Goal: Task Accomplishment & Management: Use online tool/utility

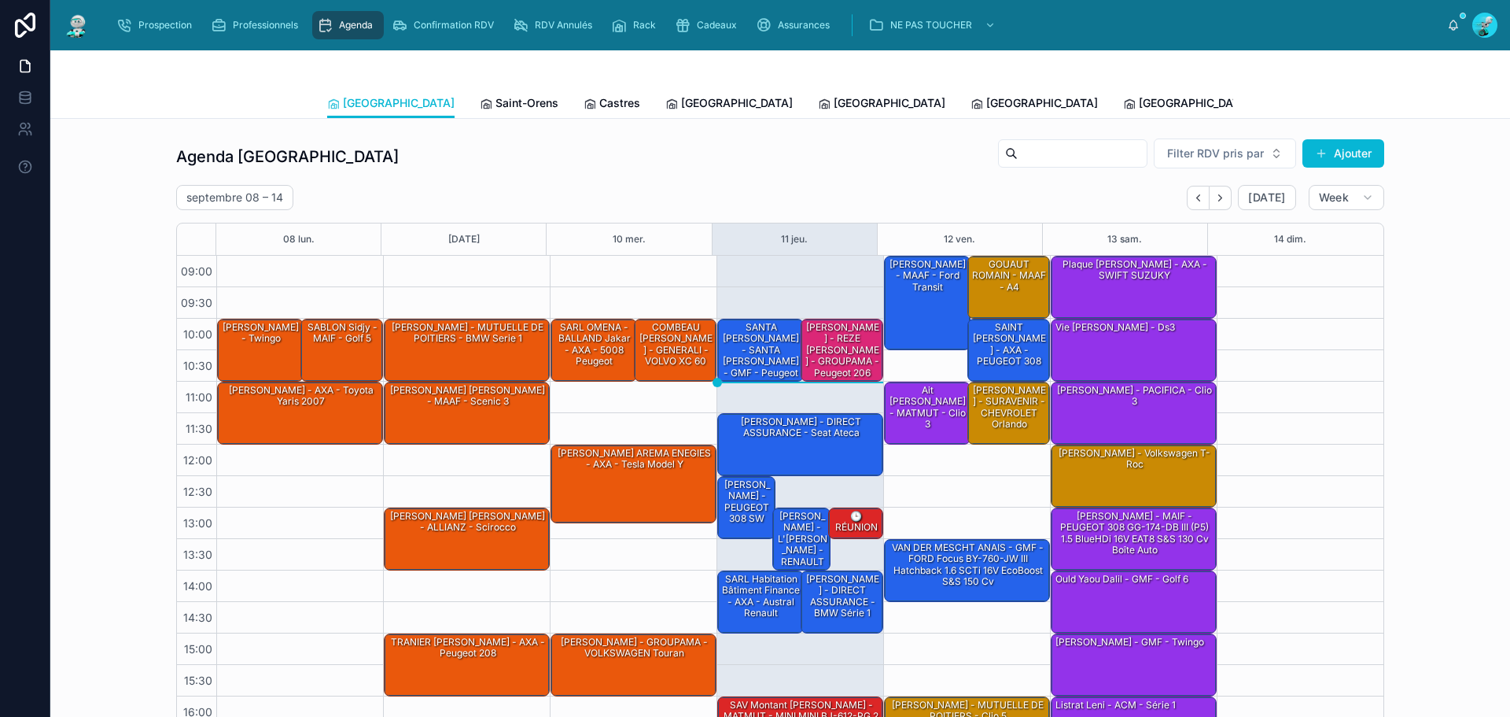
scroll to position [90, 0]
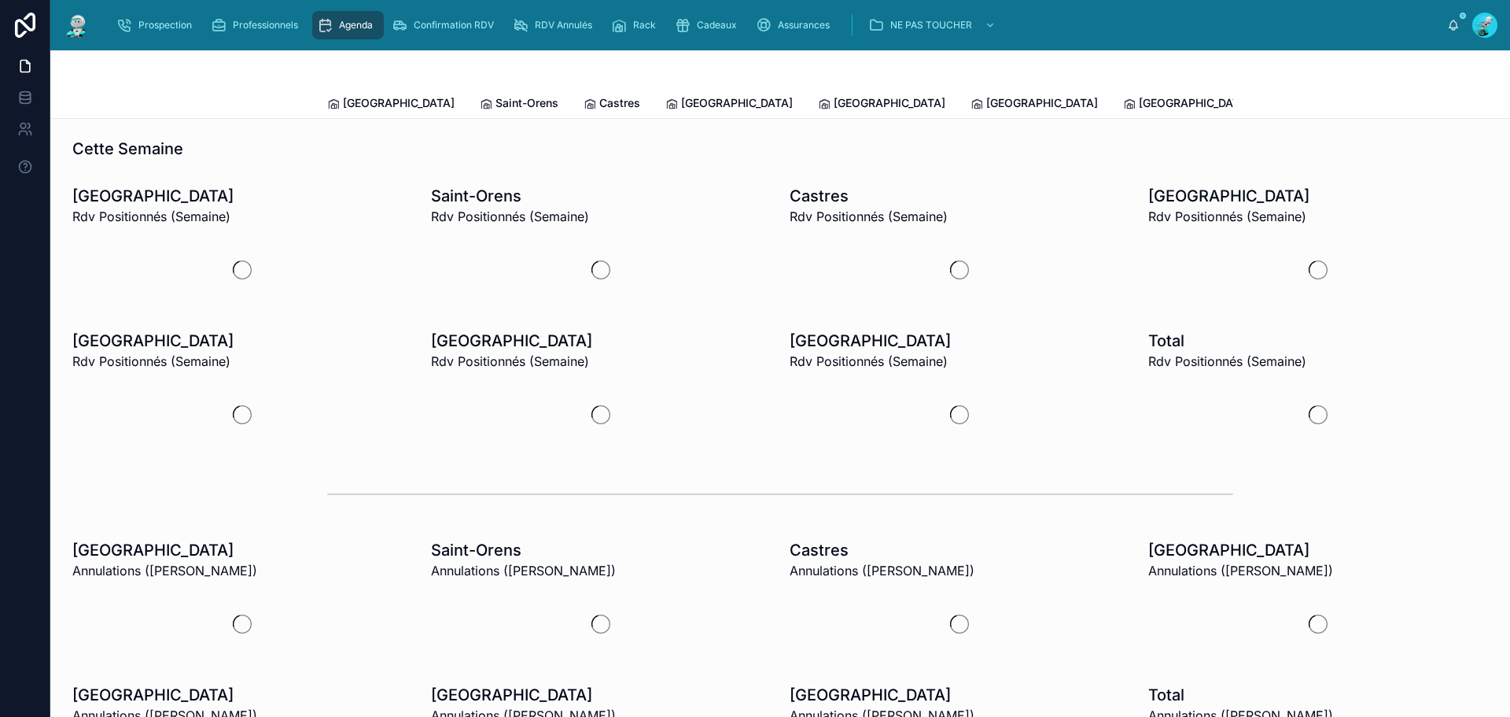
click at [1423, 99] on span "Tous Centres" at bounding box center [1457, 103] width 69 height 16
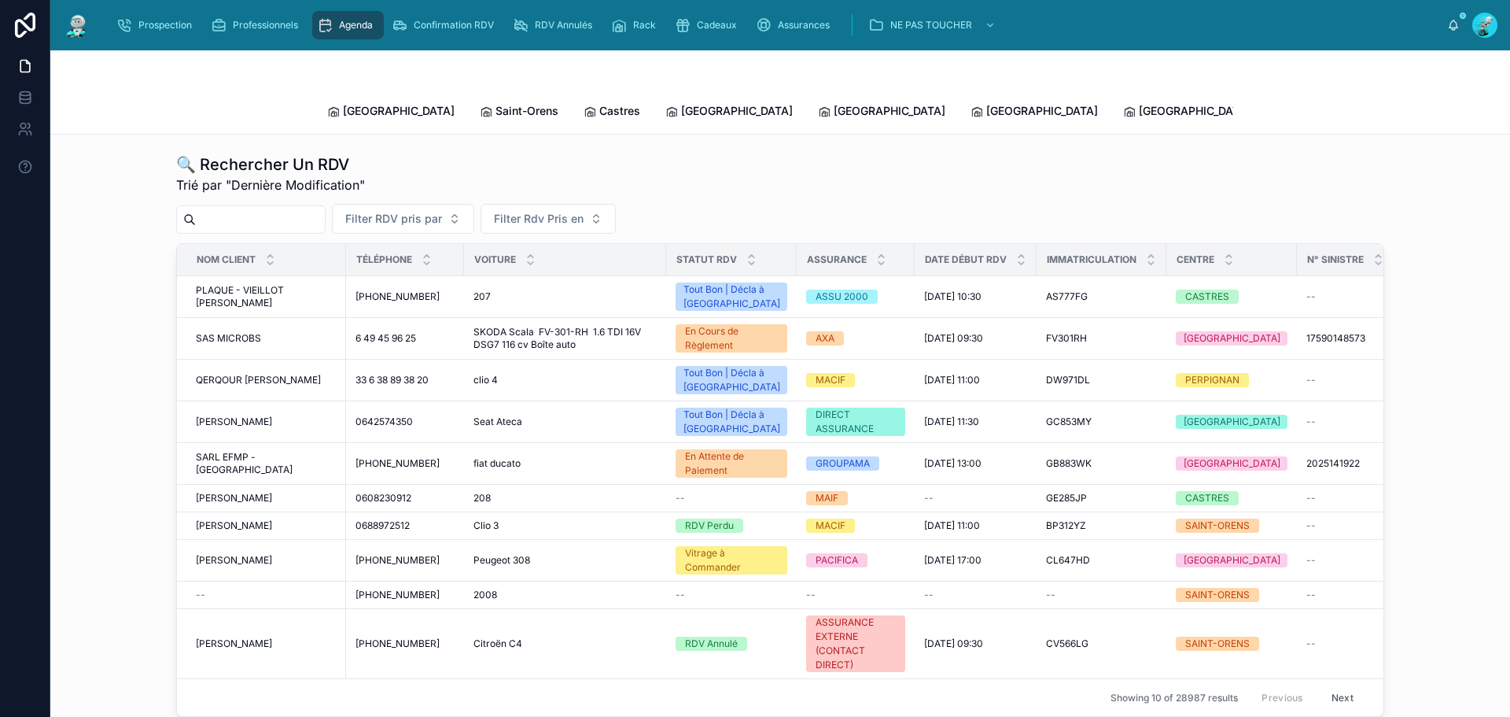
drag, startPoint x: 247, startPoint y: 193, endPoint x: 256, endPoint y: 207, distance: 16.4
click at [247, 208] on input "text" at bounding box center [260, 219] width 129 height 22
paste input "**********"
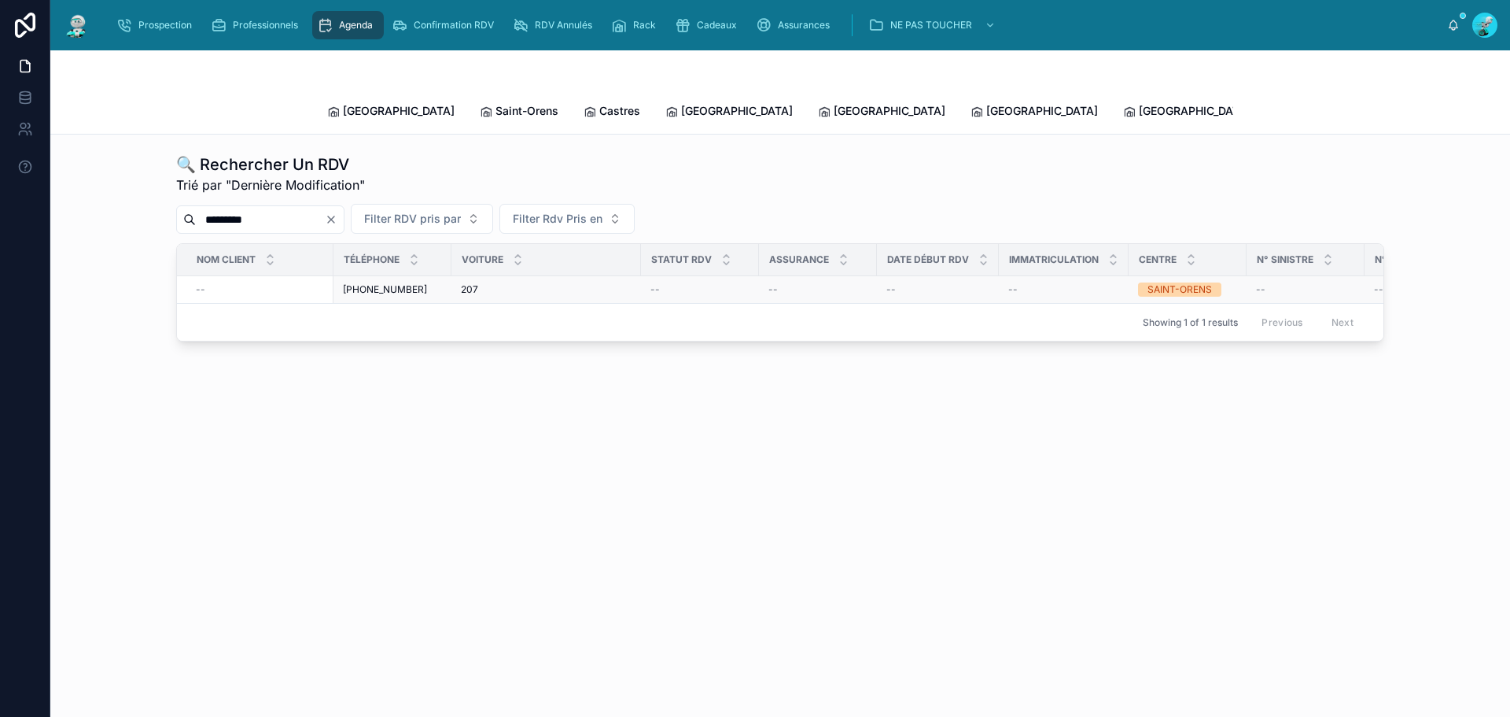
type input "*********"
click at [388, 281] on td "[PHONE_NUMBER] [PHONE_NUMBER]" at bounding box center [393, 290] width 118 height 28
click at [397, 283] on span "[PHONE_NUMBER]" at bounding box center [385, 289] width 84 height 13
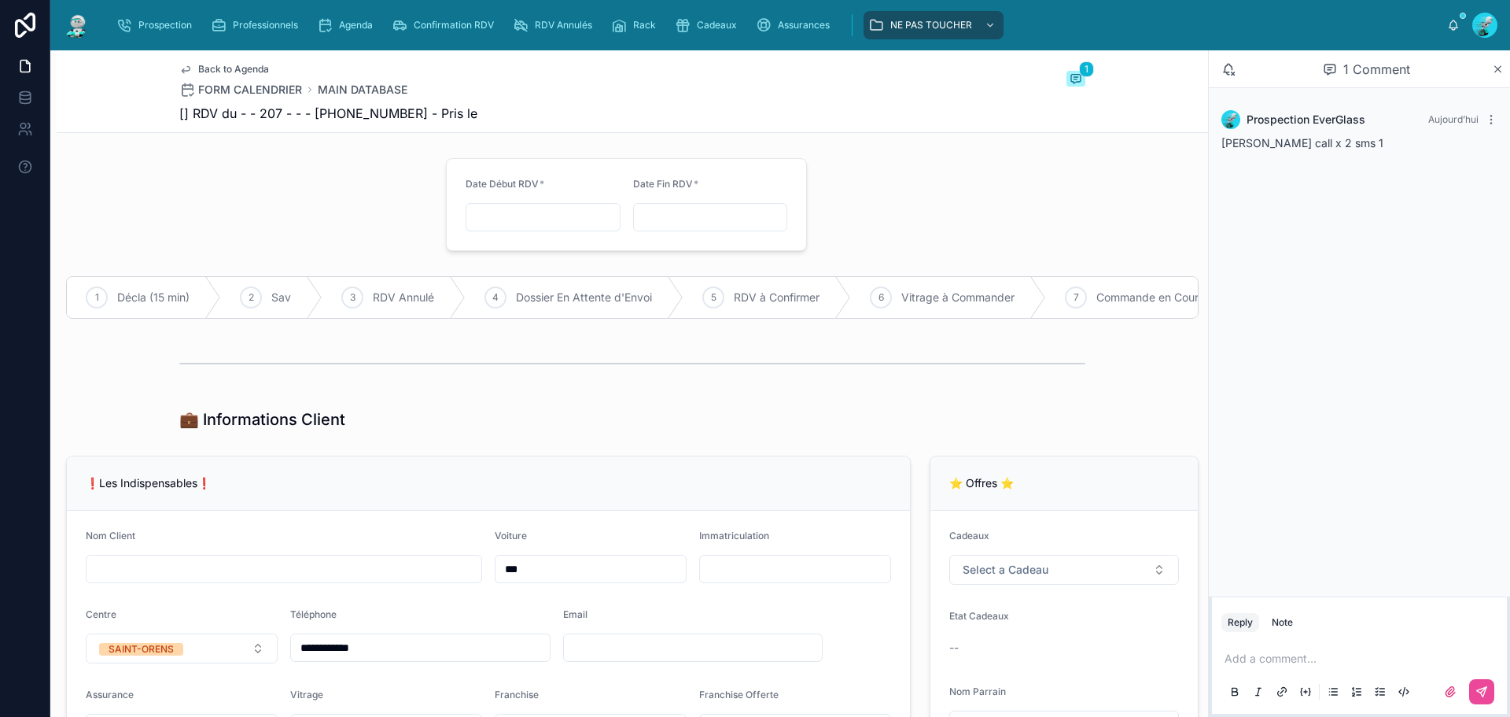
click at [1269, 662] on p at bounding box center [1363, 658] width 276 height 16
click at [1483, 688] on icon at bounding box center [1481, 691] width 9 height 9
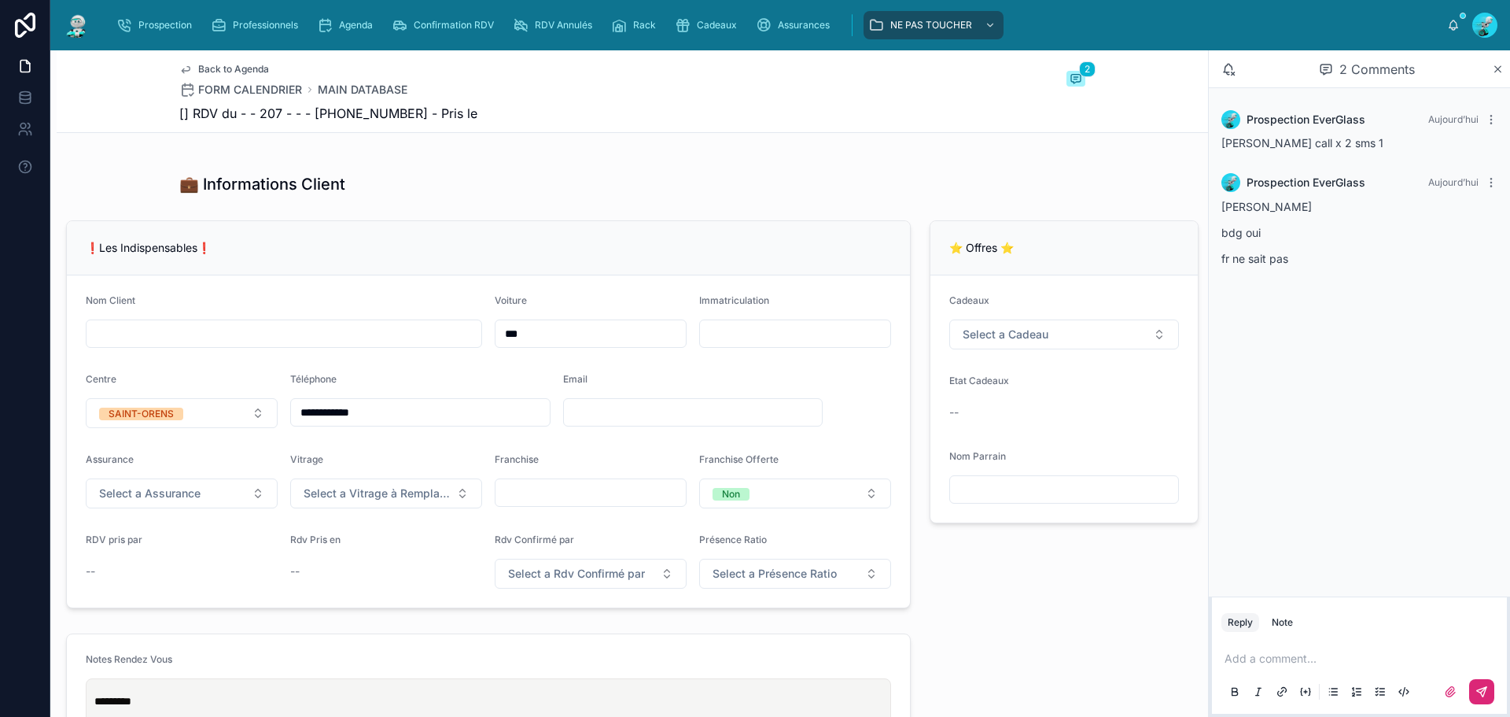
scroll to position [236, 0]
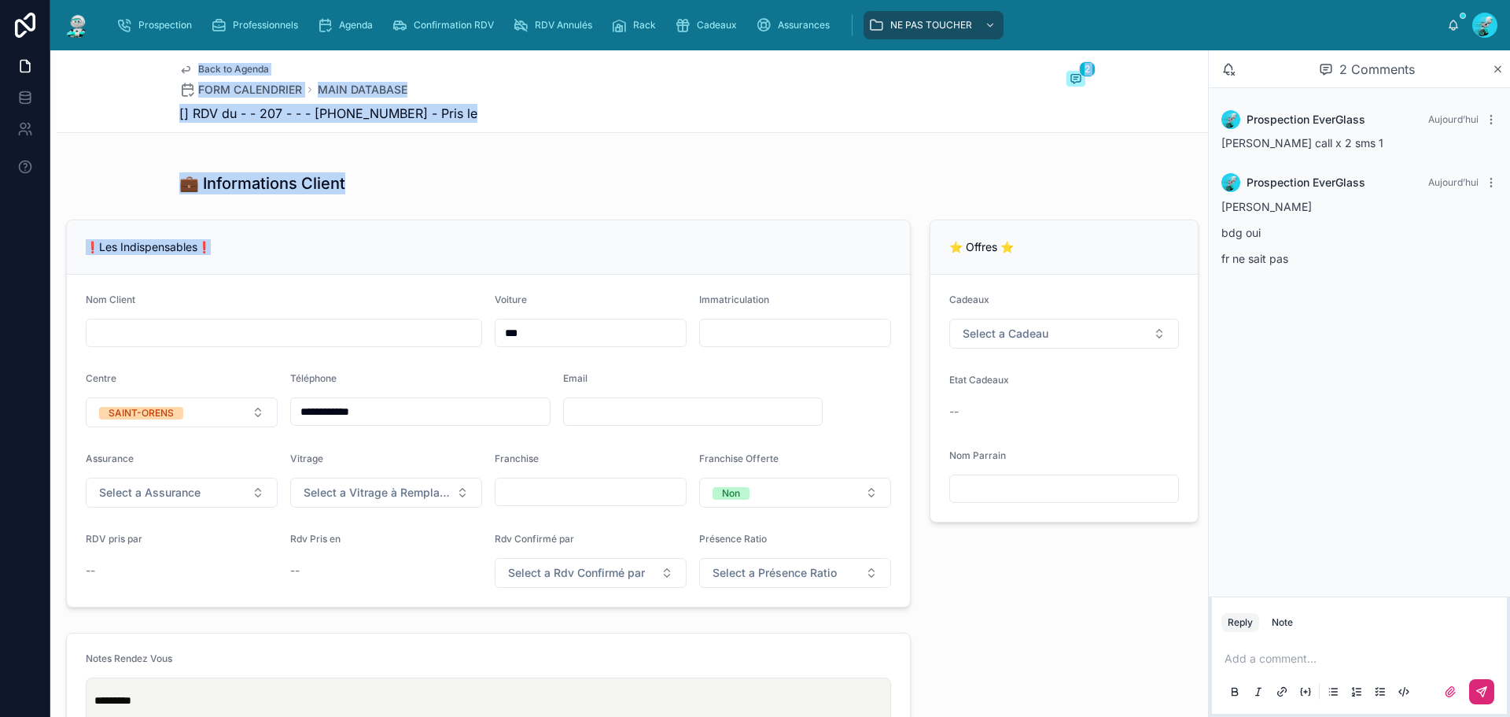
drag, startPoint x: 226, startPoint y: 260, endPoint x: 35, endPoint y: 278, distance: 191.2
click at [35, 278] on div "**********" at bounding box center [755, 358] width 1510 height 717
click at [219, 275] on div "❗Les Indispensables❗" at bounding box center [488, 247] width 843 height 54
click at [261, 255] on div "❗Les Indispensables❗" at bounding box center [488, 247] width 805 height 16
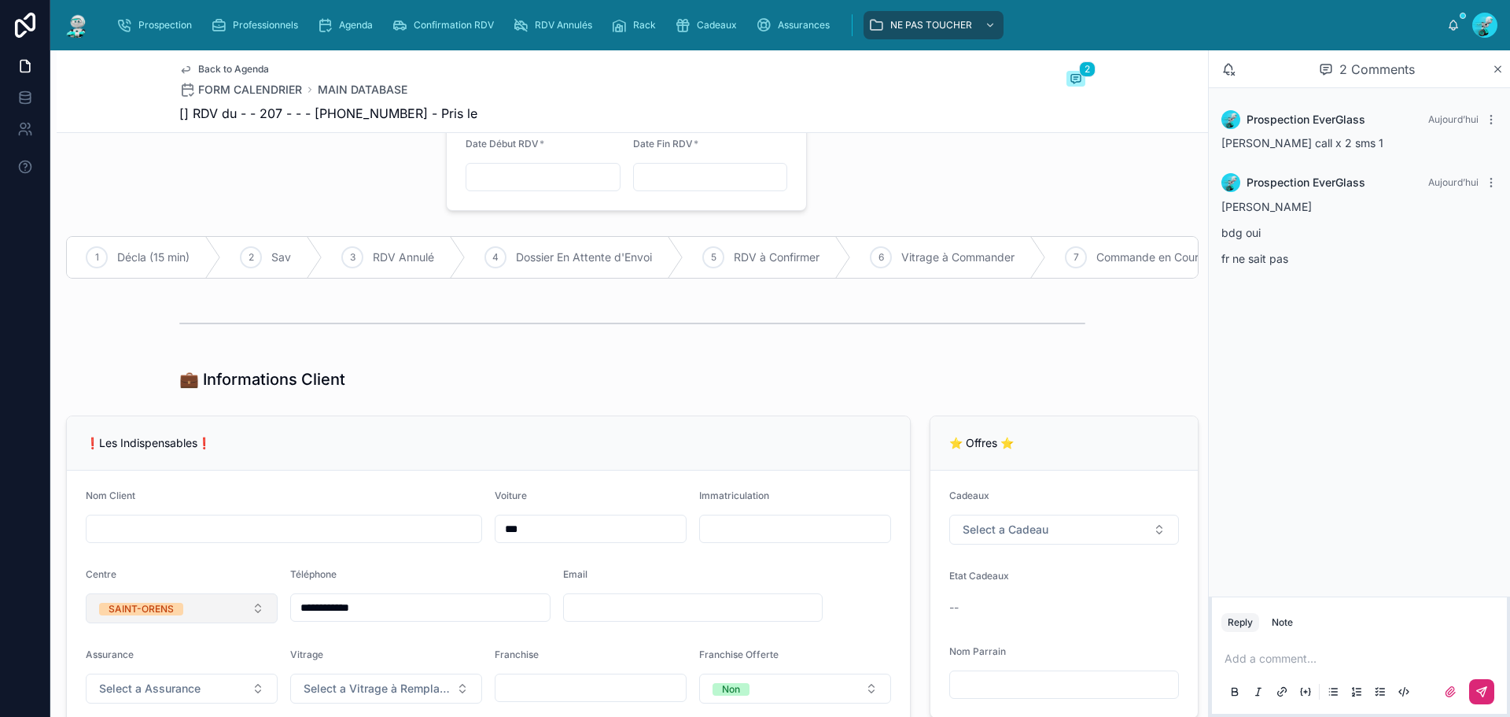
scroll to position [79, 0]
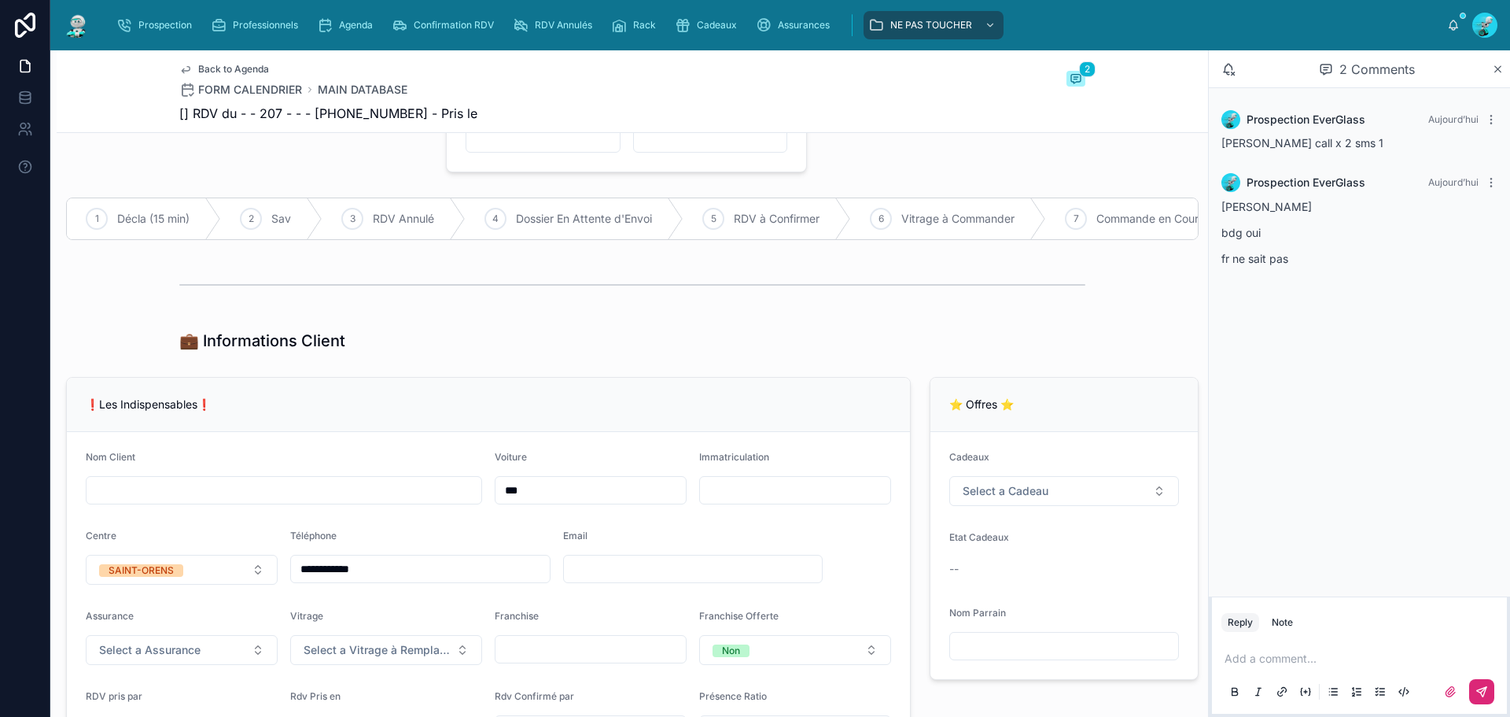
click at [198, 597] on form "**********" at bounding box center [488, 598] width 843 height 332
click at [205, 577] on button "SAINT-ORENS" at bounding box center [182, 570] width 192 height 30
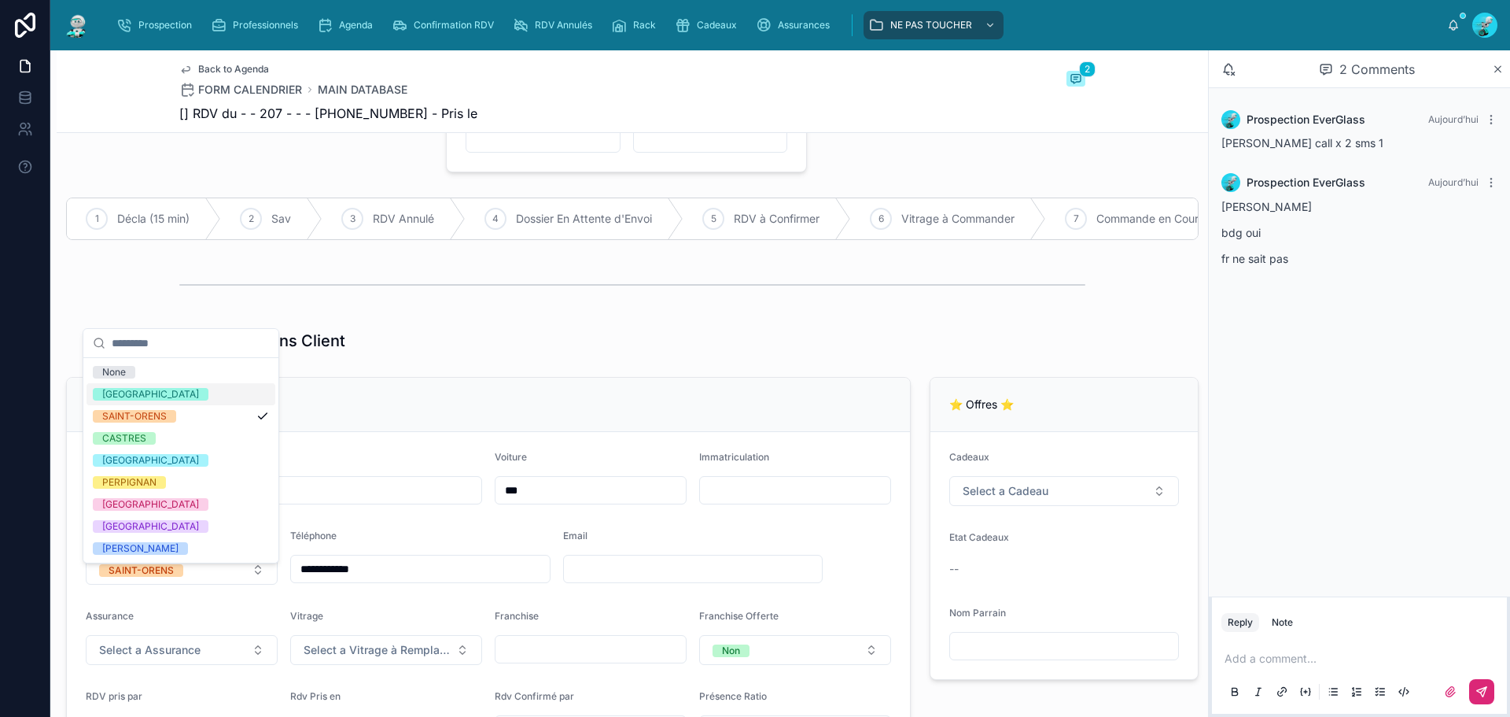
click at [197, 394] on div "[GEOGRAPHIC_DATA]" at bounding box center [181, 394] width 189 height 22
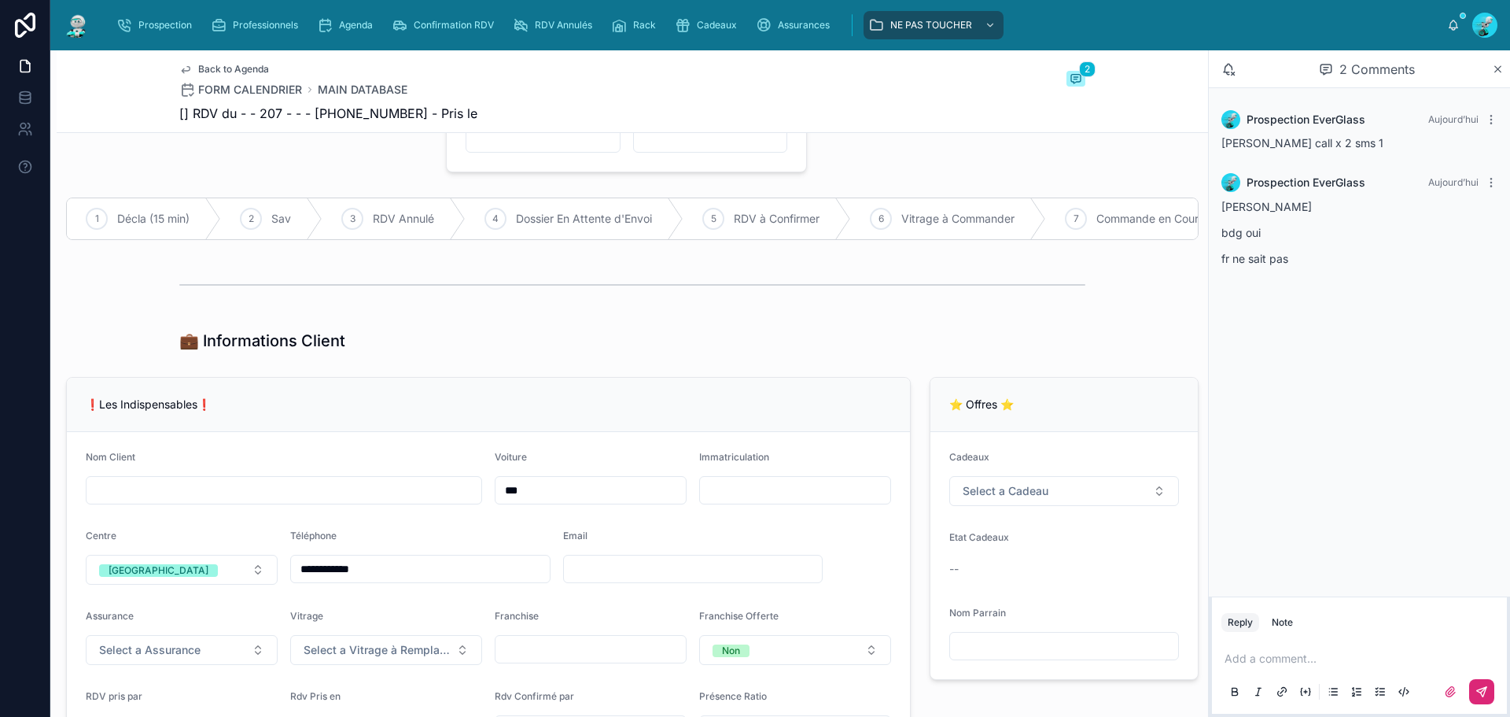
click at [731, 501] on input "text" at bounding box center [795, 490] width 190 height 22
click at [203, 501] on input "text" at bounding box center [284, 490] width 395 height 22
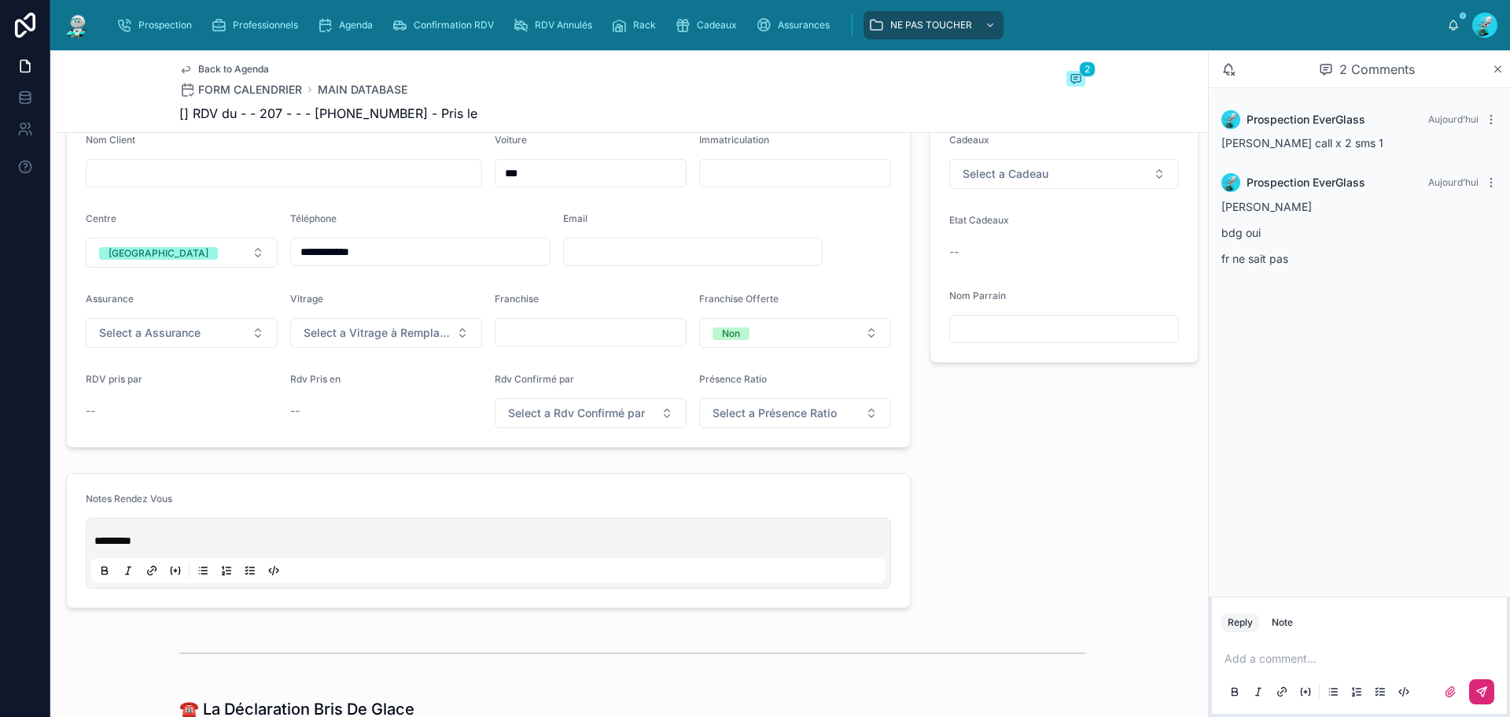
scroll to position [236, 0]
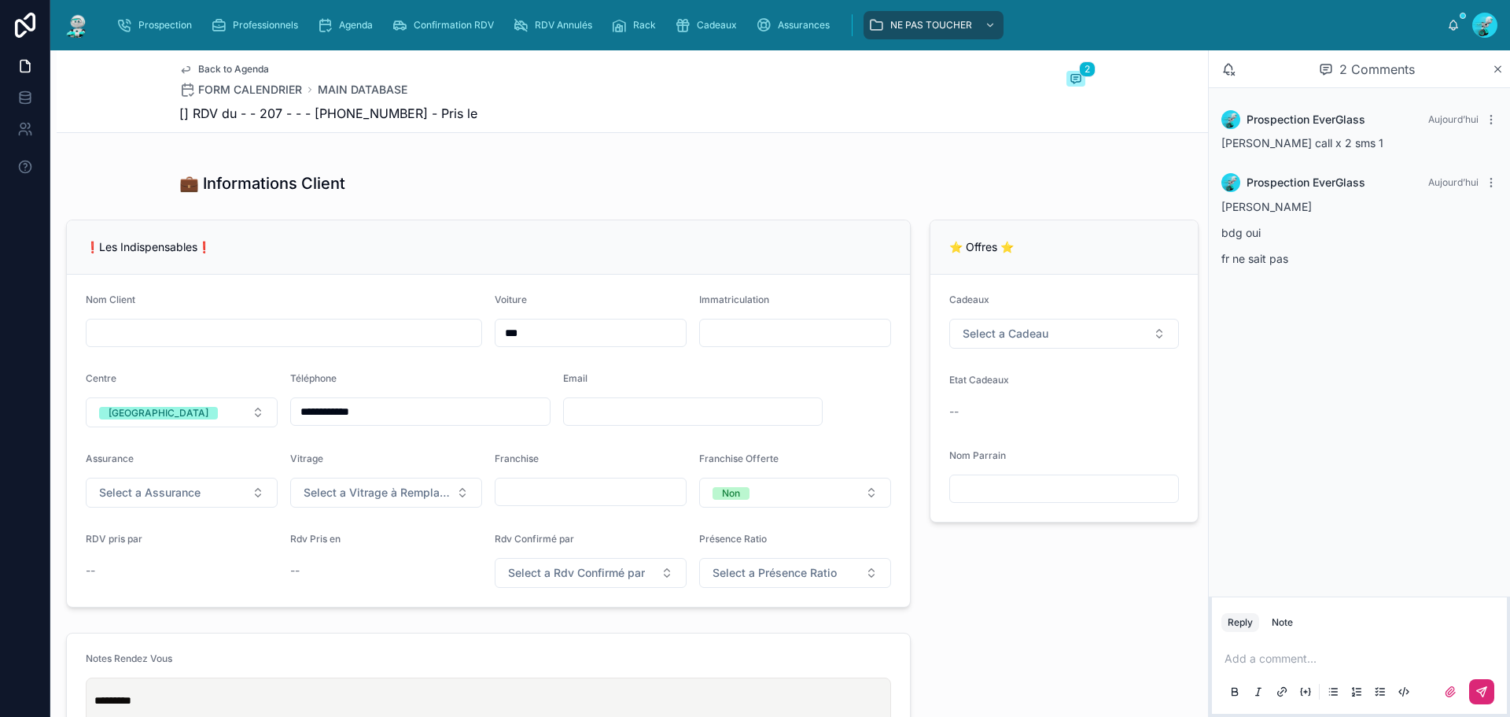
click at [197, 253] on span "❗Les Indispensables❗" at bounding box center [148, 246] width 125 height 13
click at [153, 363] on form "**********" at bounding box center [488, 441] width 843 height 332
click at [168, 344] on input "text" at bounding box center [284, 333] width 395 height 22
click at [304, 275] on div "❗Les Indispensables❗" at bounding box center [488, 247] width 843 height 54
click at [187, 500] on span "Select a Assurance" at bounding box center [149, 493] width 101 height 16
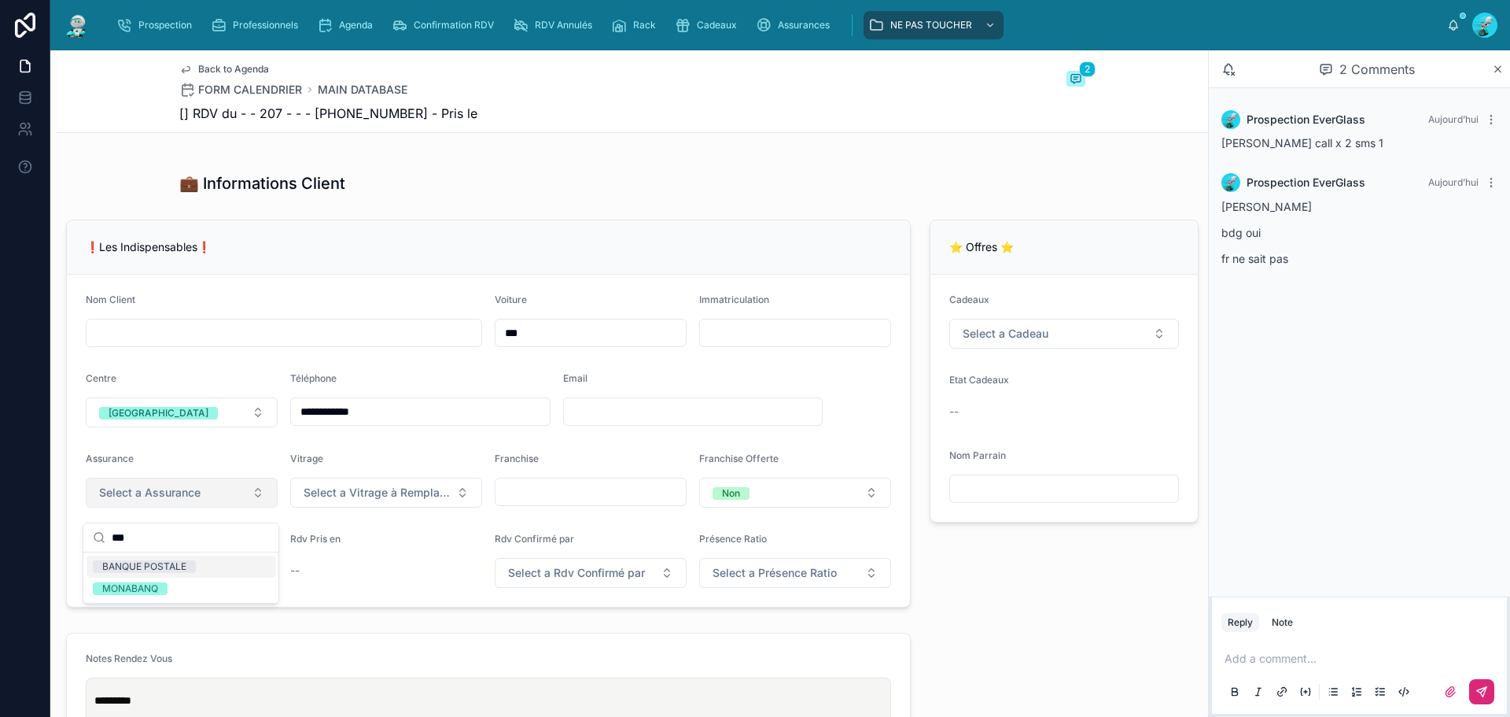
type input "***"
click at [193, 500] on span "Select a Assurance" at bounding box center [149, 493] width 101 height 16
click at [179, 344] on input "text" at bounding box center [284, 333] width 395 height 22
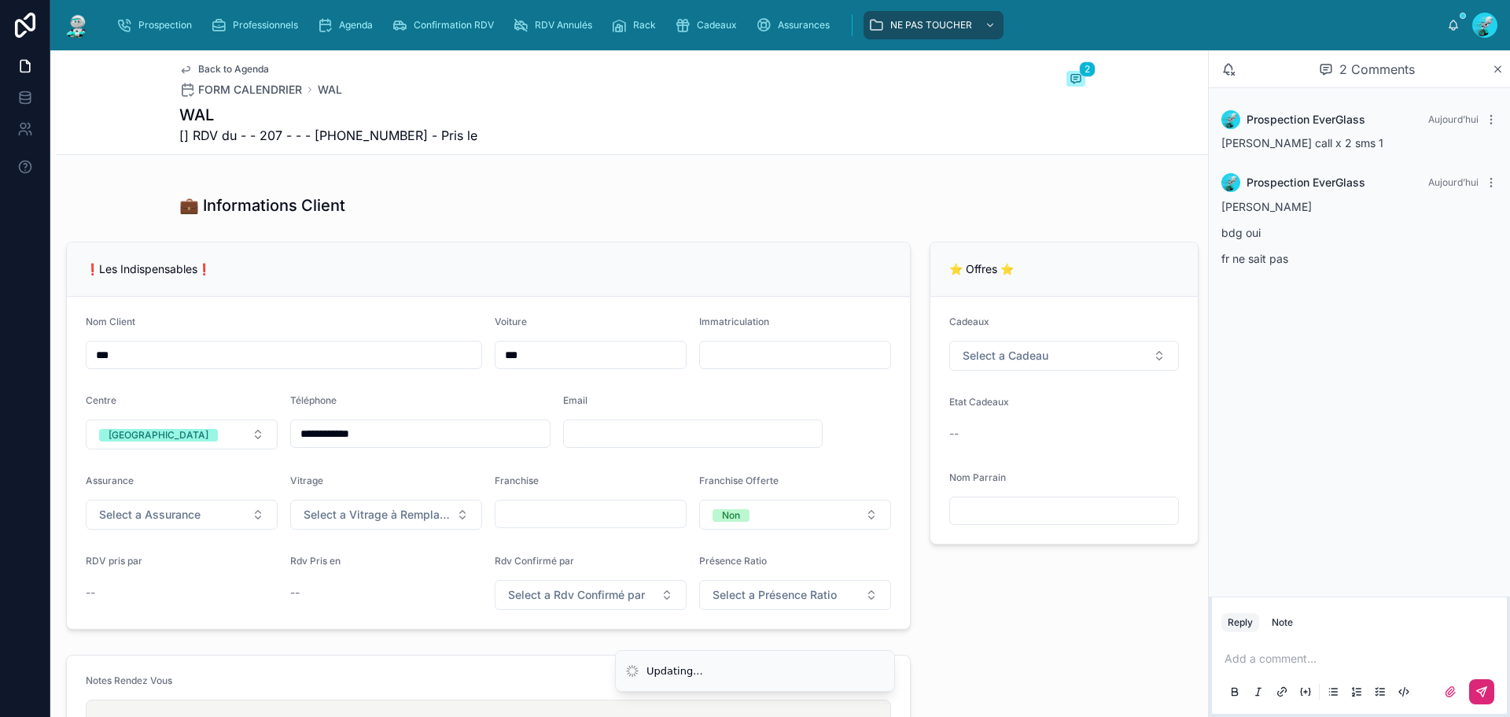
scroll to position [258, 0]
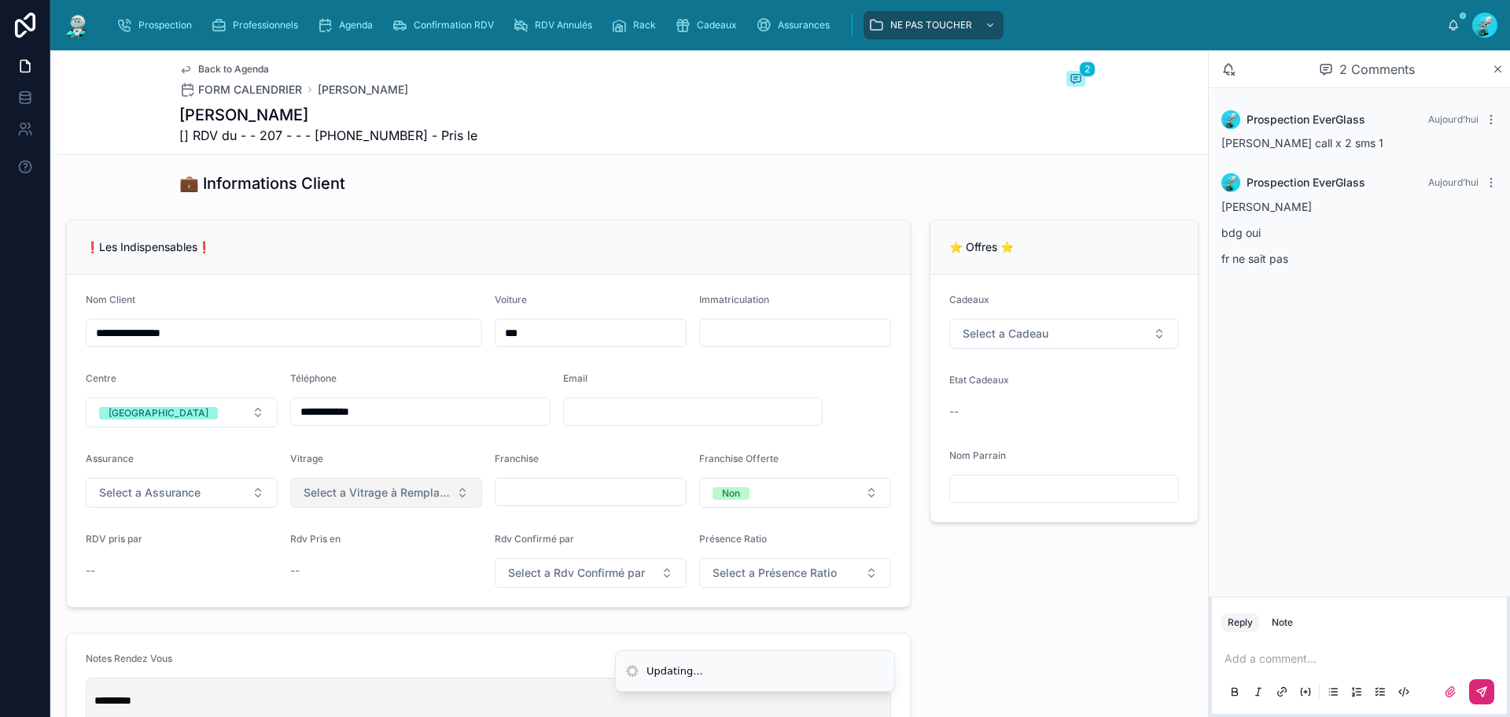
type input "**********"
click at [405, 490] on button "Select a Vitrage à Remplacer" at bounding box center [386, 492] width 192 height 30
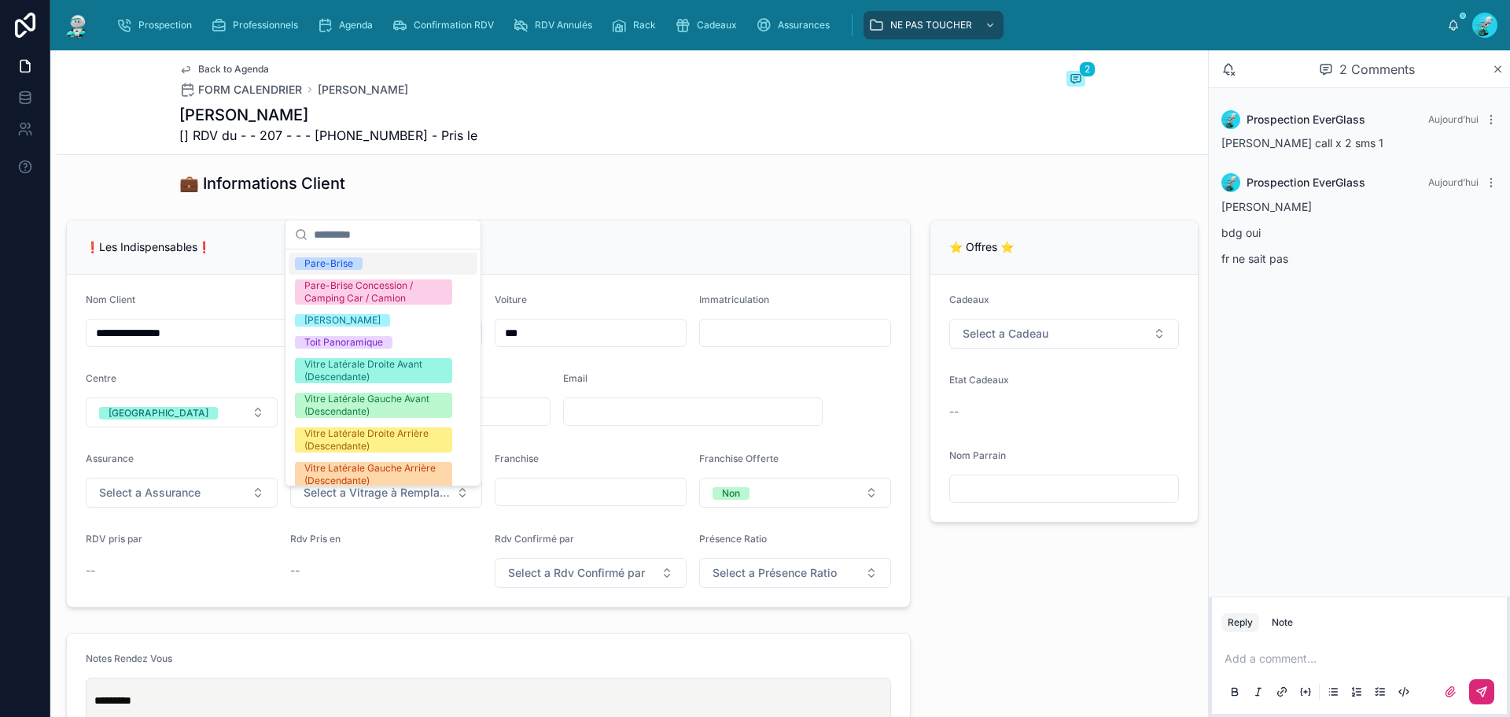
click at [376, 269] on div "Pare-Brise" at bounding box center [383, 263] width 189 height 22
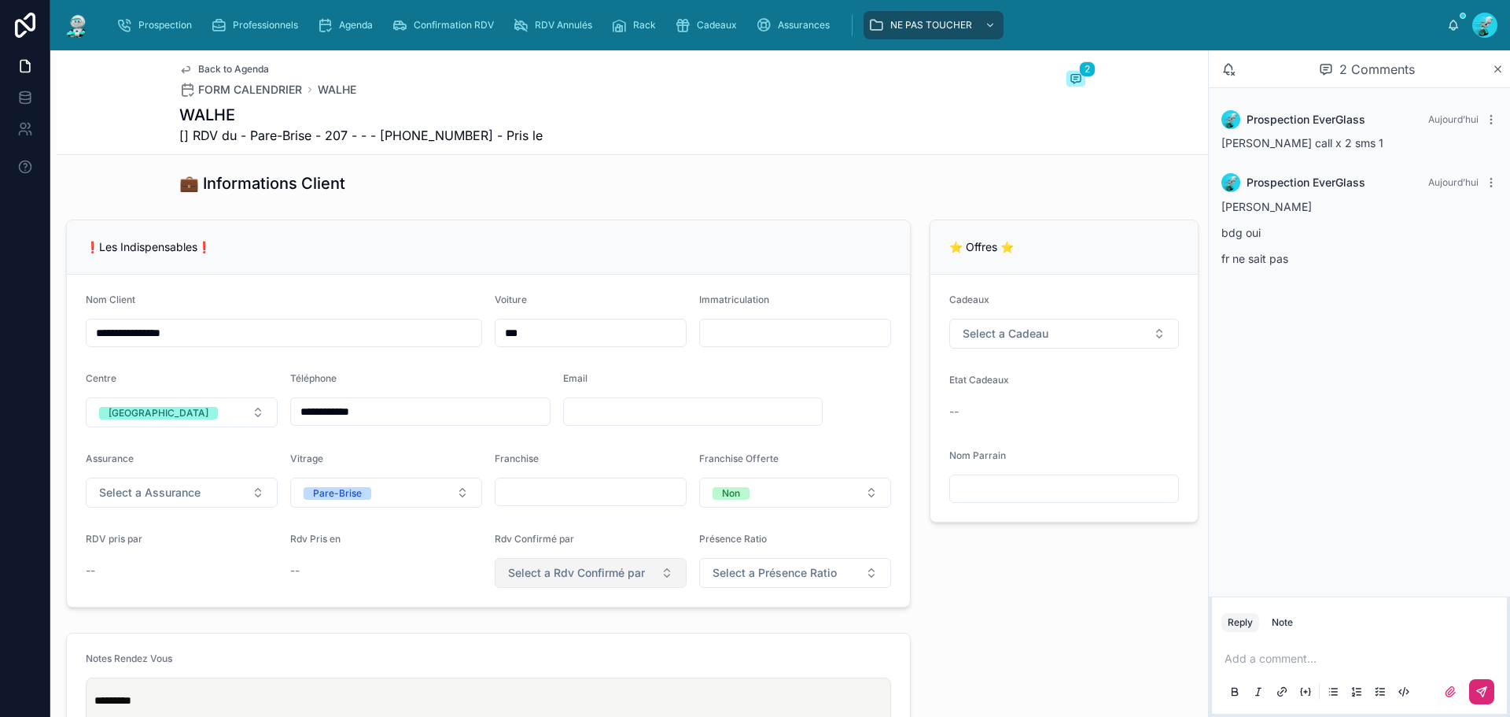
drag, startPoint x: 555, startPoint y: 584, endPoint x: 562, endPoint y: 580, distance: 8.1
click at [556, 580] on span "Select a Rdv Confirmé par" at bounding box center [576, 573] width 137 height 16
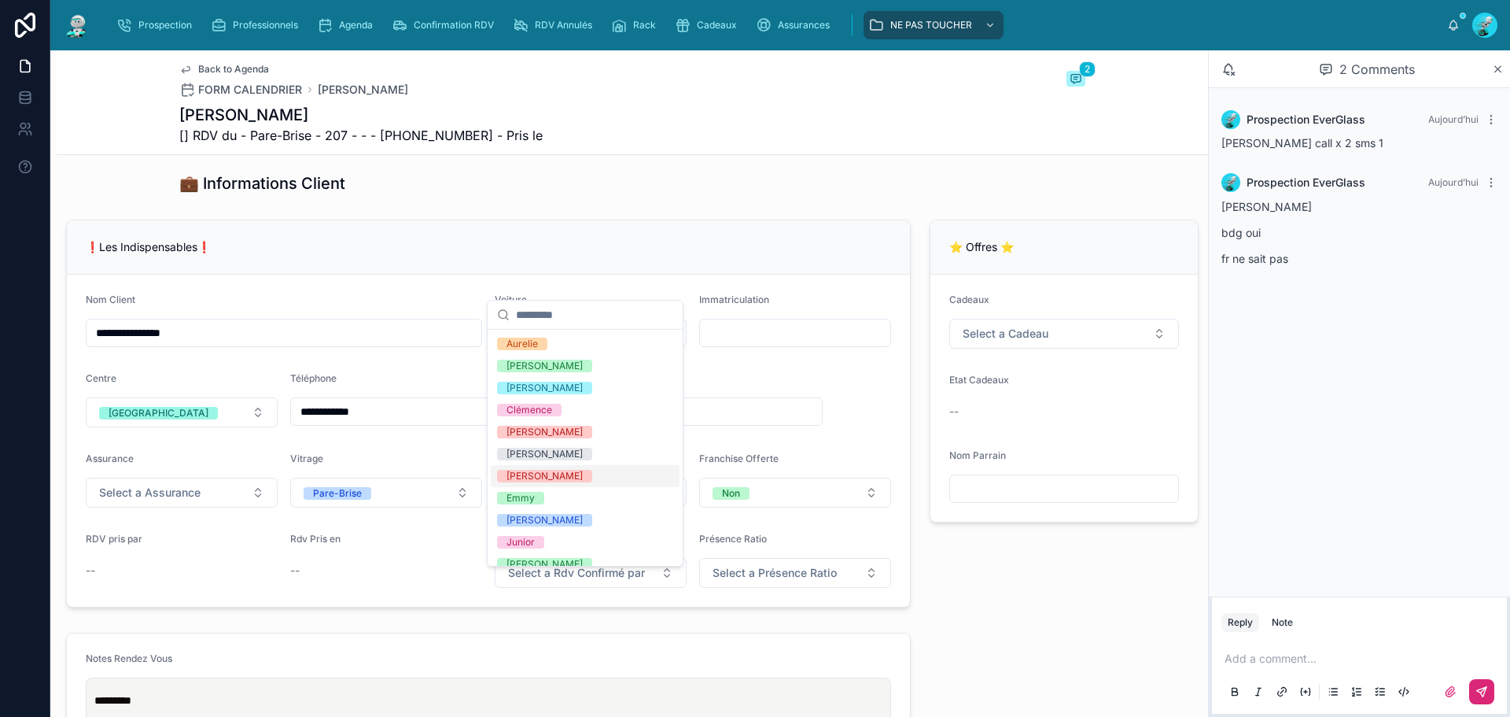
click at [433, 614] on div "**********" at bounding box center [489, 413] width 864 height 400
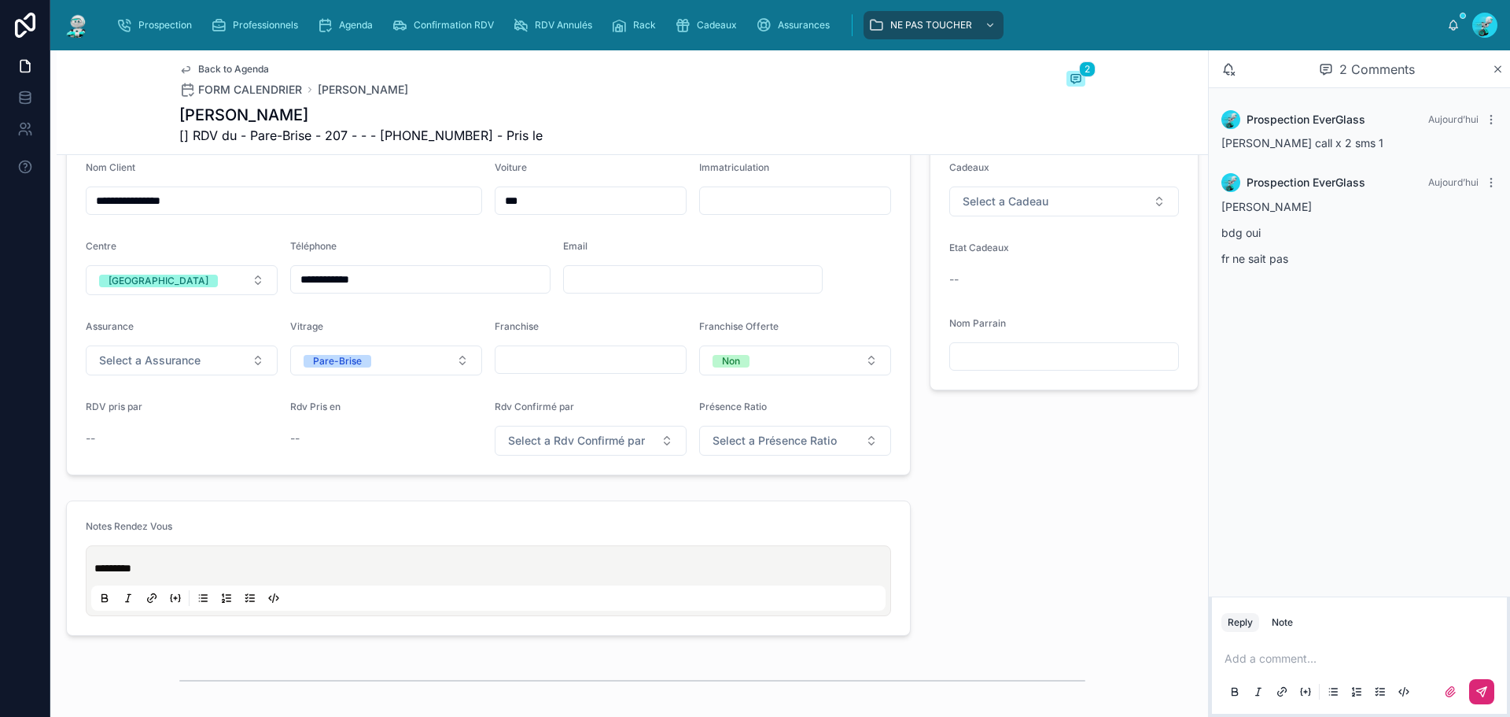
scroll to position [0, 0]
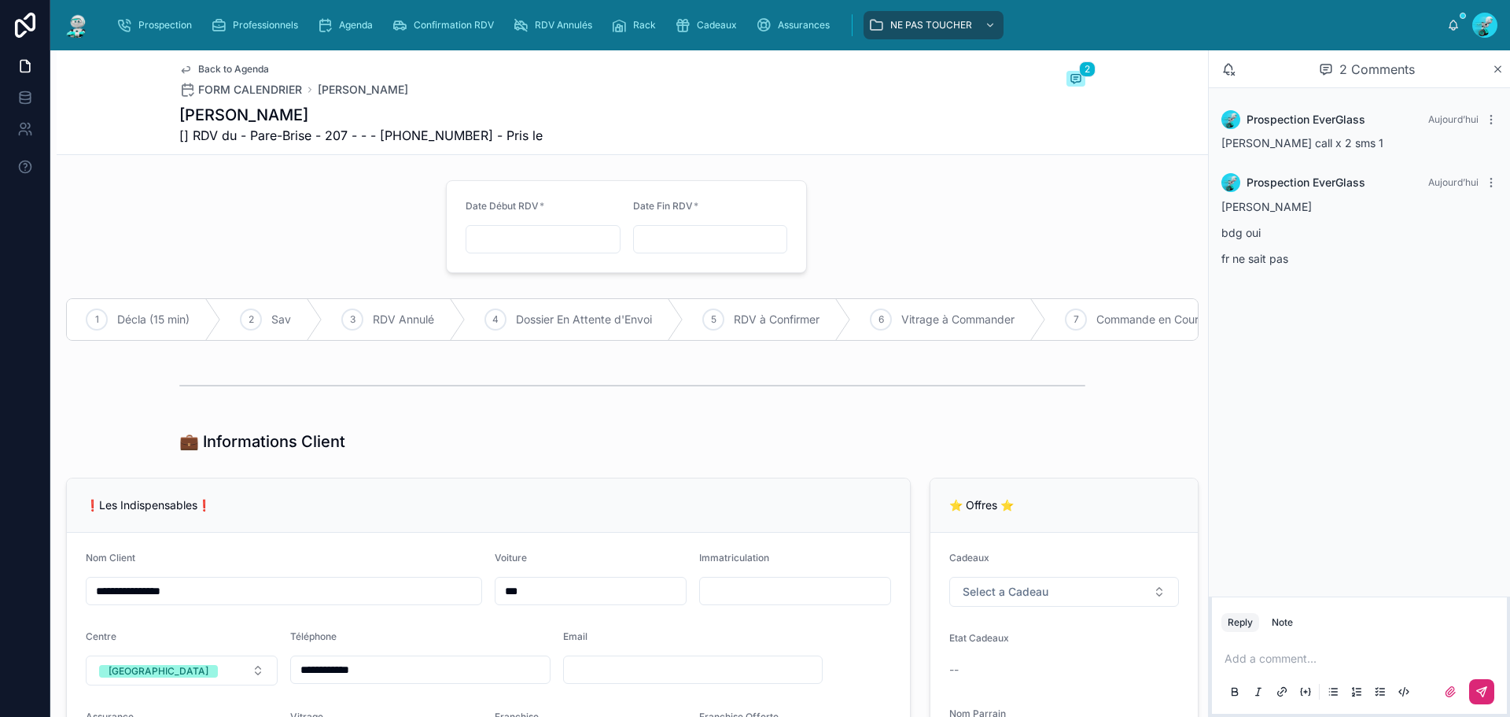
drag, startPoint x: 534, startPoint y: 228, endPoint x: 551, endPoint y: 250, distance: 28.0
click at [535, 227] on div at bounding box center [543, 239] width 155 height 28
click at [597, 471] on button "27" at bounding box center [594, 473] width 28 height 28
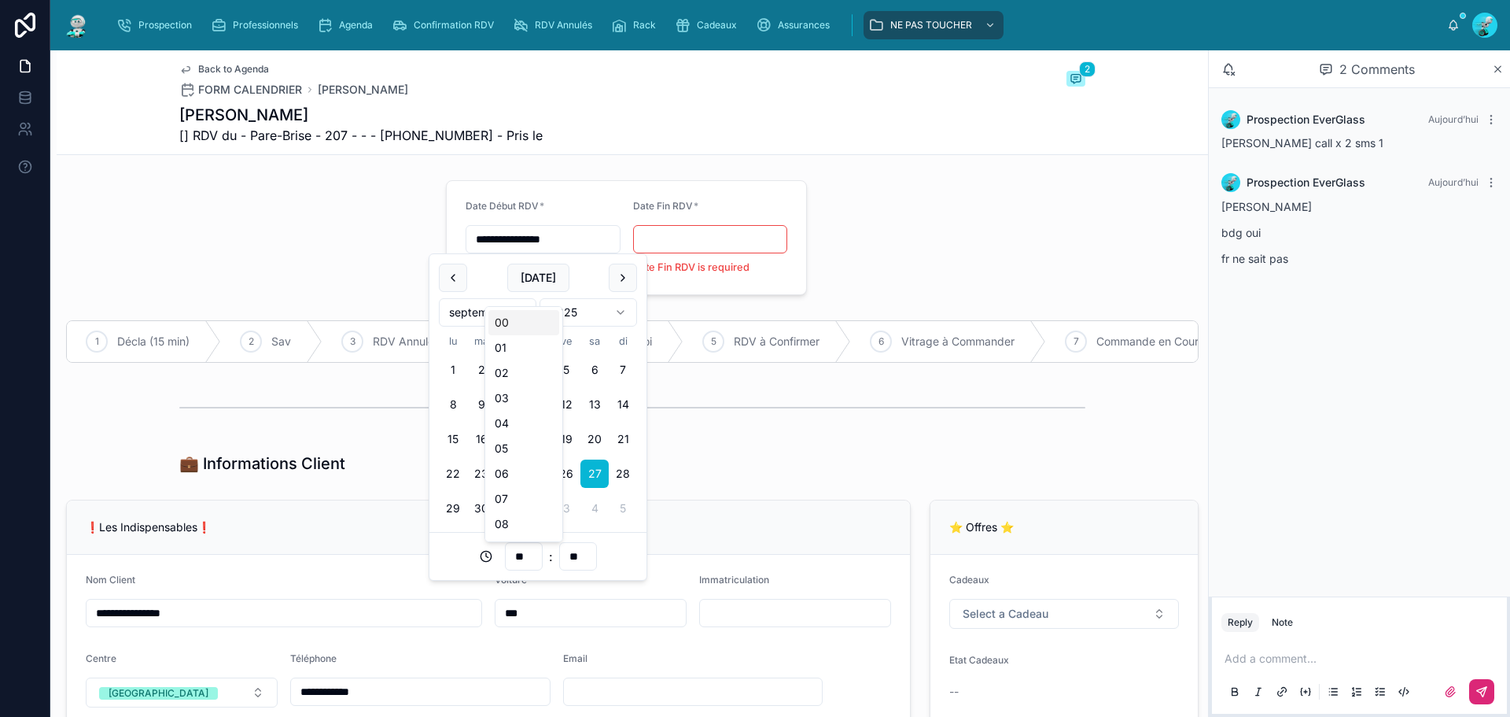
click at [531, 558] on input "**" at bounding box center [524, 556] width 36 height 22
type input "**********"
type input "**"
type input "**********"
type input "**"
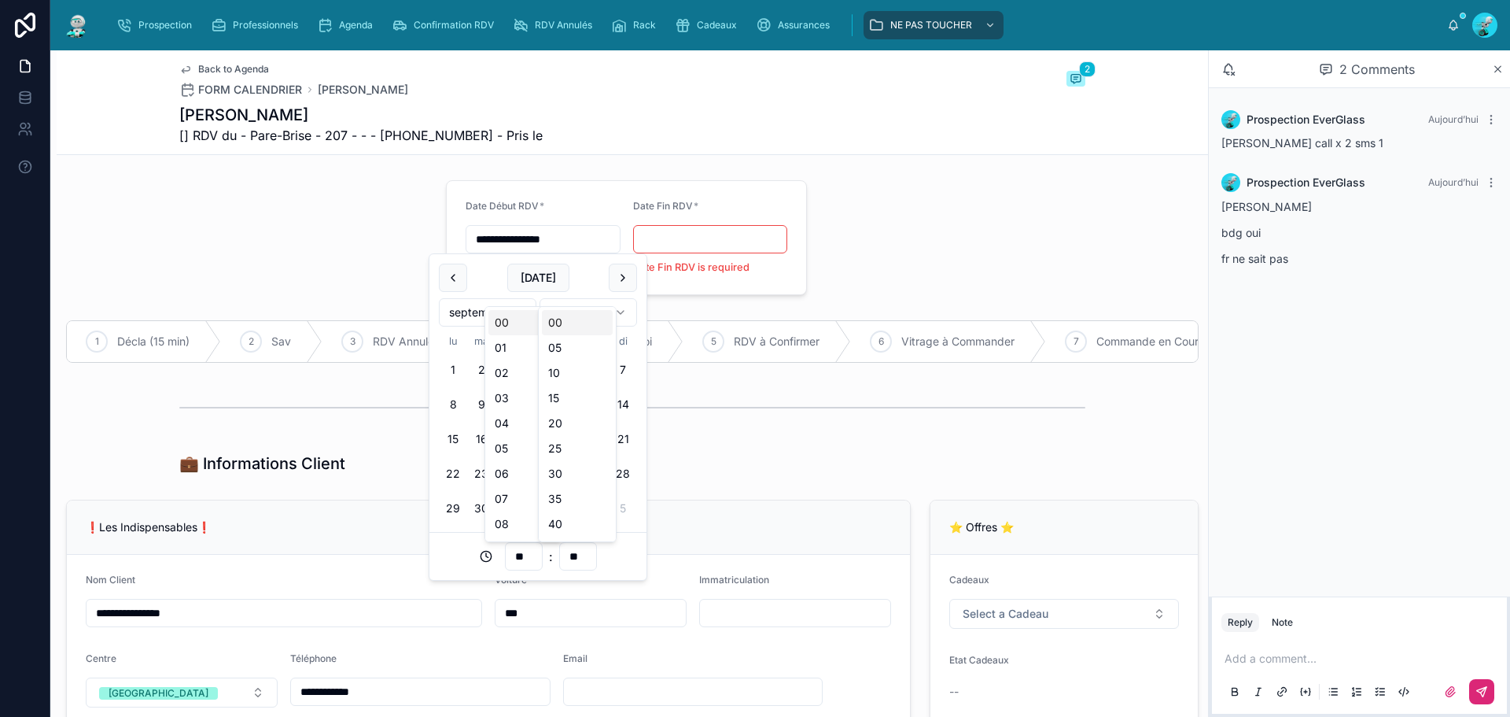
type input "**********"
type input "**"
click at [717, 242] on input "text" at bounding box center [710, 239] width 153 height 22
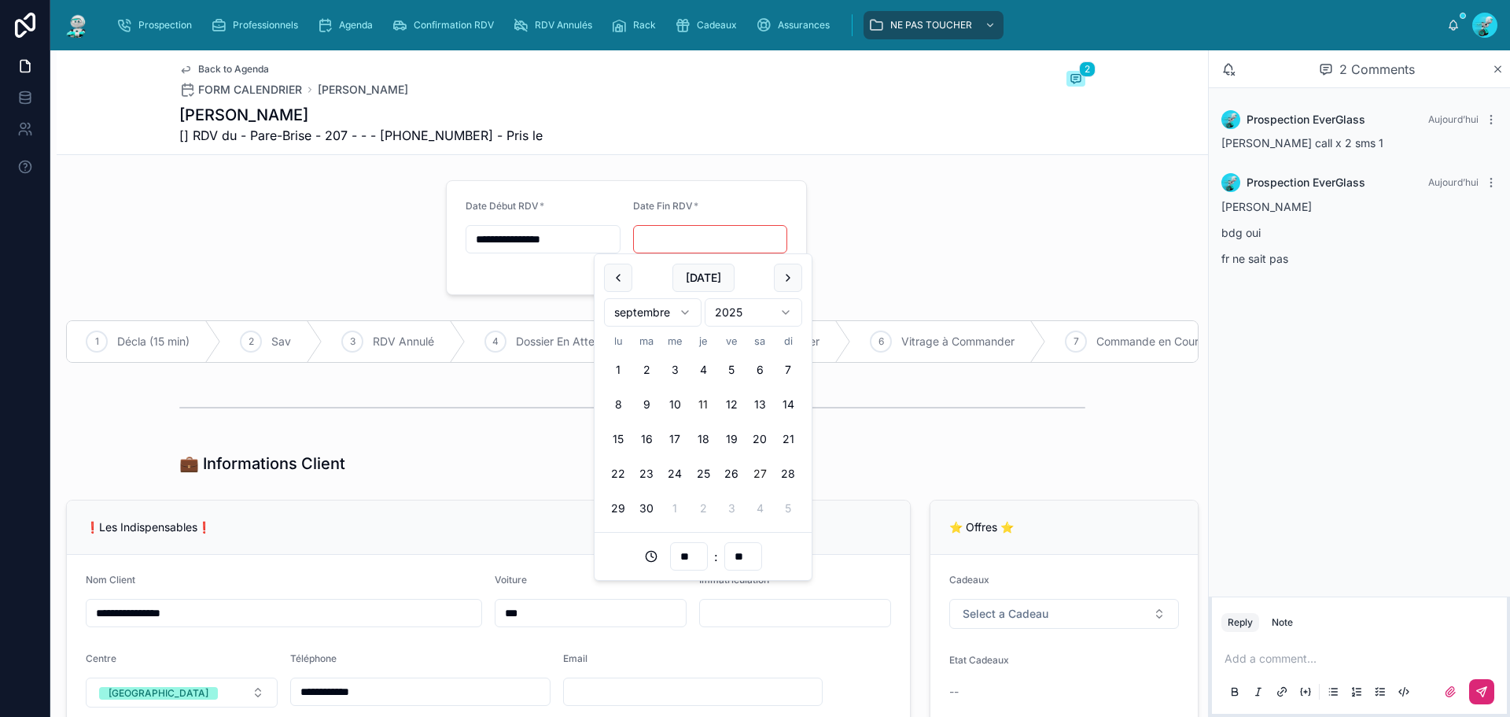
click at [765, 476] on button "27" at bounding box center [760, 473] width 28 height 28
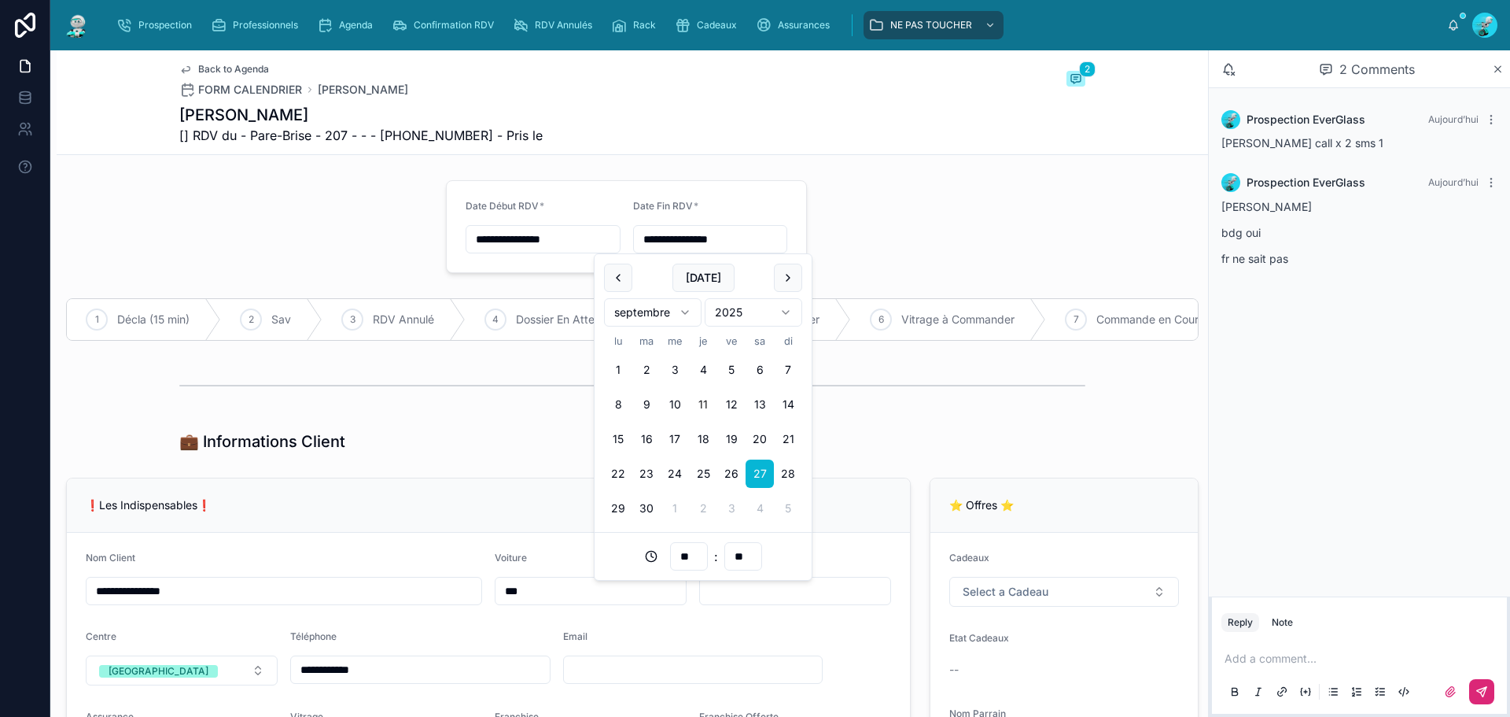
click at [684, 558] on input "**" at bounding box center [689, 556] width 36 height 22
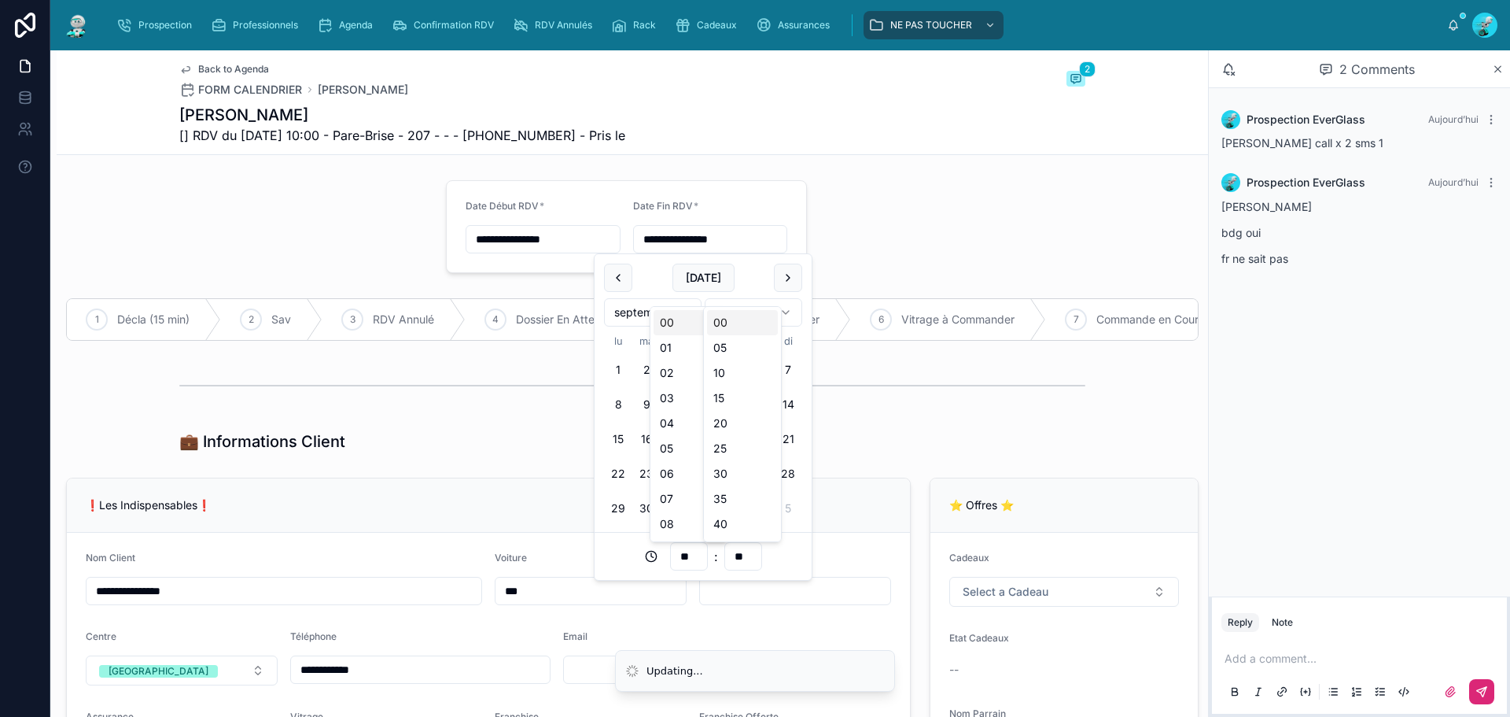
type input "**********"
type input "**"
type input "**********"
type input "**"
type input "**********"
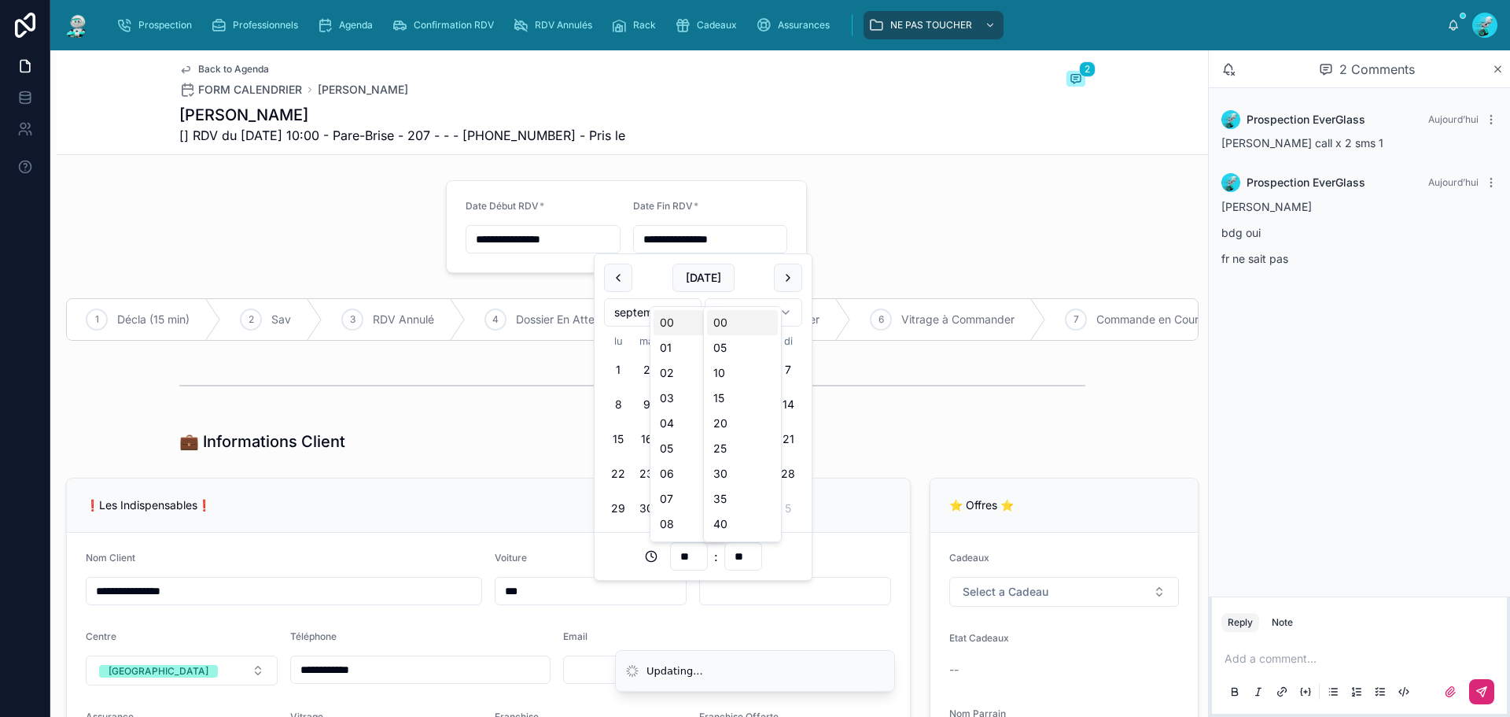
type input "**"
click at [414, 439] on div "💼 Informations Client" at bounding box center [633, 441] width 1152 height 35
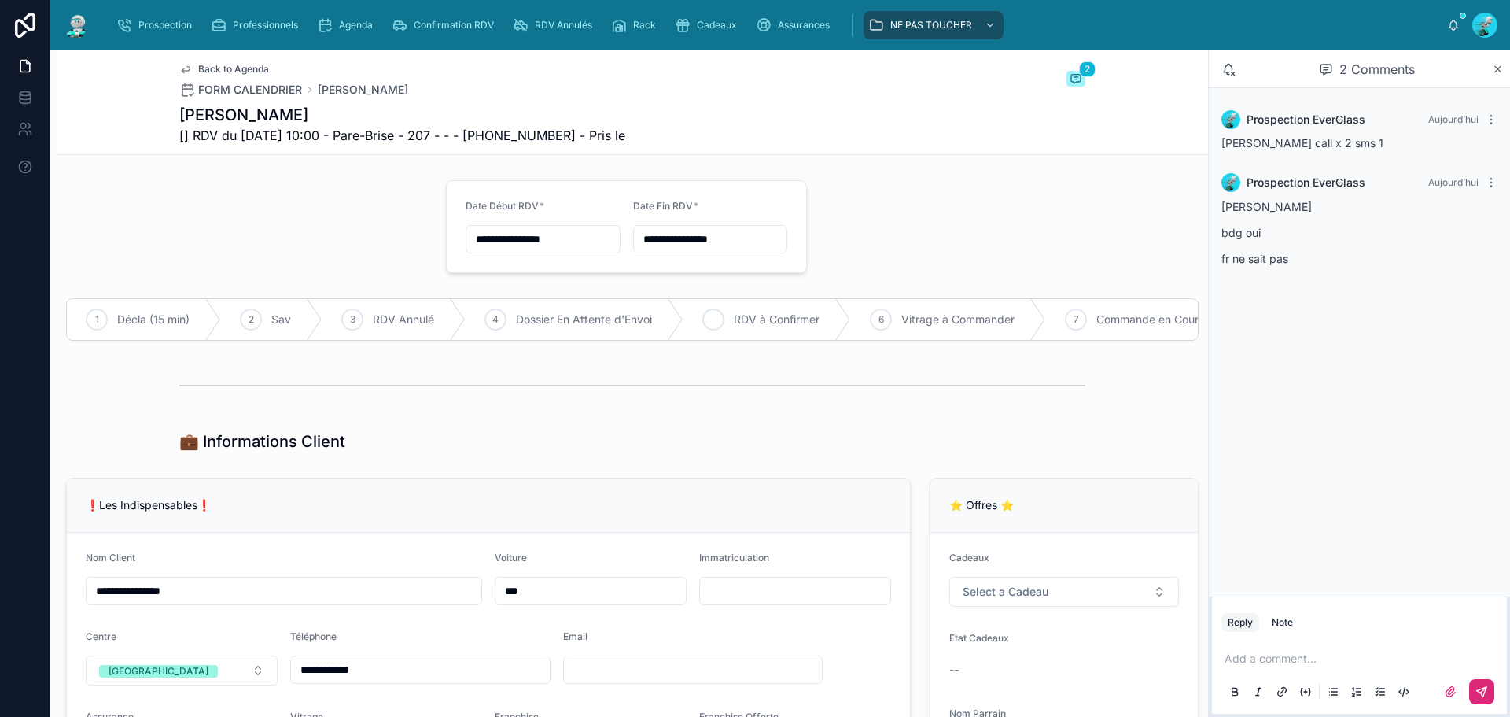
click at [769, 315] on span "RDV à Confirmer" at bounding box center [777, 319] width 86 height 16
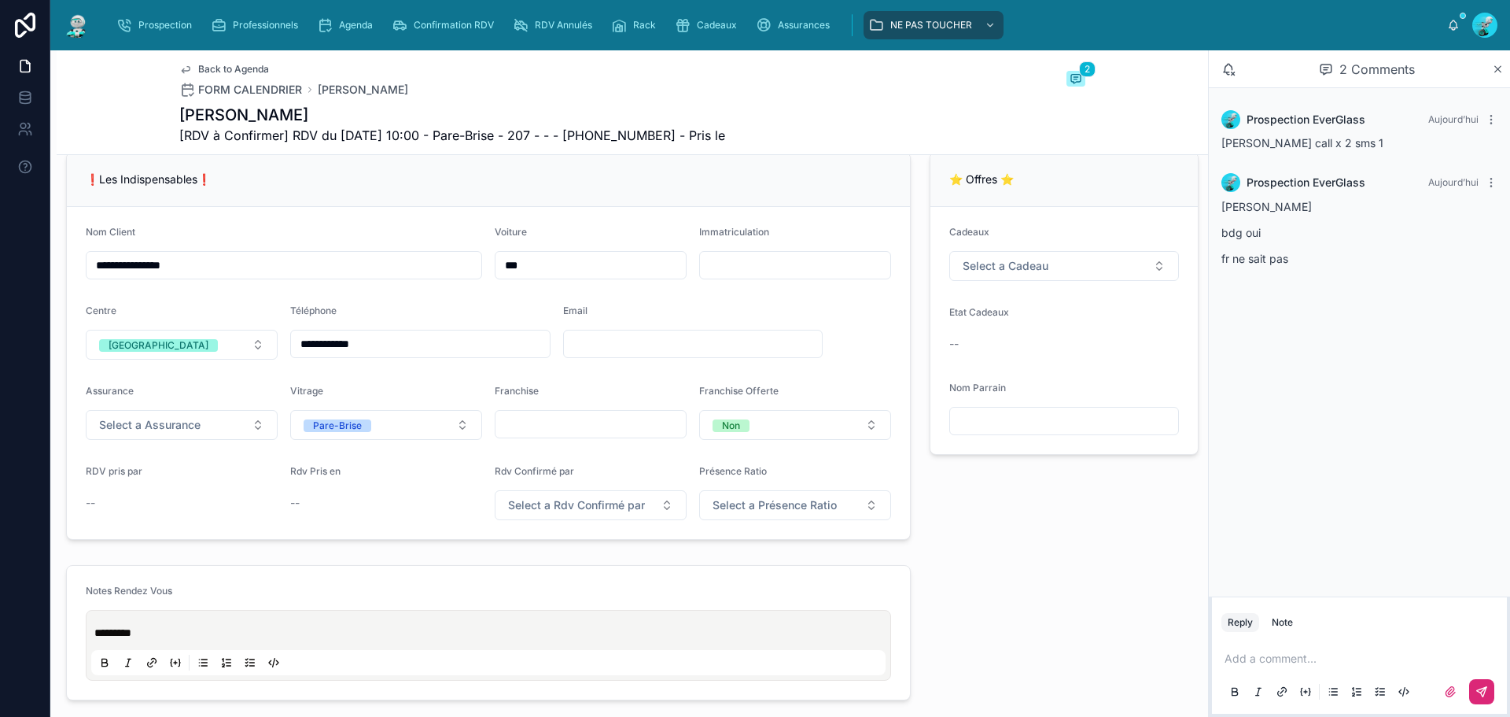
scroll to position [315, 0]
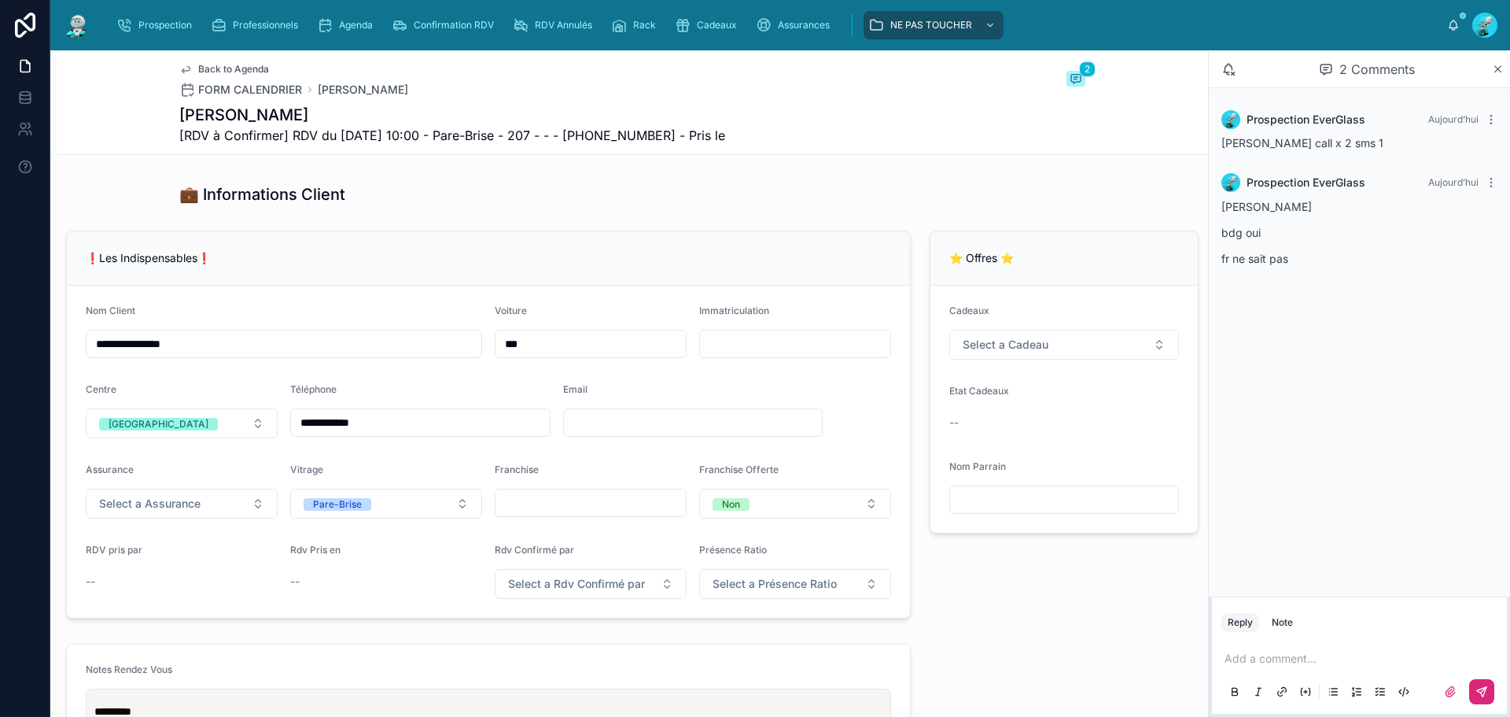
click at [90, 349] on input "**********" at bounding box center [284, 344] width 395 height 22
type input "**********"
click at [171, 518] on button "Select a Assurance" at bounding box center [182, 503] width 192 height 30
type input "****"
click at [234, 580] on div "BPCE ASSURANCES" at bounding box center [181, 577] width 189 height 22
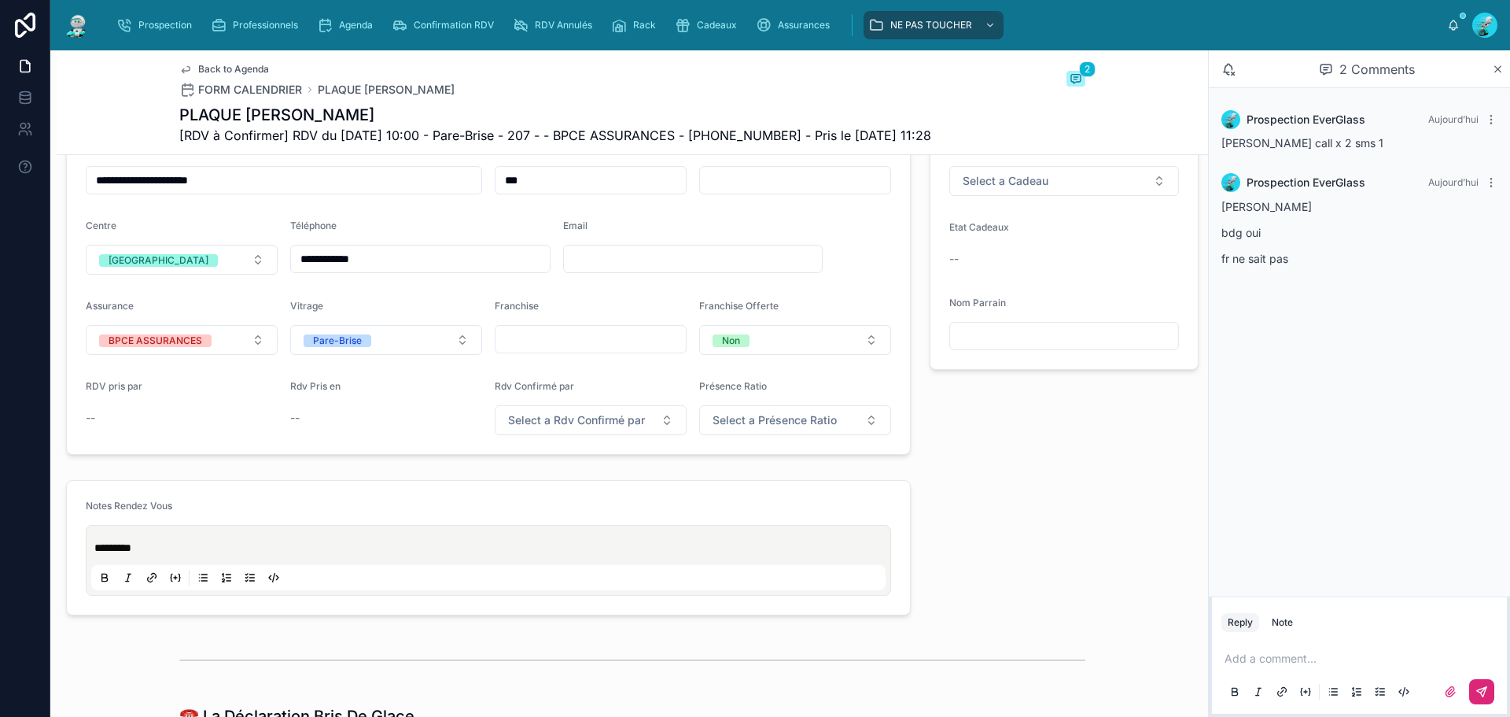
scroll to position [472, 0]
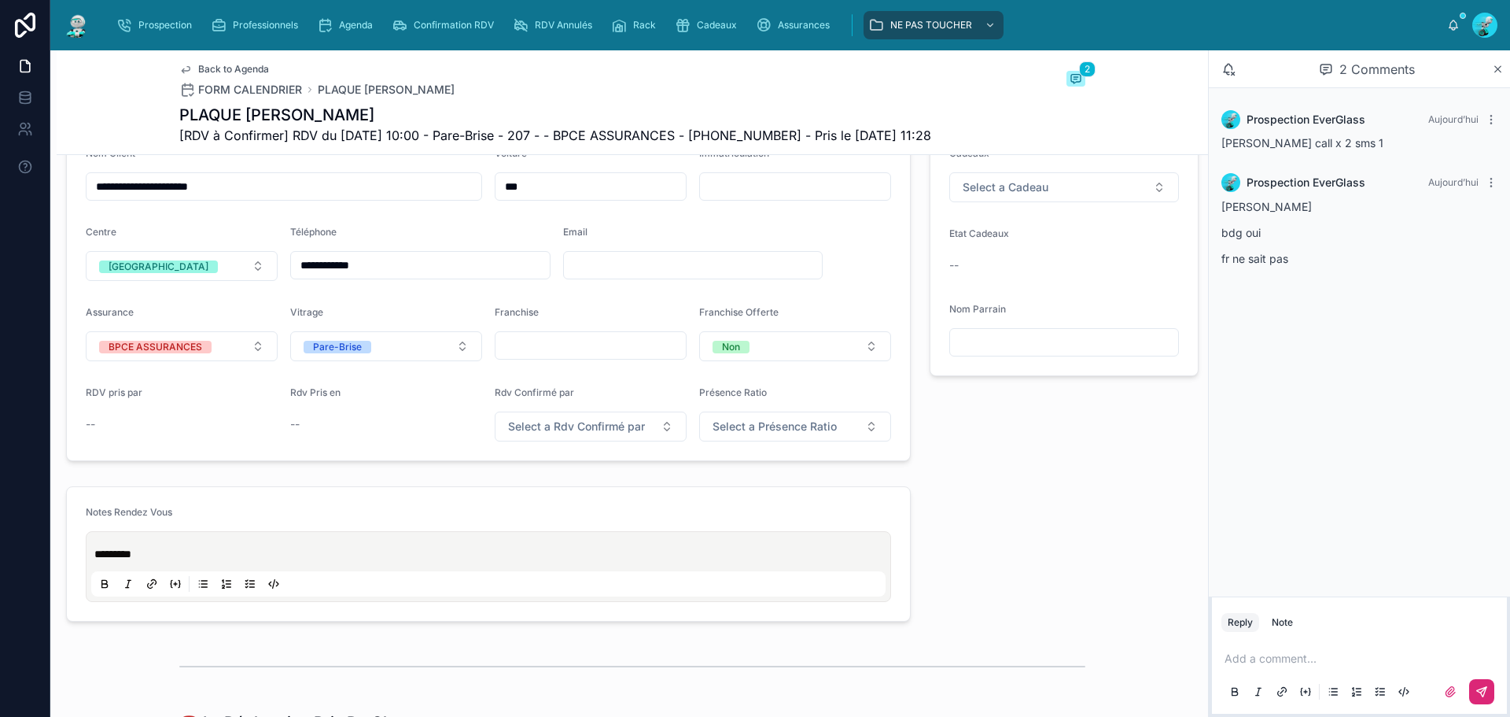
click at [1248, 663] on p at bounding box center [1363, 658] width 276 height 16
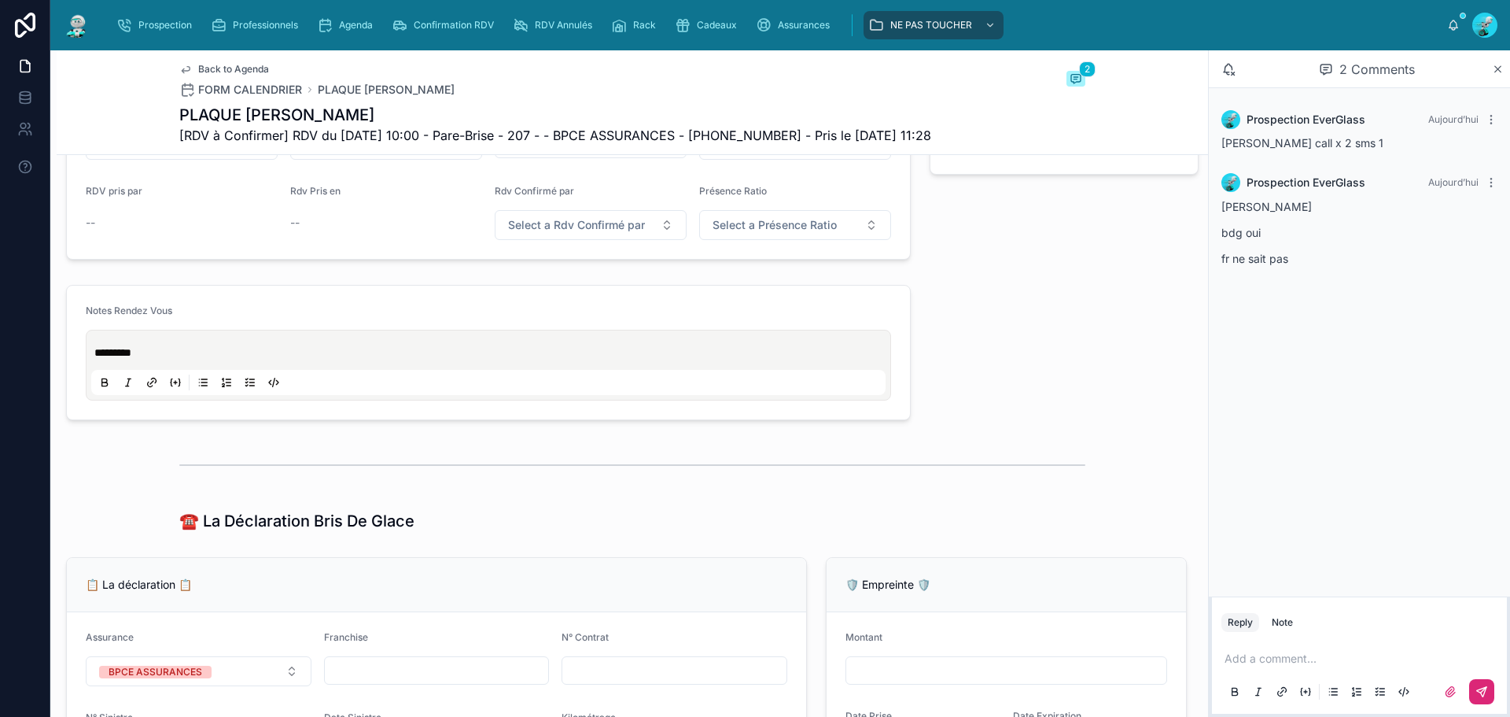
scroll to position [393, 0]
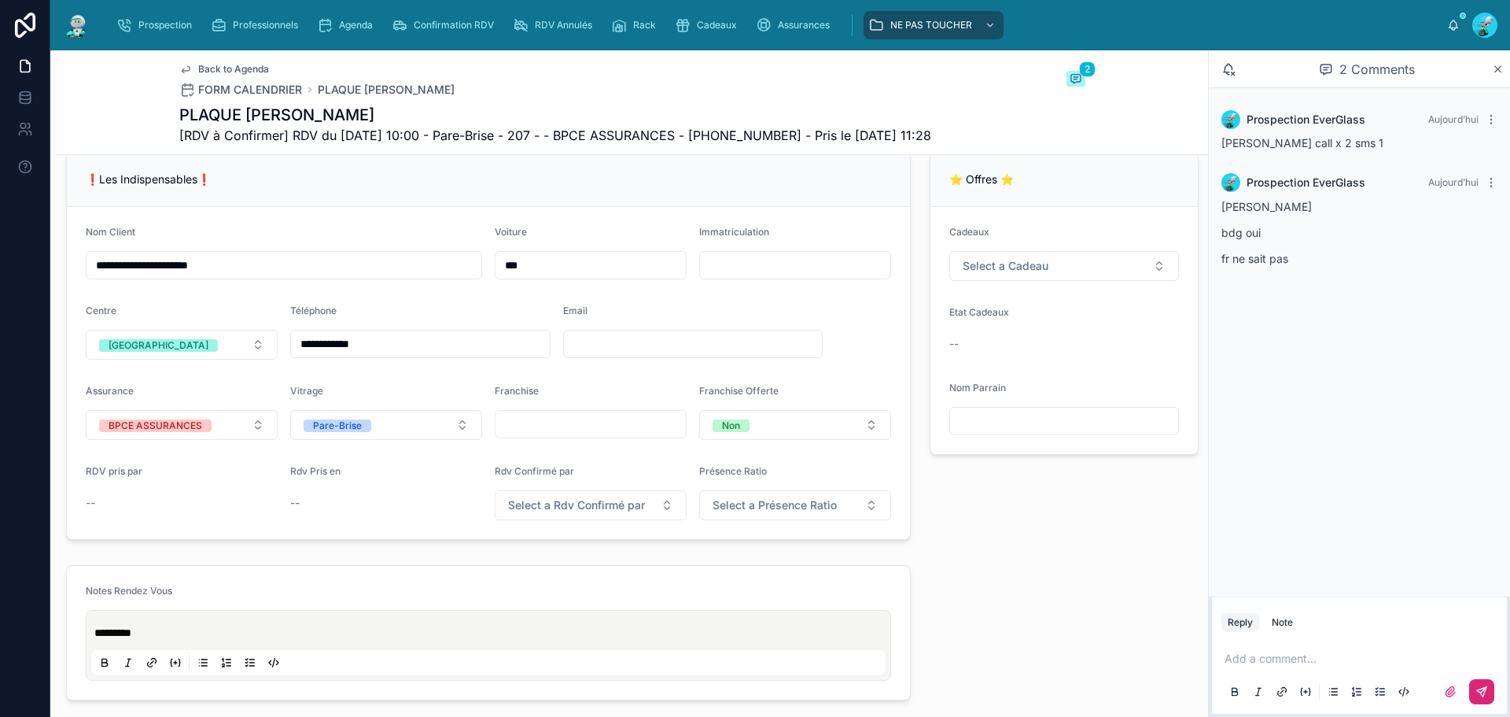
drag, startPoint x: 415, startPoint y: 359, endPoint x: 39, endPoint y: 363, distance: 376.0
click at [39, 361] on div "**********" at bounding box center [755, 358] width 1510 height 717
click at [452, 202] on div "❗Les Indispensables❗" at bounding box center [488, 180] width 843 height 54
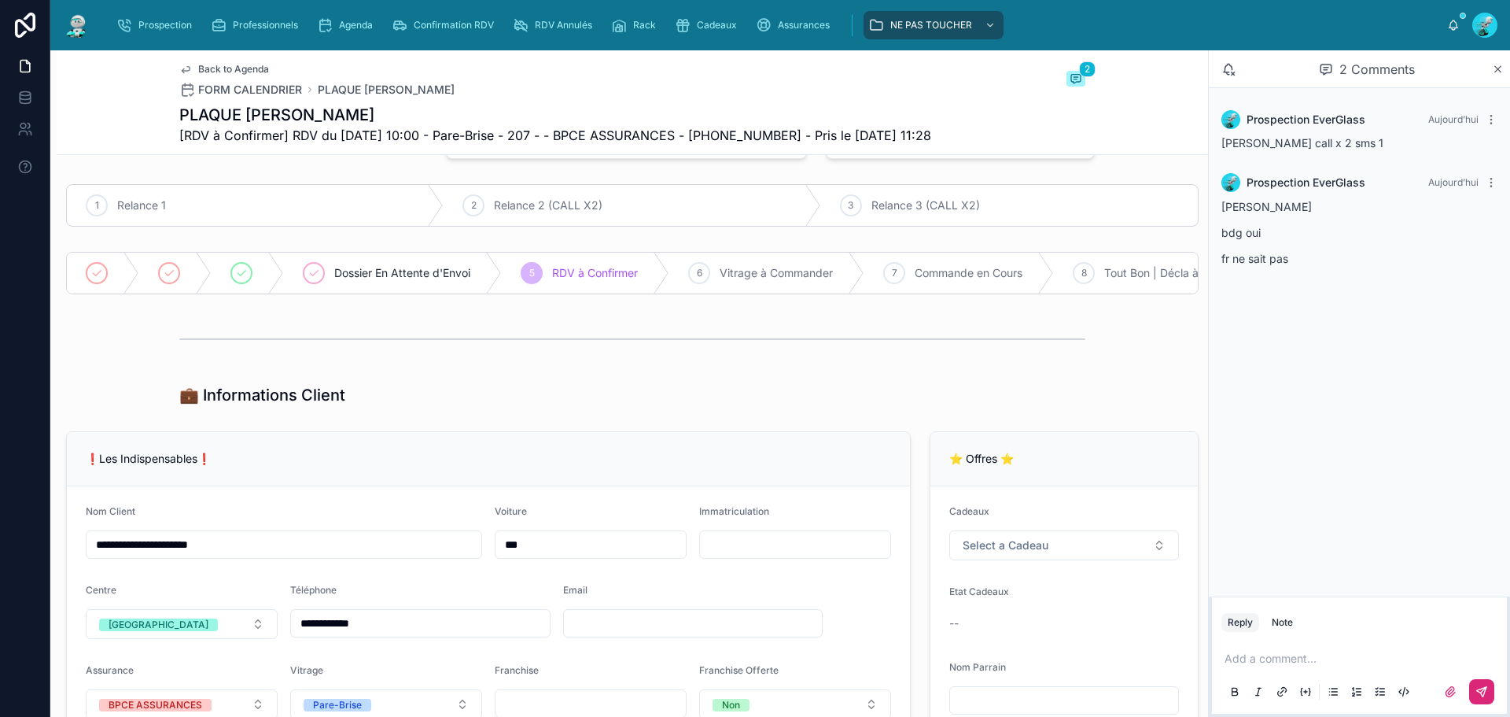
scroll to position [0, 0]
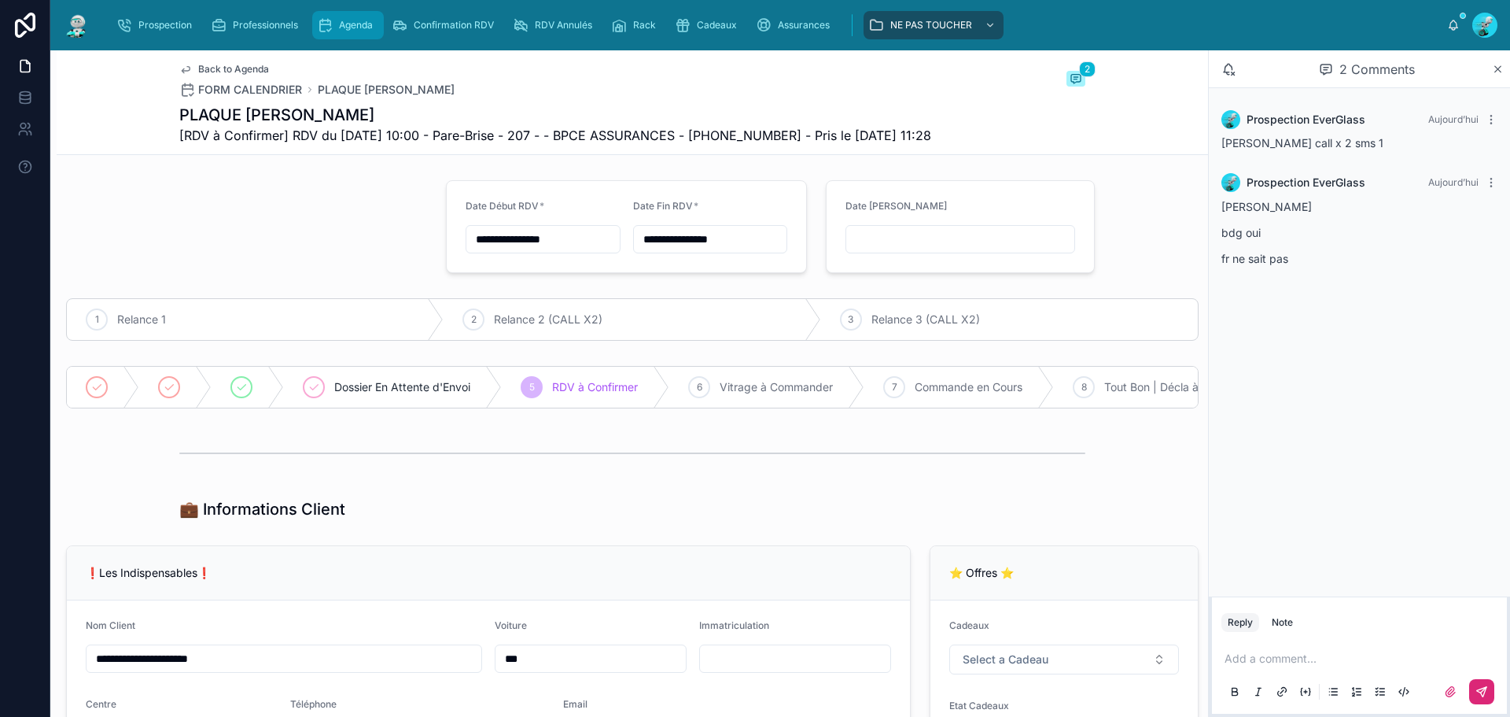
click at [357, 17] on div "Agenda" at bounding box center [348, 25] width 62 height 25
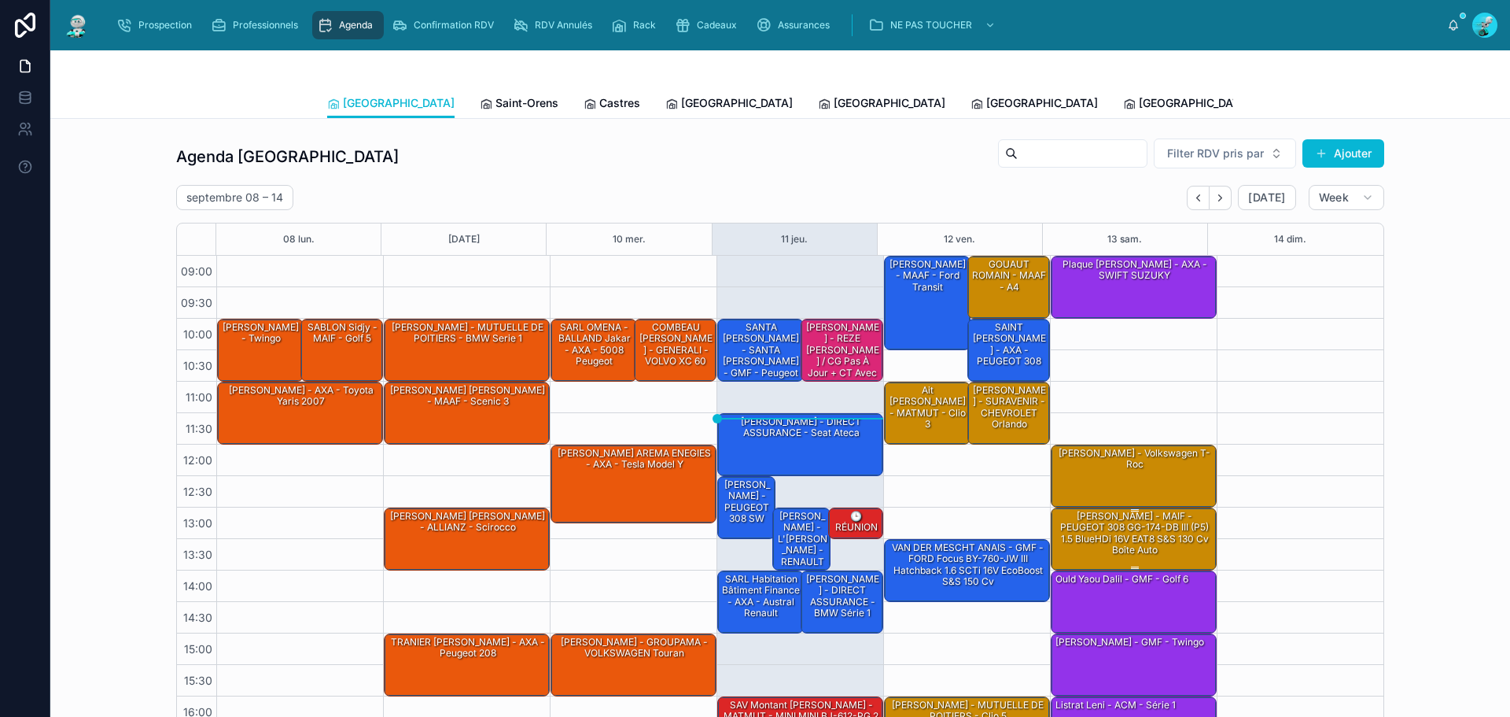
click at [1091, 535] on div "[PERSON_NAME] - MAIF - PEUGEOT 308 GG-174-DB III (P5) 1.5 BlueHDi 16V EAT8 S&S …" at bounding box center [1134, 533] width 161 height 49
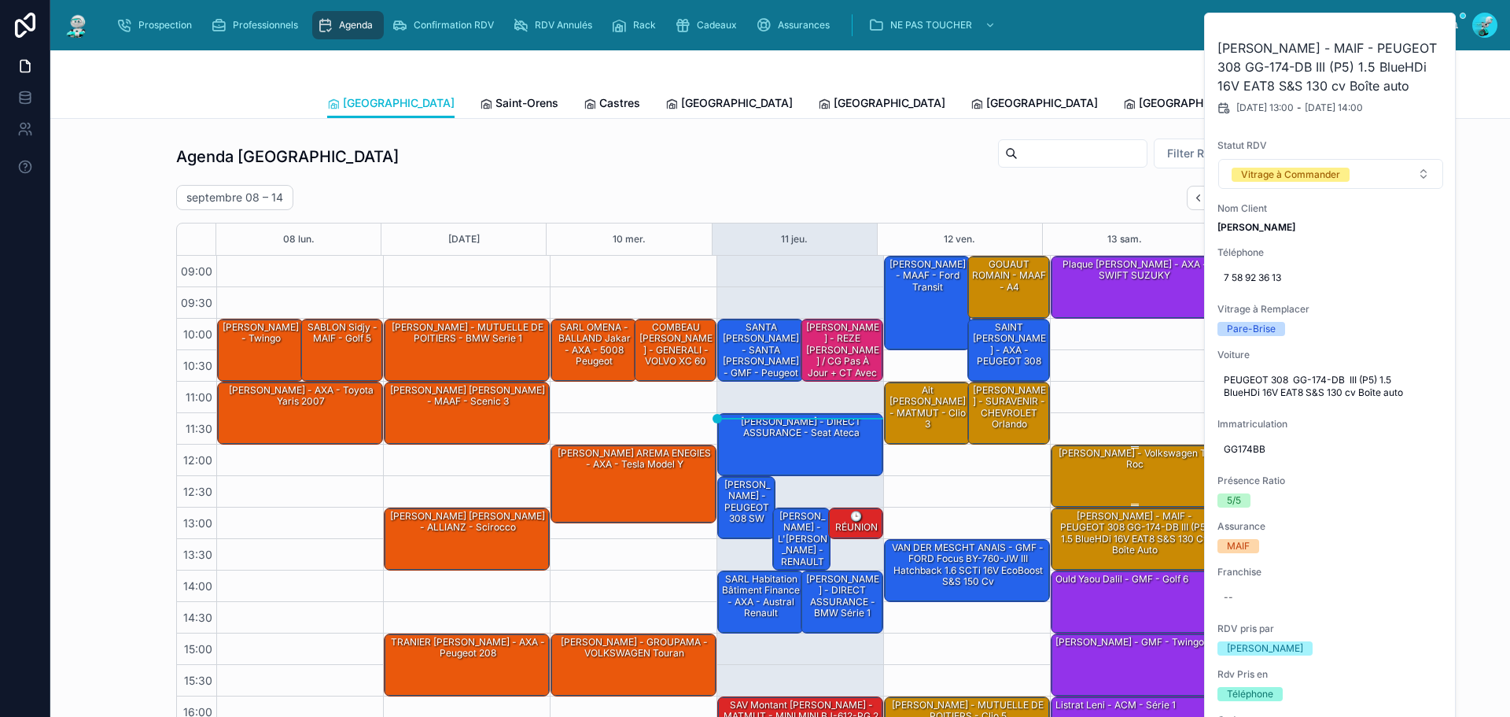
click at [1087, 452] on div "[PERSON_NAME] - Volkswagen T-Roc" at bounding box center [1134, 459] width 161 height 26
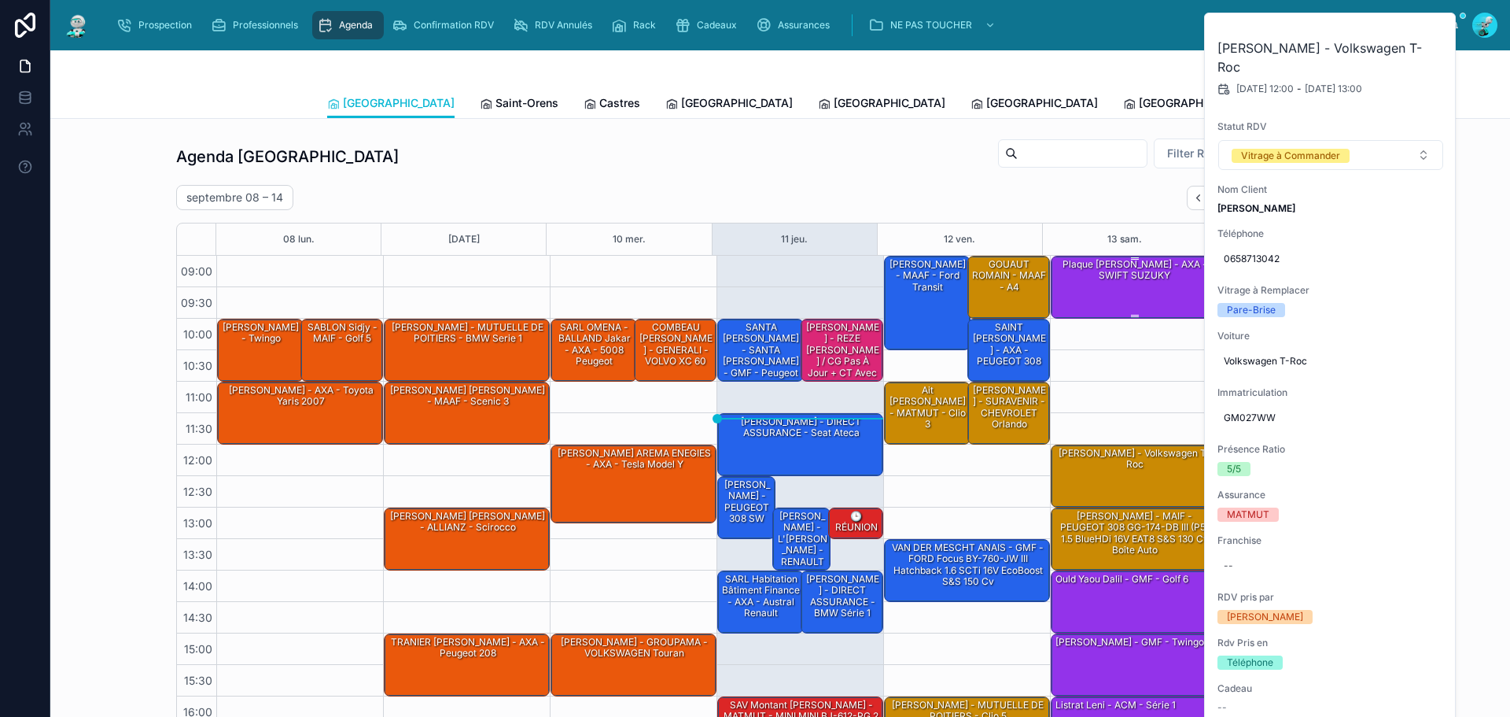
click at [1111, 289] on div "Plaque [PERSON_NAME] - AXA - SWIFT SUZUKY" at bounding box center [1134, 286] width 161 height 60
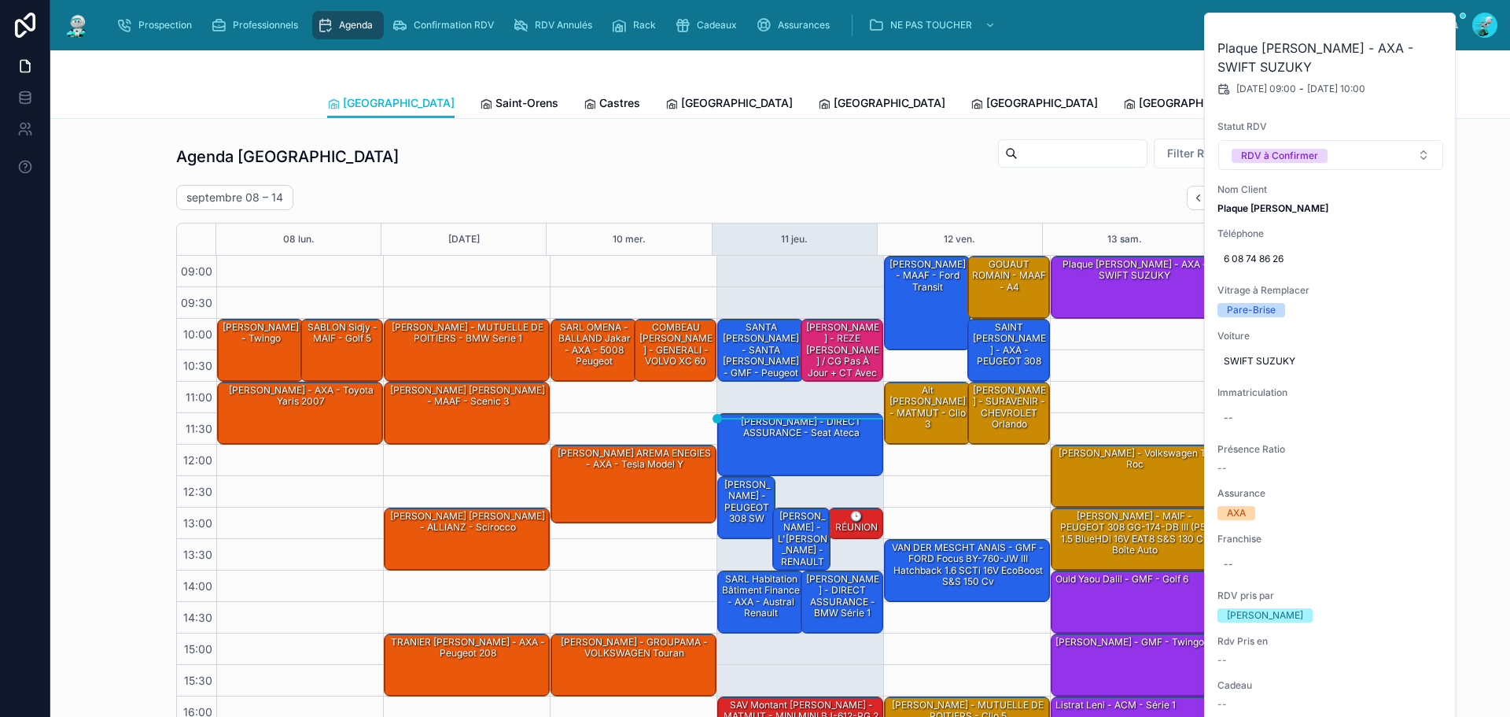
click at [1104, 374] on div "09:00 – 10:00 Plaque [PERSON_NAME] - AXA - SWIFT SUZUKY 12:00 – 13:00 [PERSON_N…" at bounding box center [1133, 539] width 167 height 566
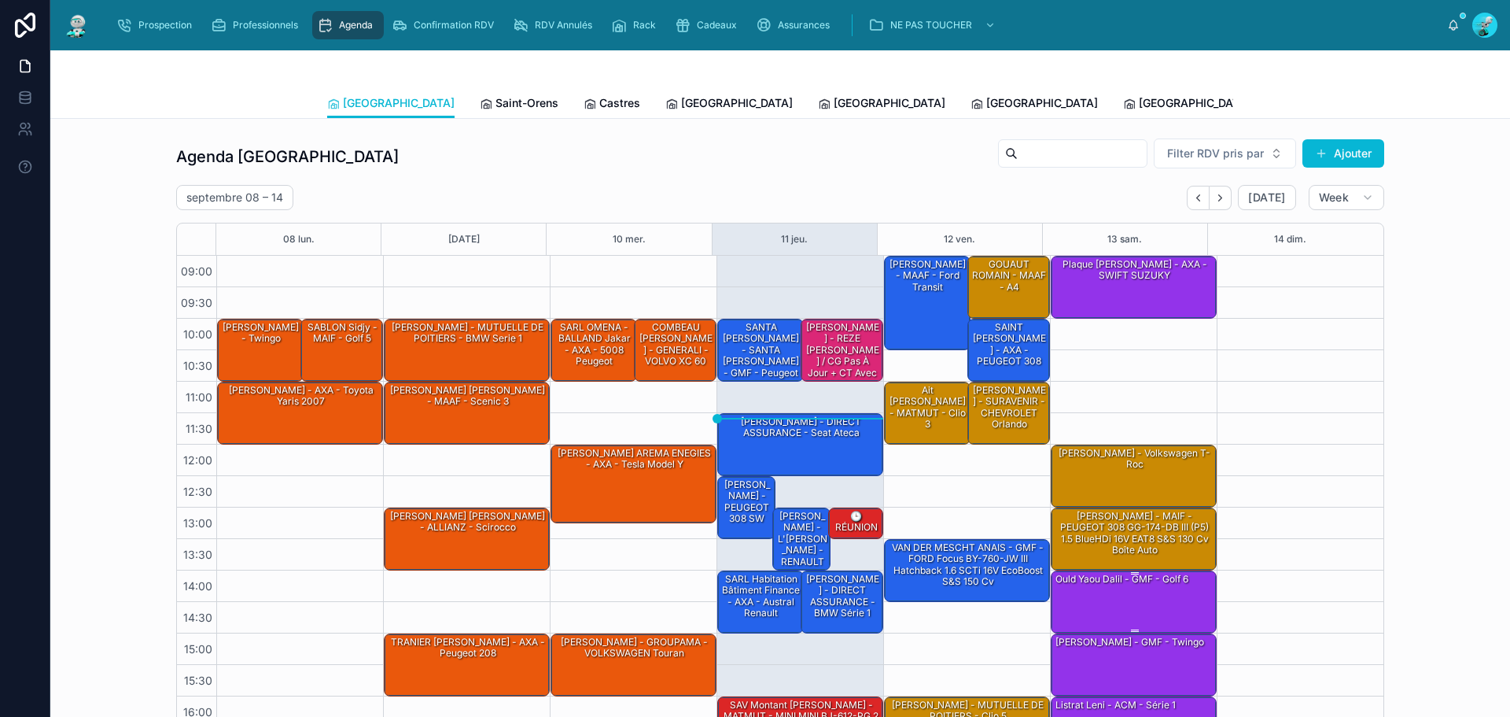
click at [1130, 597] on div "ould yaou dalil - GMF - golf 6" at bounding box center [1134, 601] width 161 height 60
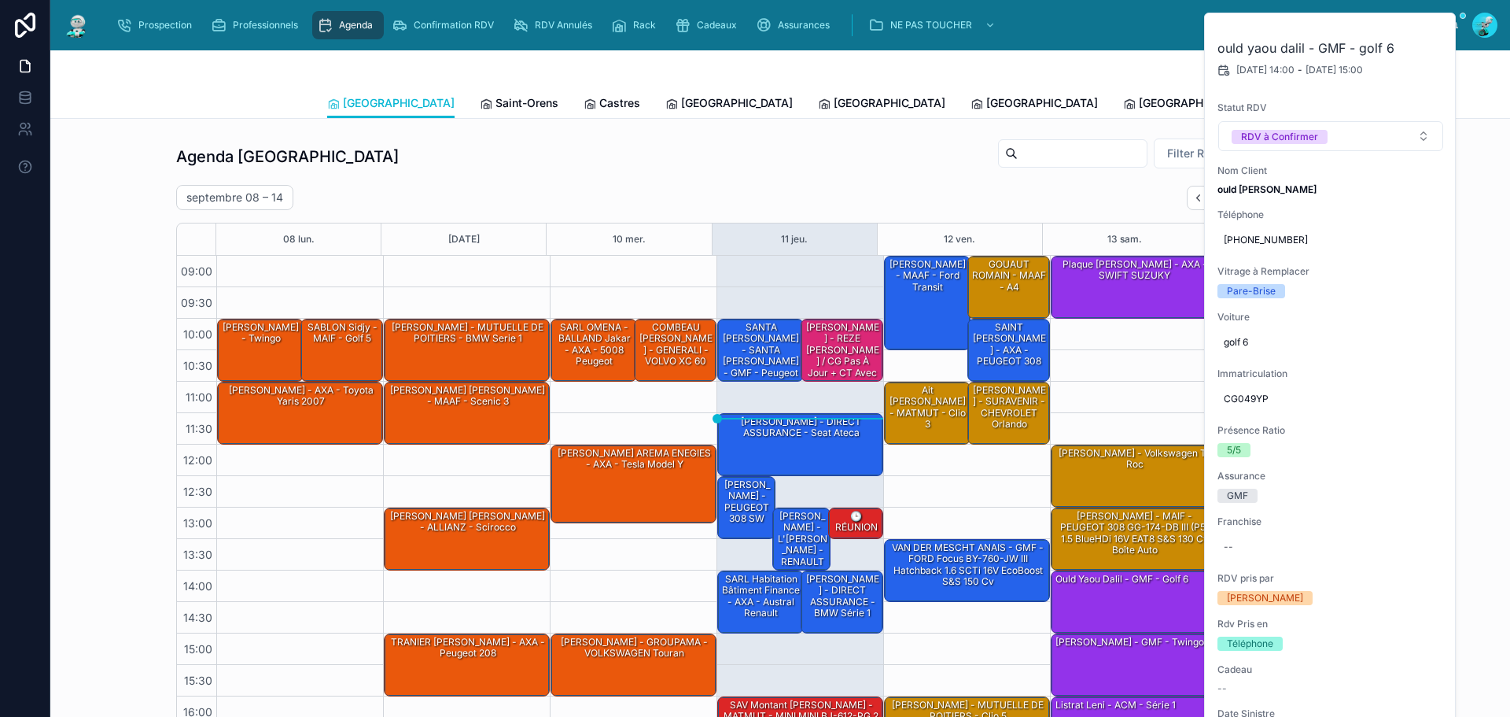
click at [1113, 380] on div "09:00 – 10:00 Plaque [PERSON_NAME] - AXA - SWIFT SUZUKY 12:00 – 13:00 [PERSON_N…" at bounding box center [1133, 539] width 167 height 566
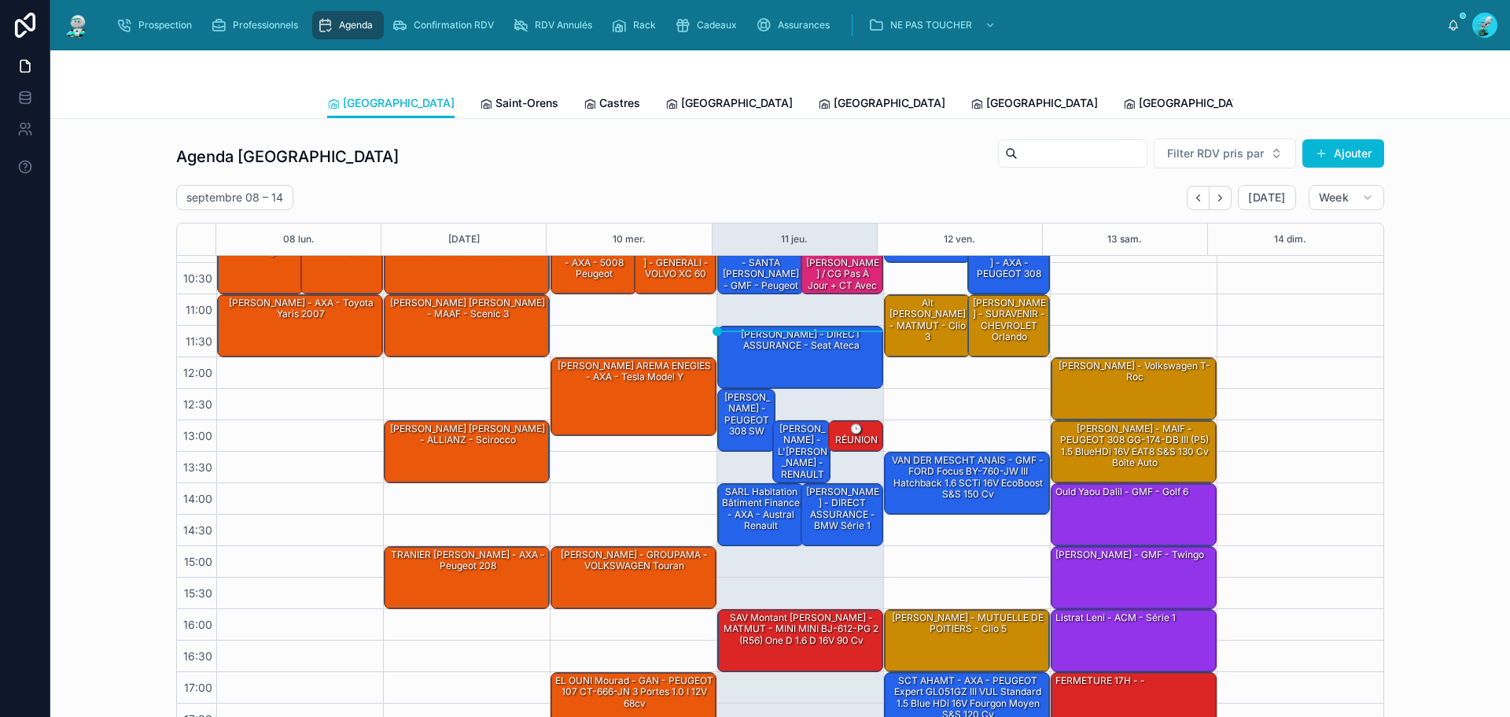
scroll to position [90, 0]
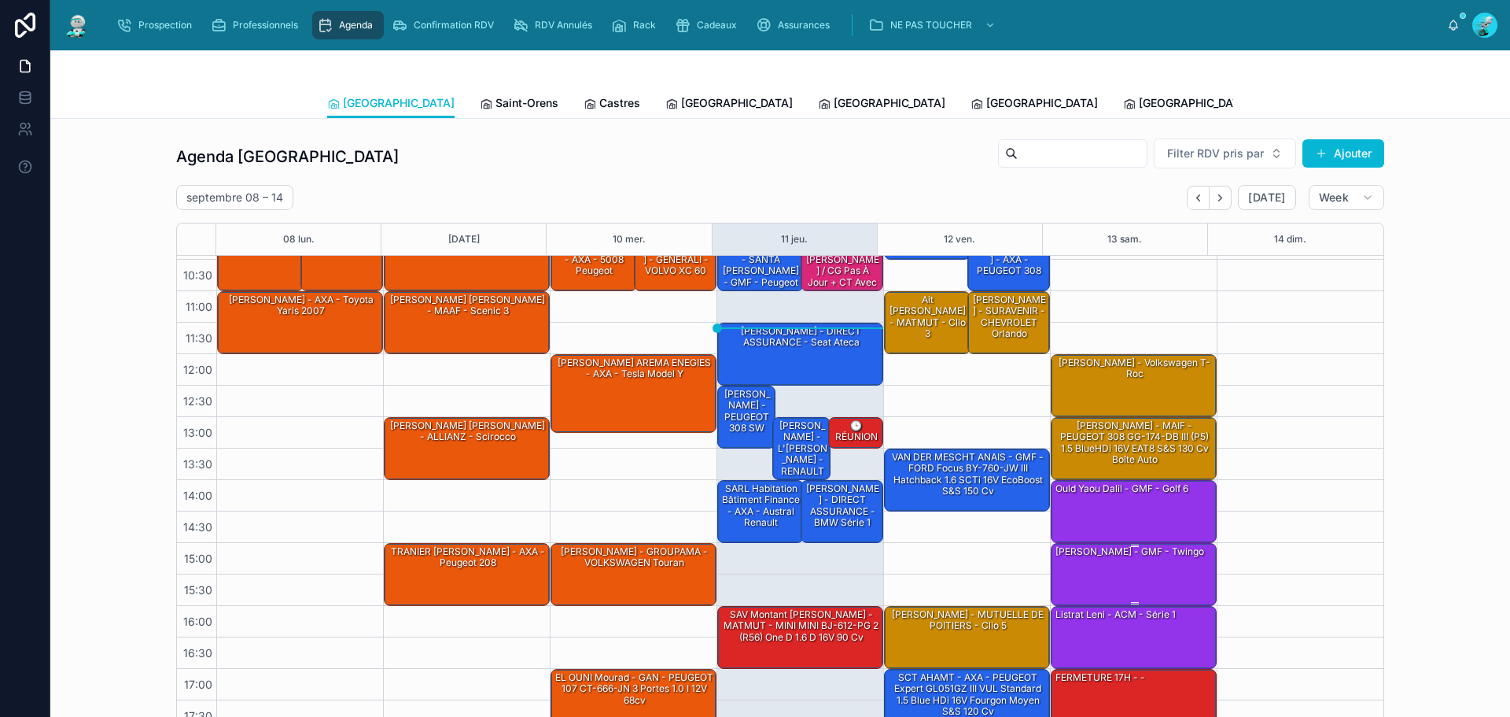
click at [1111, 555] on div "[PERSON_NAME] - GMF - twingo" at bounding box center [1130, 551] width 152 height 14
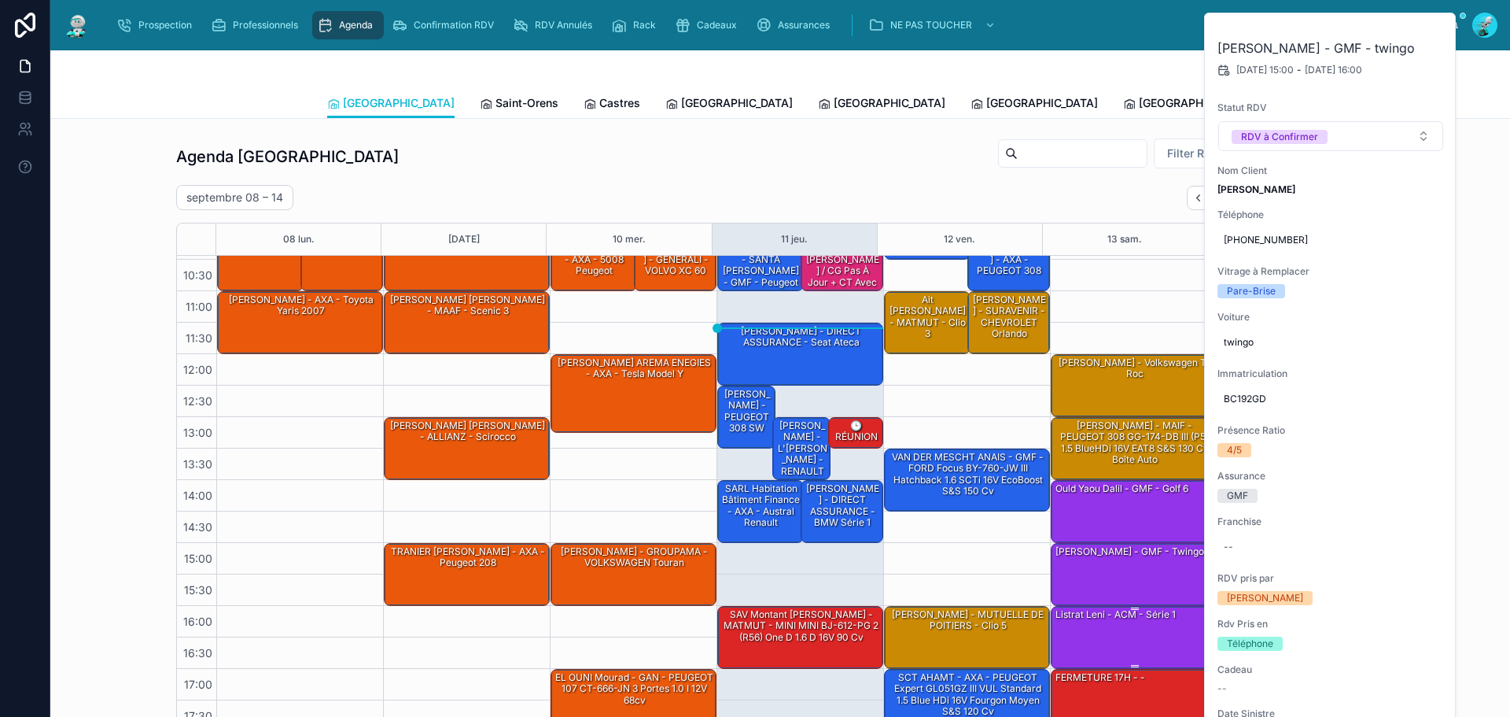
click at [1126, 634] on div "Listrat Leni - ACM - Série 1" at bounding box center [1134, 636] width 161 height 60
click at [1100, 283] on div "09:00 – 10:00 Plaque [PERSON_NAME] - AXA - SWIFT SUZUKY 12:00 – 13:00 [PERSON_N…" at bounding box center [1133, 448] width 167 height 566
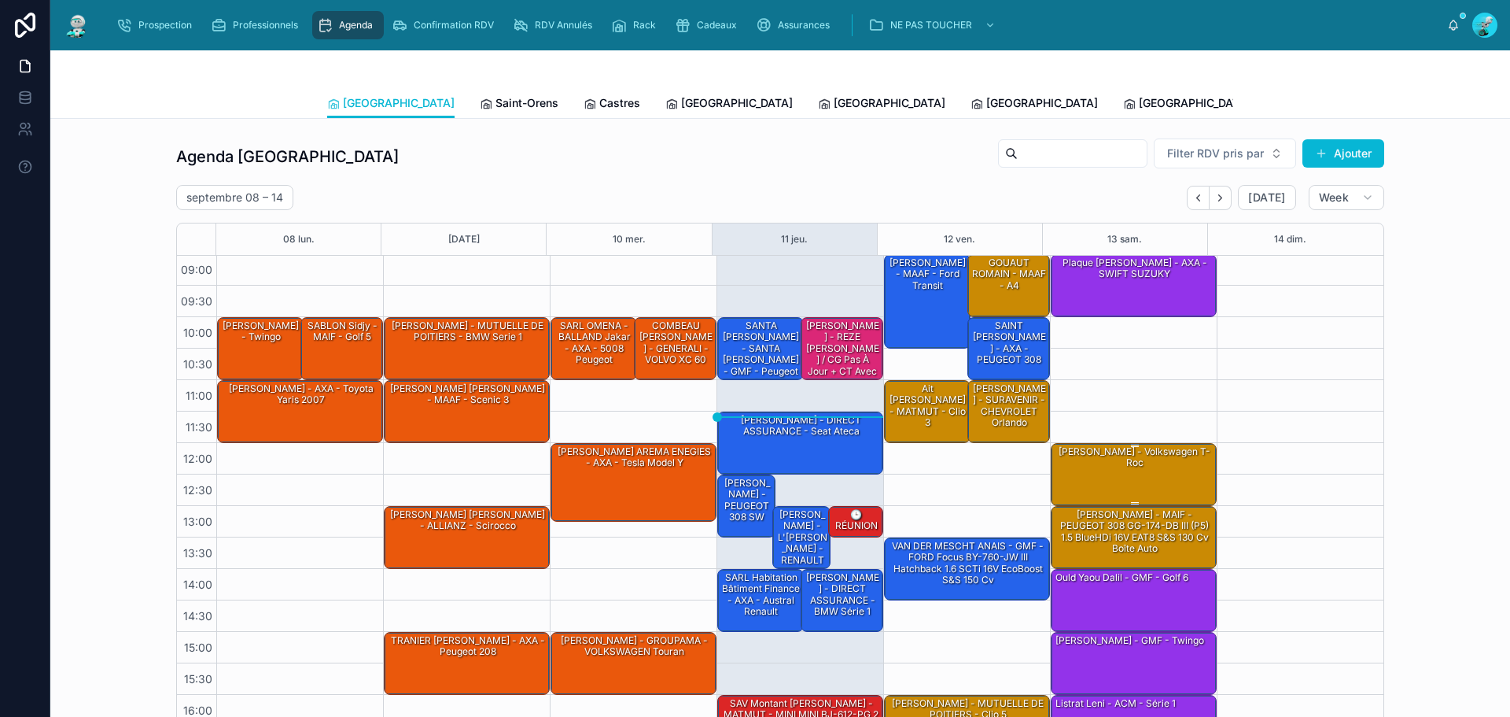
scroll to position [0, 0]
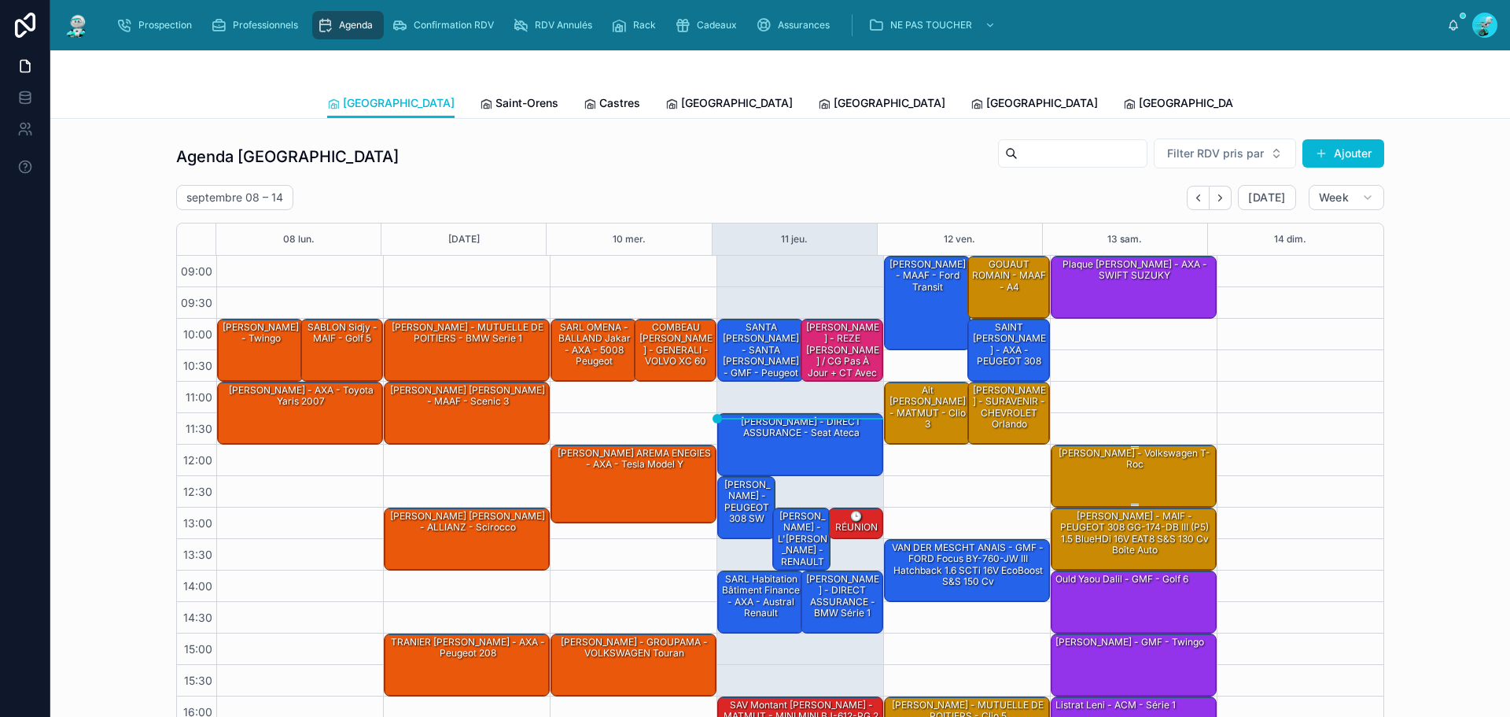
click at [1161, 454] on div "[PERSON_NAME] - Volkswagen T-Roc" at bounding box center [1134, 459] width 161 height 26
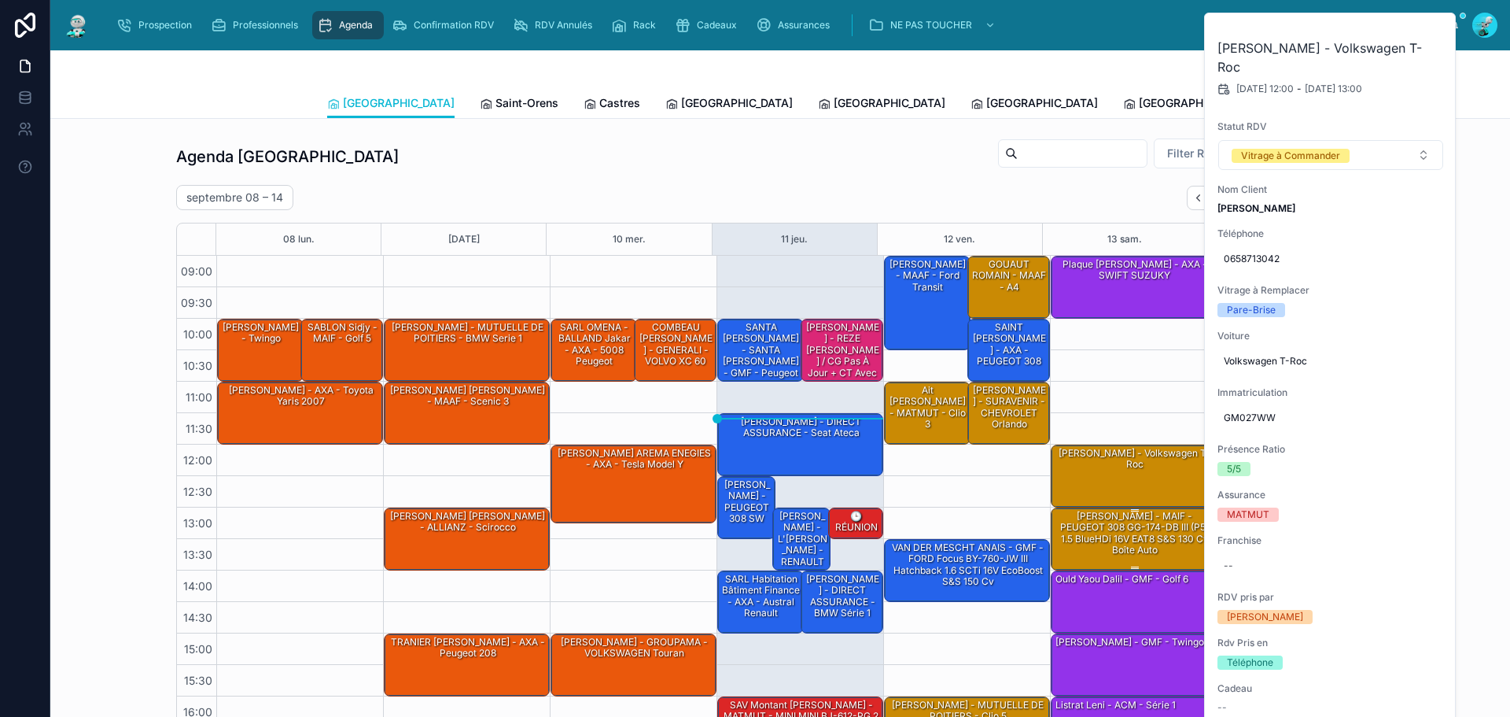
click at [1093, 537] on div "[PERSON_NAME] - MAIF - PEUGEOT 308 GG-174-DB III (P5) 1.5 BlueHDi 16V EAT8 S&S …" at bounding box center [1134, 533] width 161 height 49
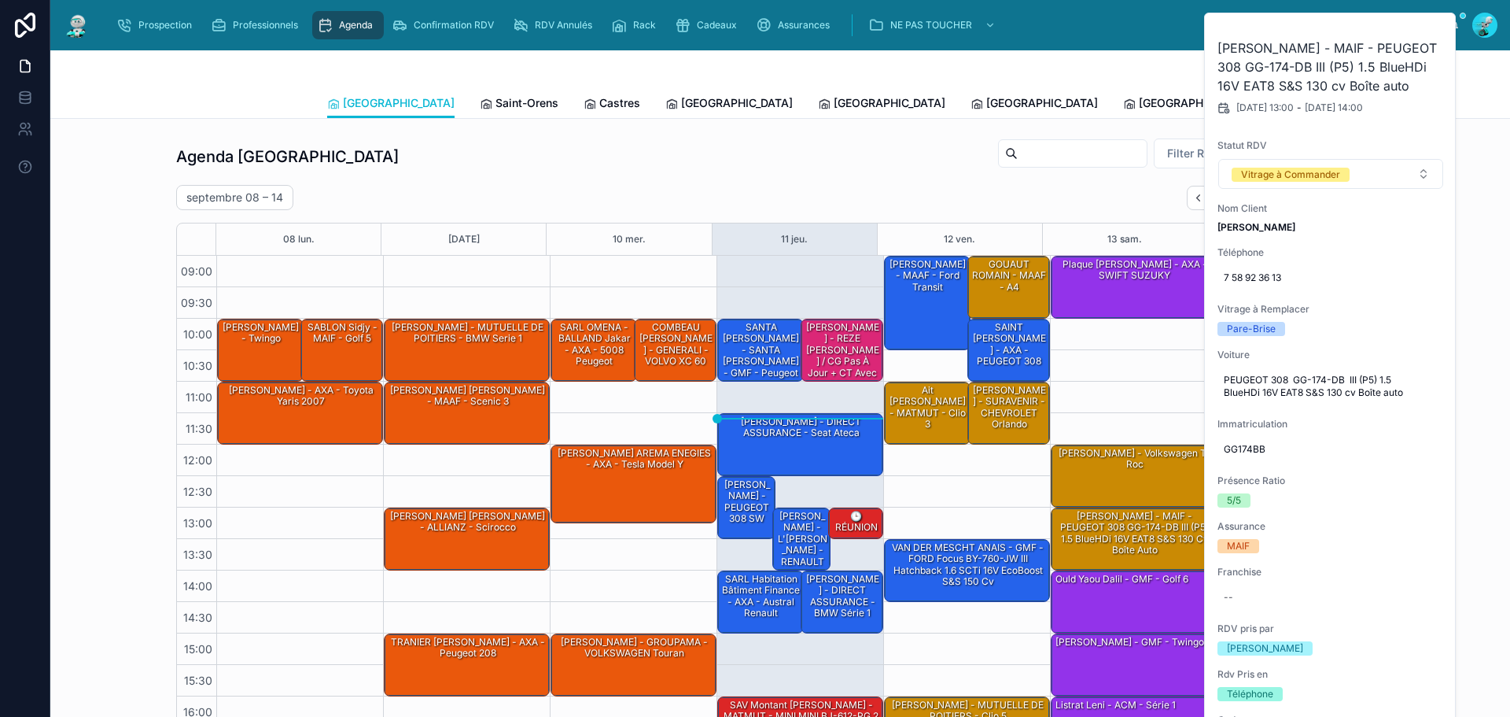
click at [1098, 351] on div "09:00 – 10:00 Plaque [PERSON_NAME] - AXA - SWIFT SUZUKY 12:00 – 13:00 [PERSON_N…" at bounding box center [1133, 539] width 167 height 566
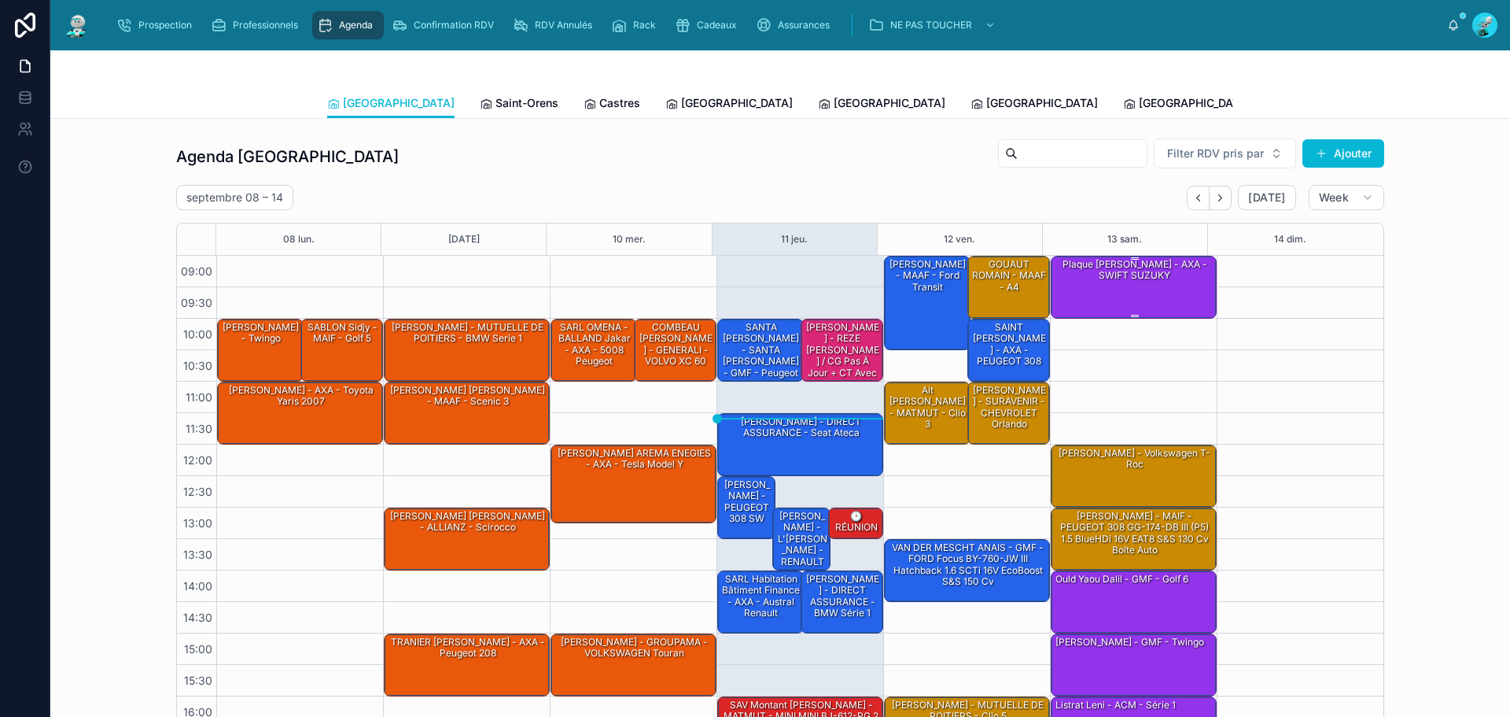
click at [1098, 289] on div "Plaque [PERSON_NAME] - AXA - SWIFT SUZUKY" at bounding box center [1134, 286] width 161 height 60
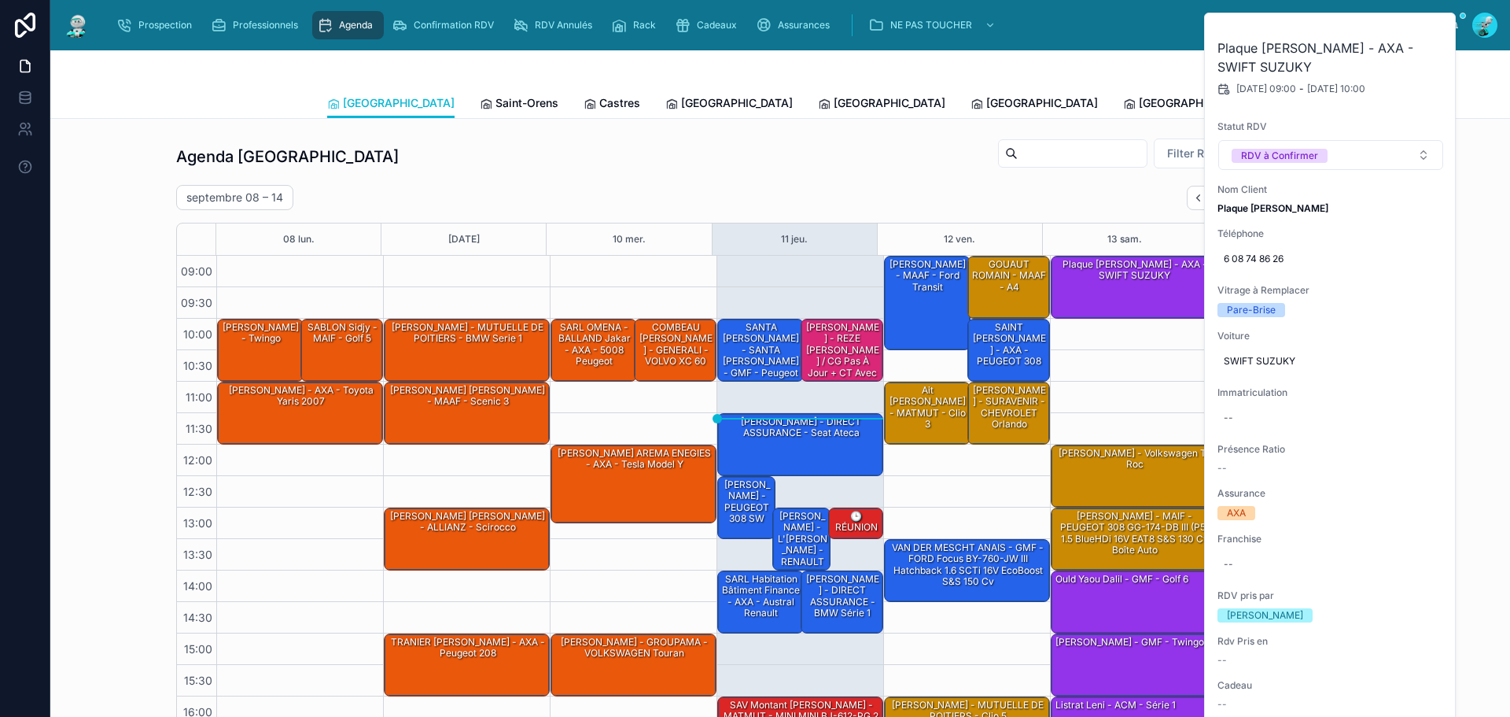
click at [1074, 397] on div "09:00 – 10:00 Plaque [PERSON_NAME] - AXA - SWIFT SUZUKY 12:00 – 13:00 [PERSON_N…" at bounding box center [1133, 539] width 167 height 566
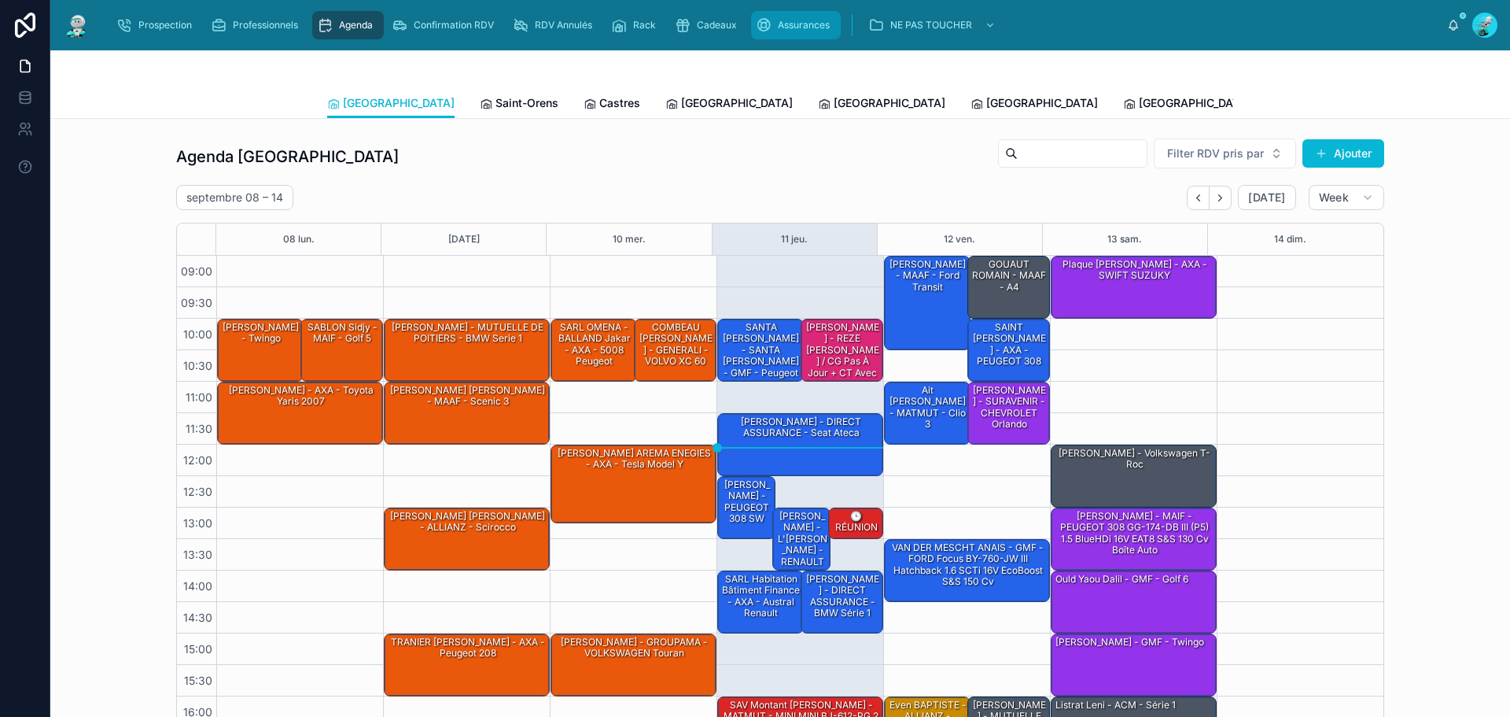
drag, startPoint x: 778, startPoint y: 28, endPoint x: 776, endPoint y: 49, distance: 20.5
click at [778, 28] on span "Assurances" at bounding box center [804, 25] width 52 height 13
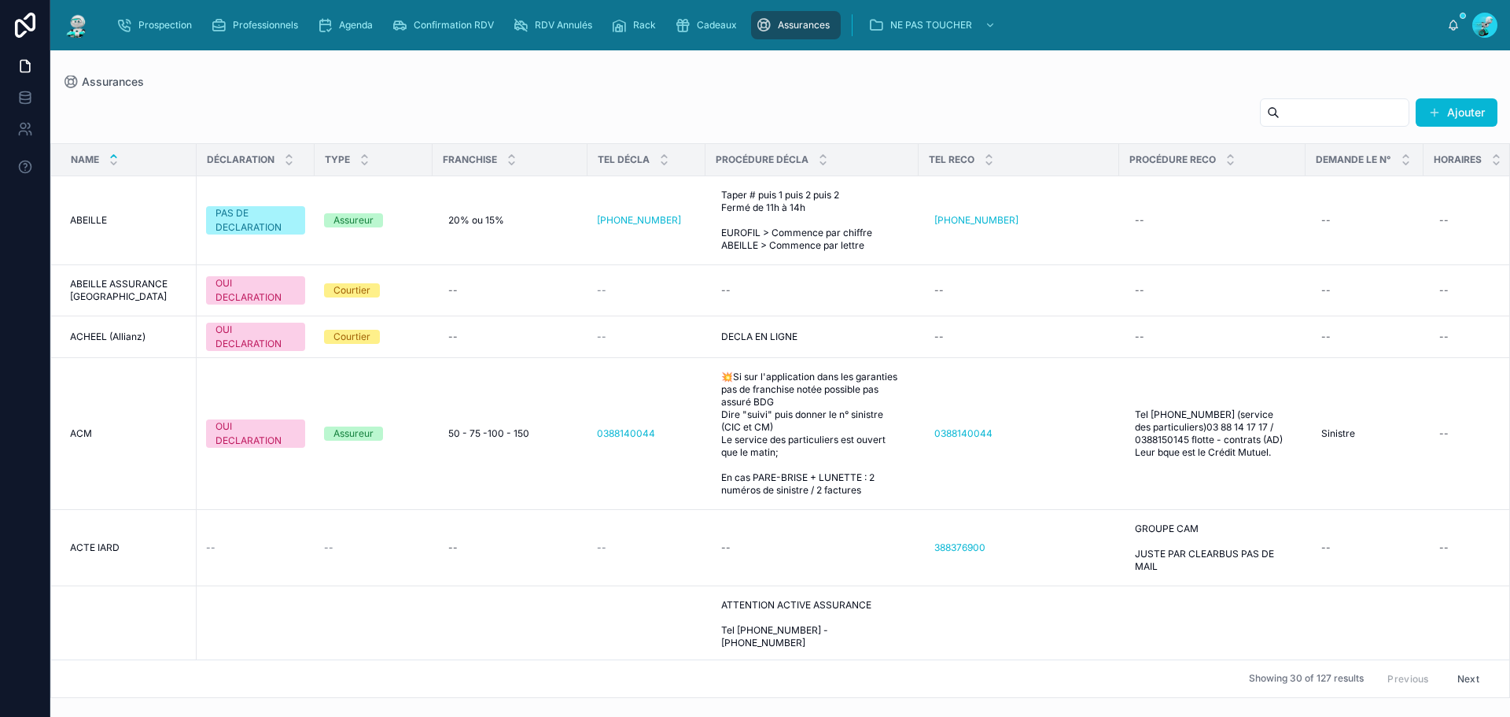
drag, startPoint x: 1299, startPoint y: 116, endPoint x: 1309, endPoint y: 110, distance: 10.9
click at [1303, 114] on input "text" at bounding box center [1344, 112] width 129 height 22
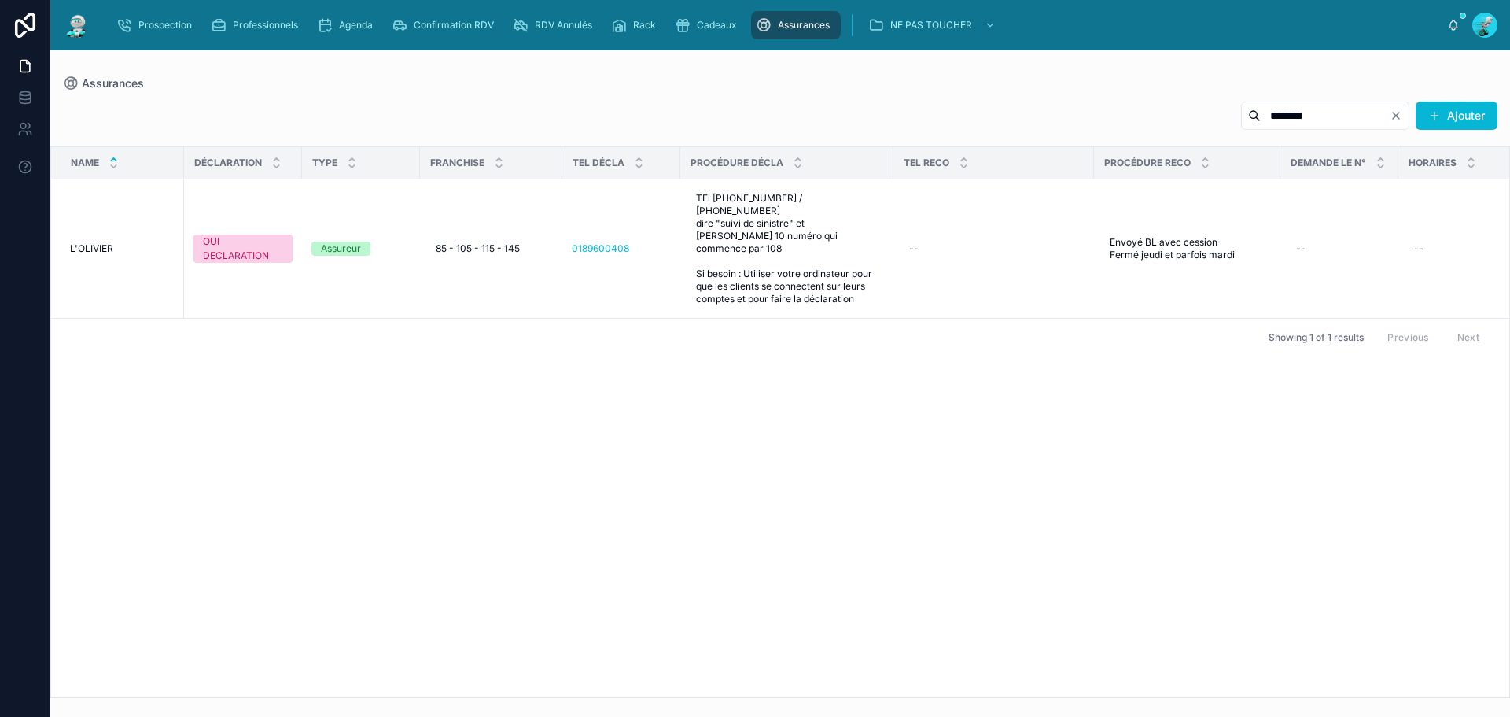
type input "*******"
click at [348, 21] on span "Agenda" at bounding box center [356, 25] width 34 height 13
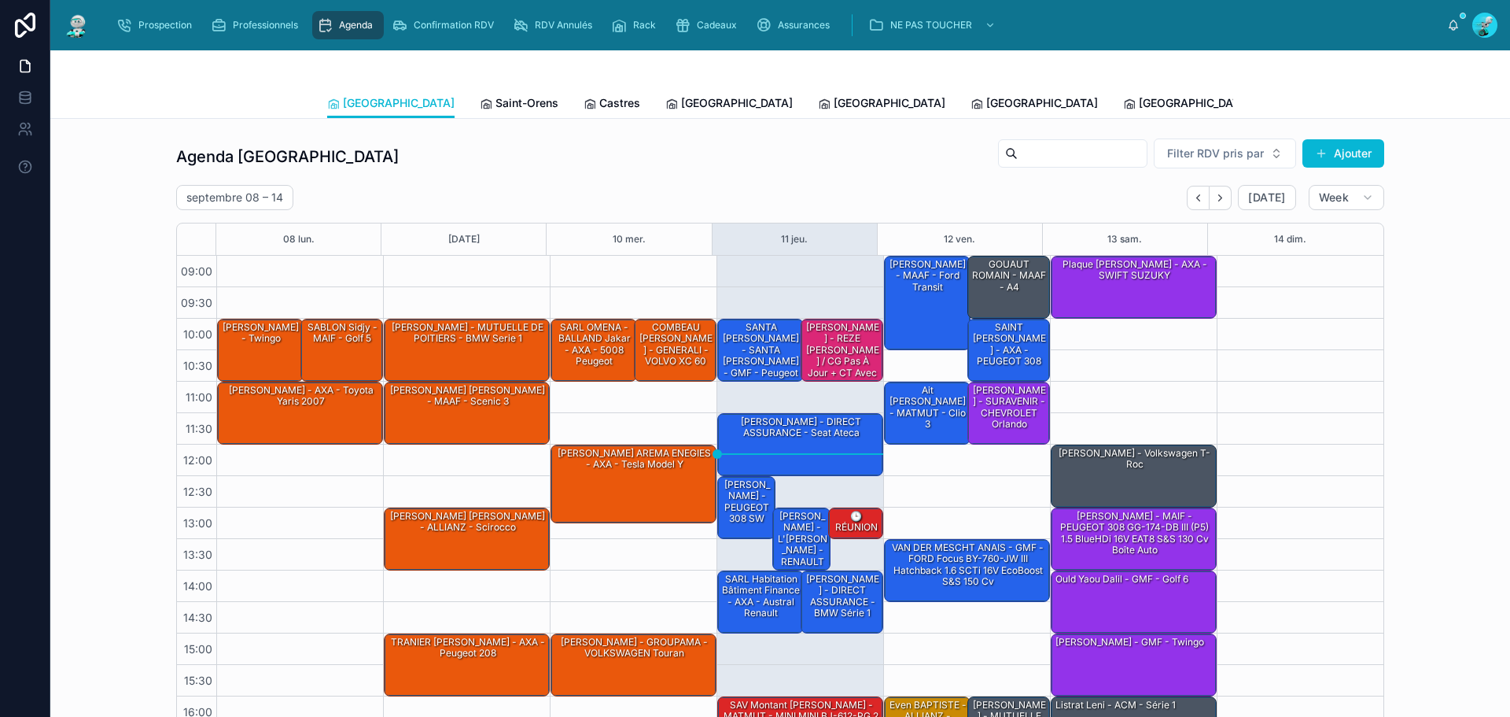
scroll to position [90, 0]
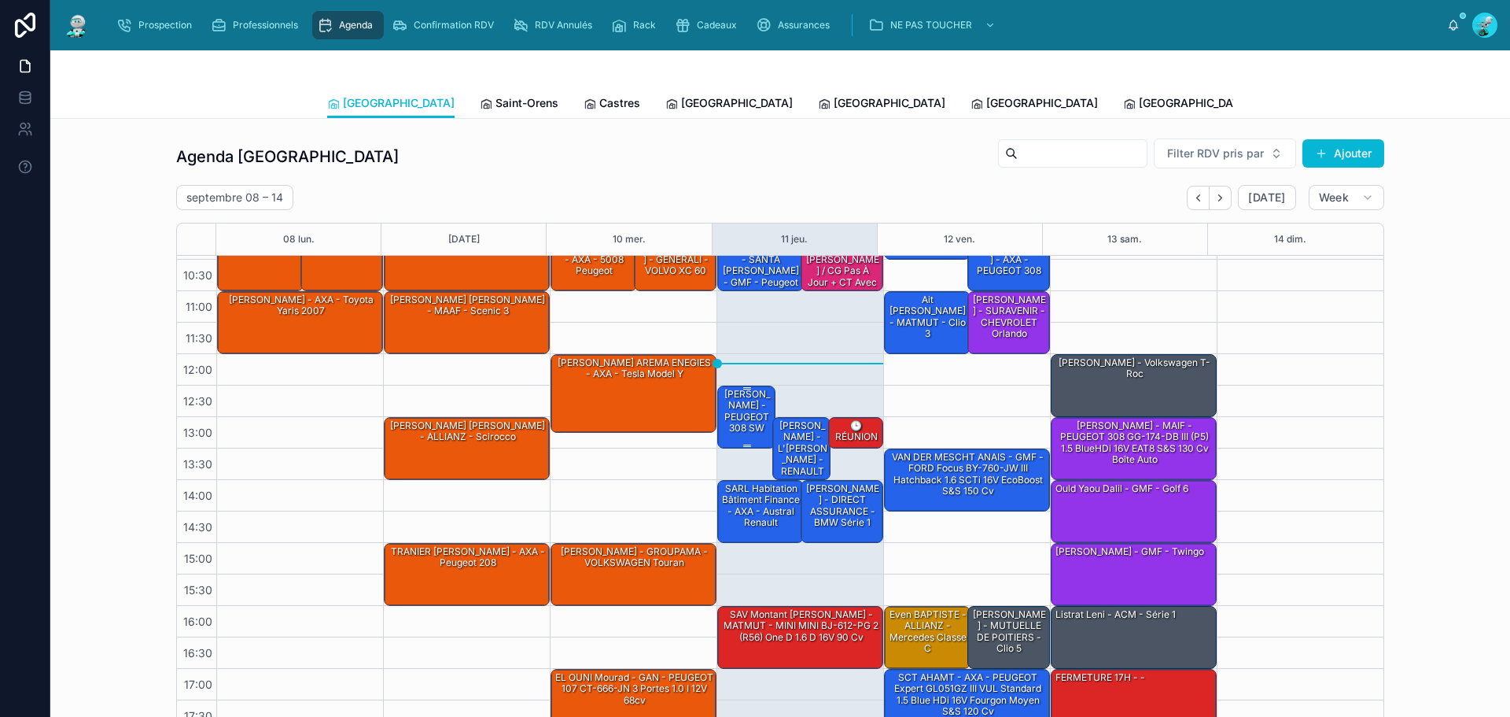
click at [718, 415] on div "12:30 – 13:30 [PERSON_NAME] - PEUGEOT 308 SW" at bounding box center [746, 416] width 57 height 61
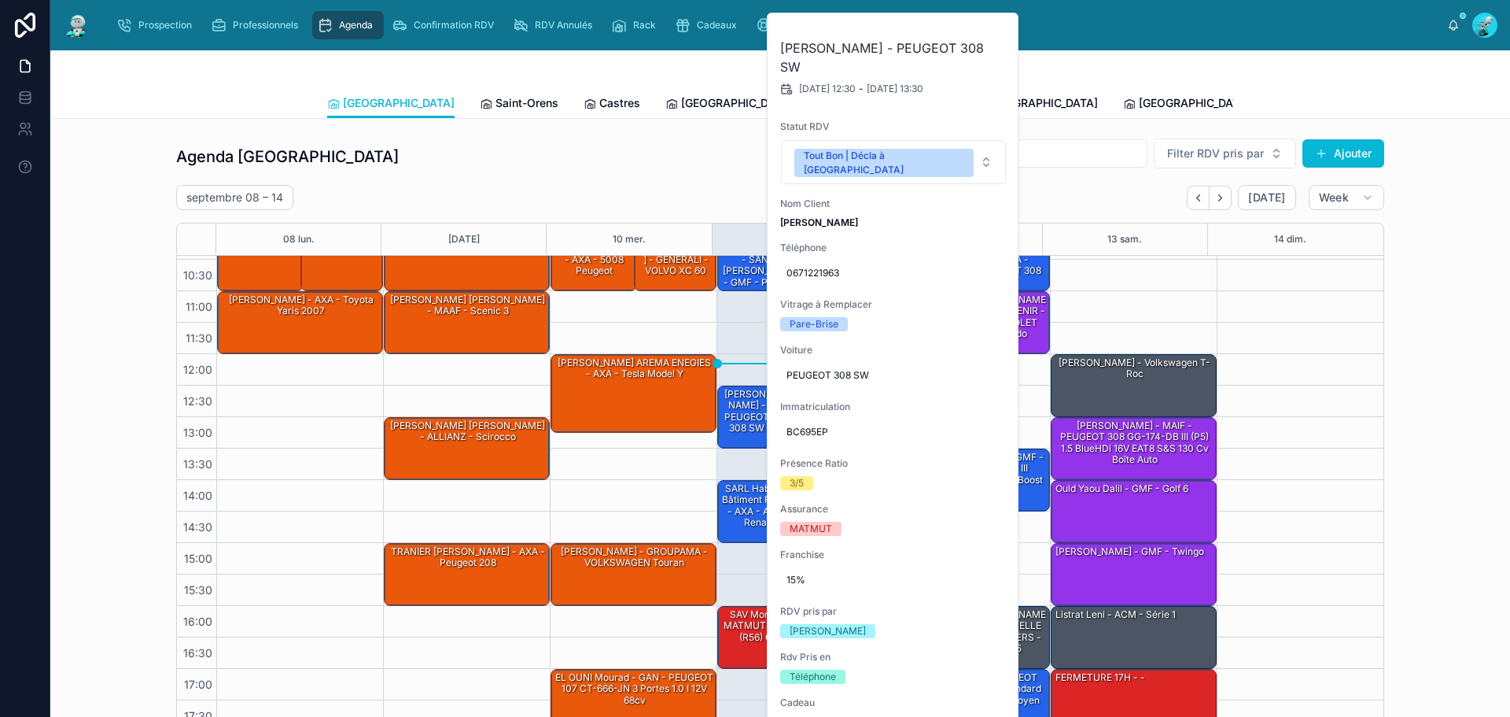
click at [734, 470] on div "10:00 – 11:00 SANTA [PERSON_NAME]- SANTA [PERSON_NAME] - GMF - peugeot 207 12:3…" at bounding box center [800, 448] width 167 height 566
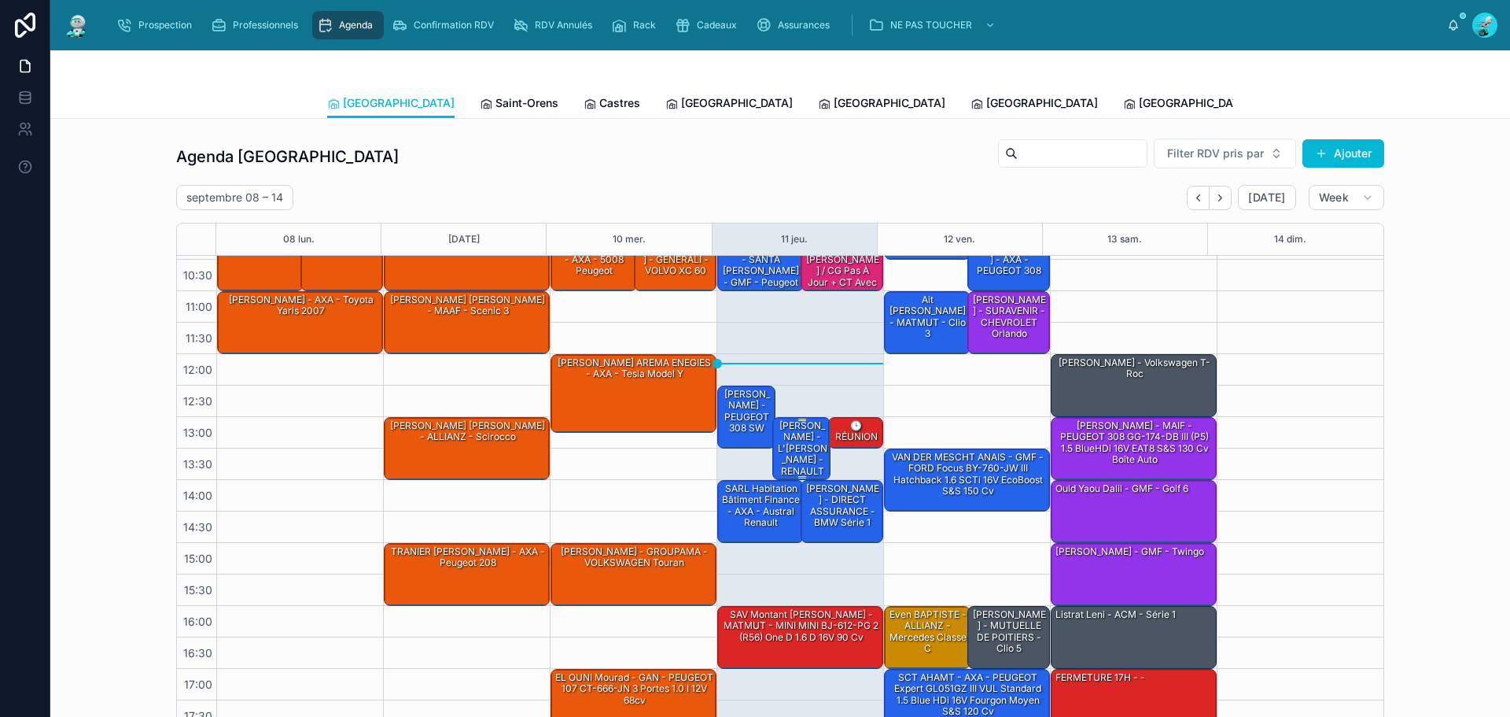
click at [787, 451] on div "[PERSON_NAME] - L'[PERSON_NAME] - RENAULT Clio EZ-015-[PERSON_NAME] 5 Portes Ph…" at bounding box center [802, 504] width 53 height 173
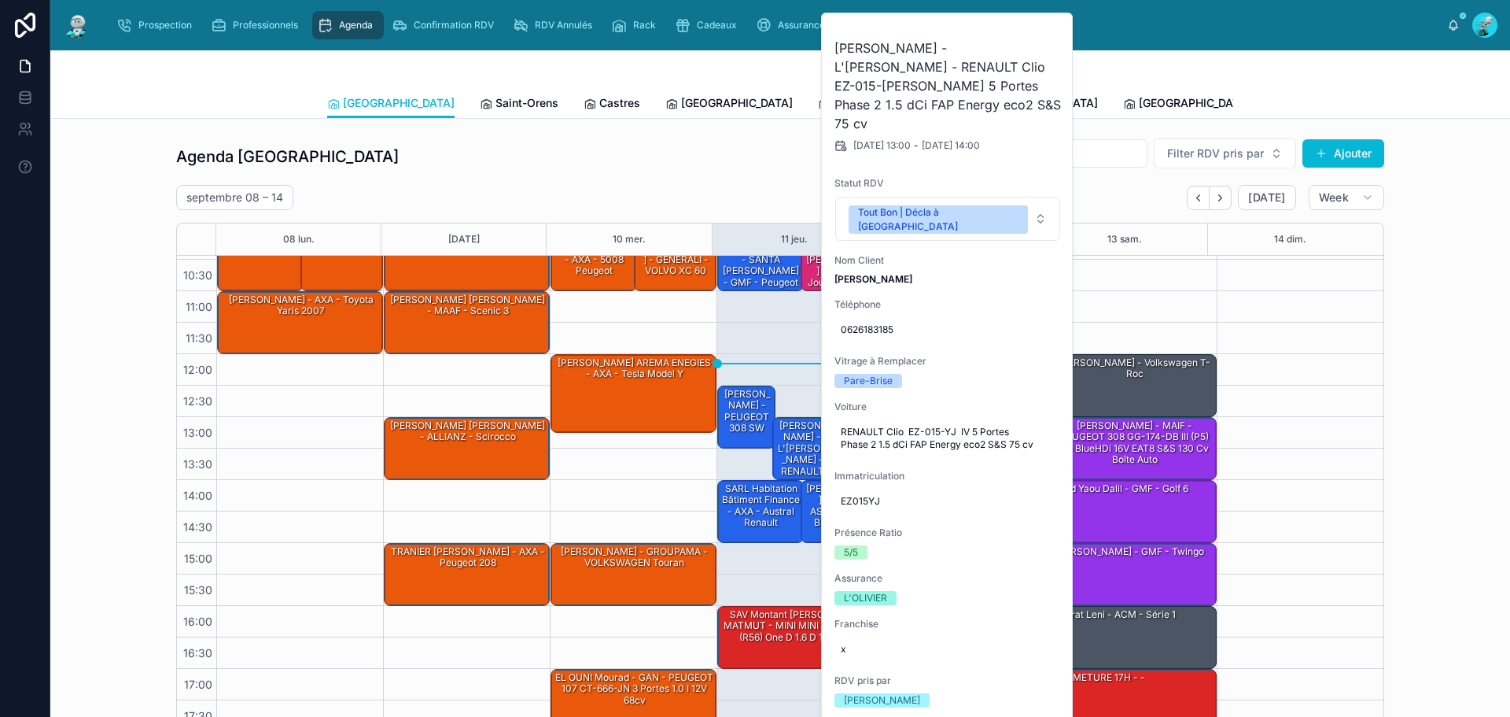
click at [721, 455] on div "10:00 – 11:00 SANTA [PERSON_NAME]- SANTA [PERSON_NAME] - GMF - peugeot 207 12:3…" at bounding box center [800, 448] width 167 height 566
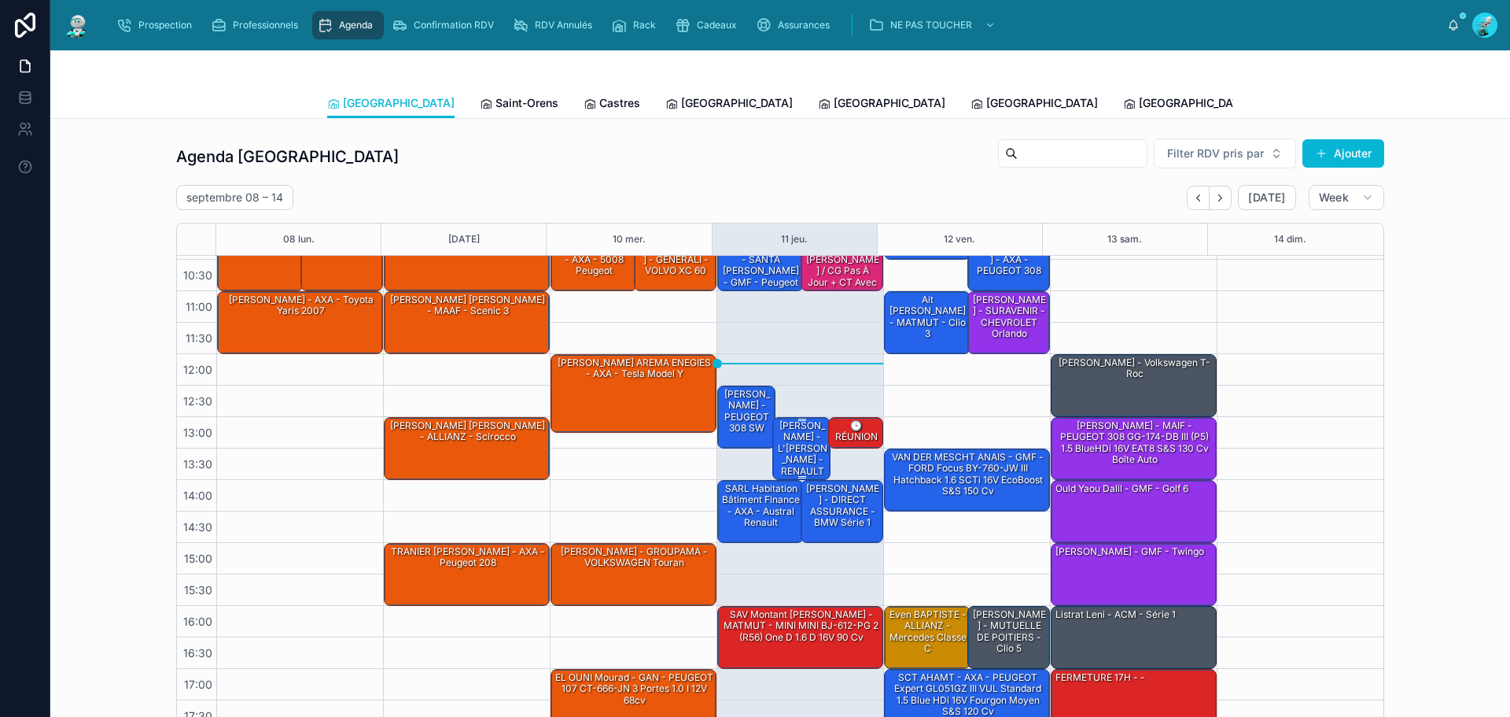
click at [776, 451] on div "[PERSON_NAME] - L'[PERSON_NAME] - RENAULT Clio EZ-015-[PERSON_NAME] 5 Portes Ph…" at bounding box center [802, 504] width 53 height 173
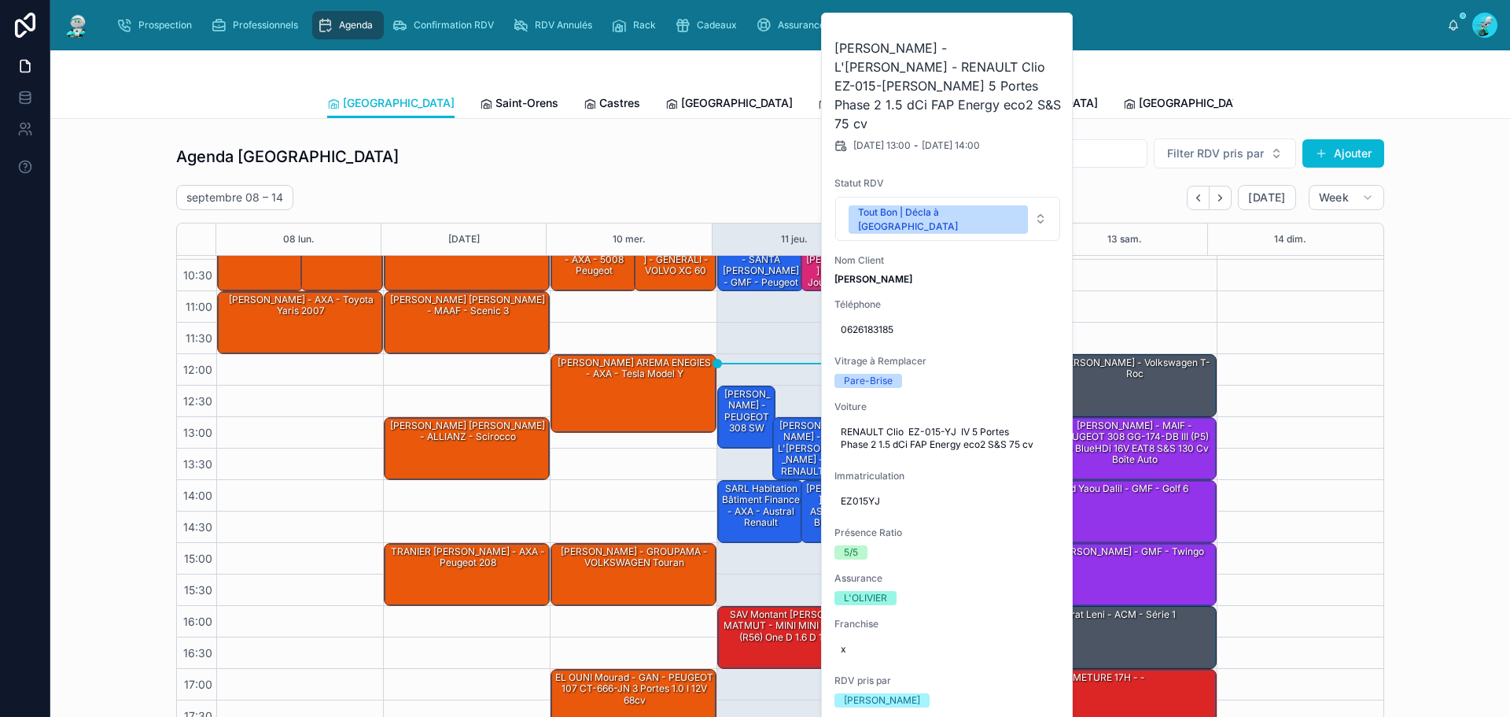
click at [729, 468] on div "10:00 – 11:00 SANTA [PERSON_NAME]- SANTA [PERSON_NAME] - GMF - peugeot 207 12:3…" at bounding box center [800, 448] width 167 height 566
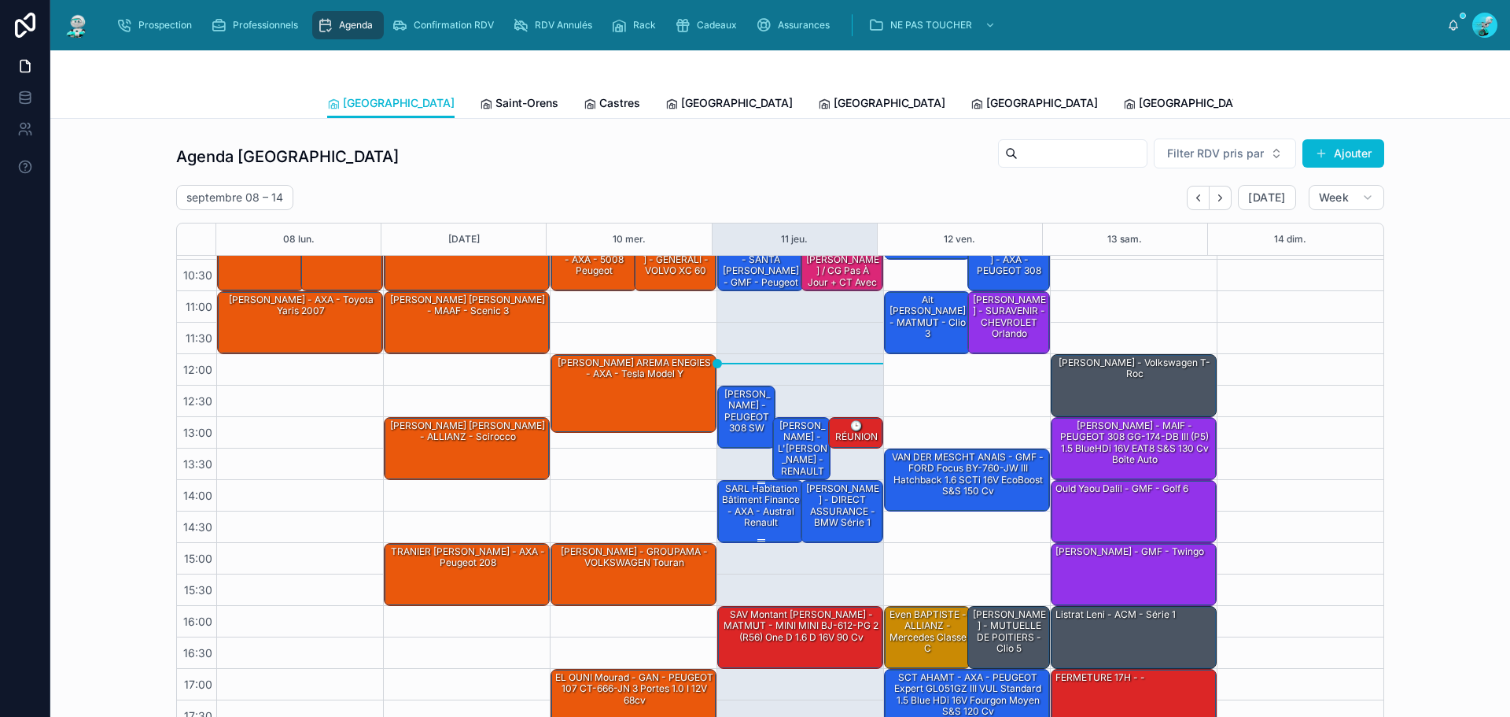
click at [737, 522] on div "SARL Habitation Bâtiment Finance - AXA - Austral Renault" at bounding box center [762, 505] width 82 height 49
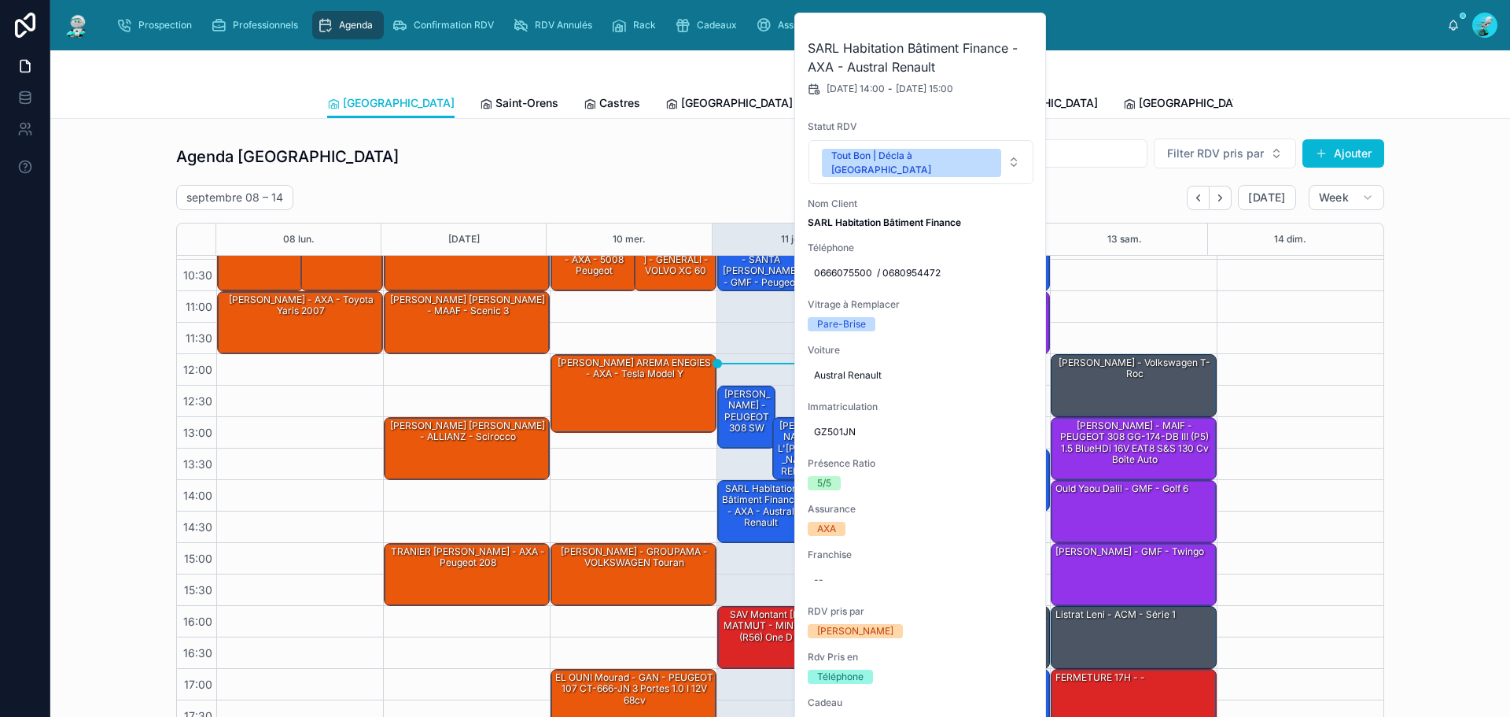
click at [681, 459] on div "10:00 – 11:00 SARL OMENA - BALLAND Jakar - AXA - 5008 Peugeot 12:00 – 13:15 [PE…" at bounding box center [633, 448] width 167 height 566
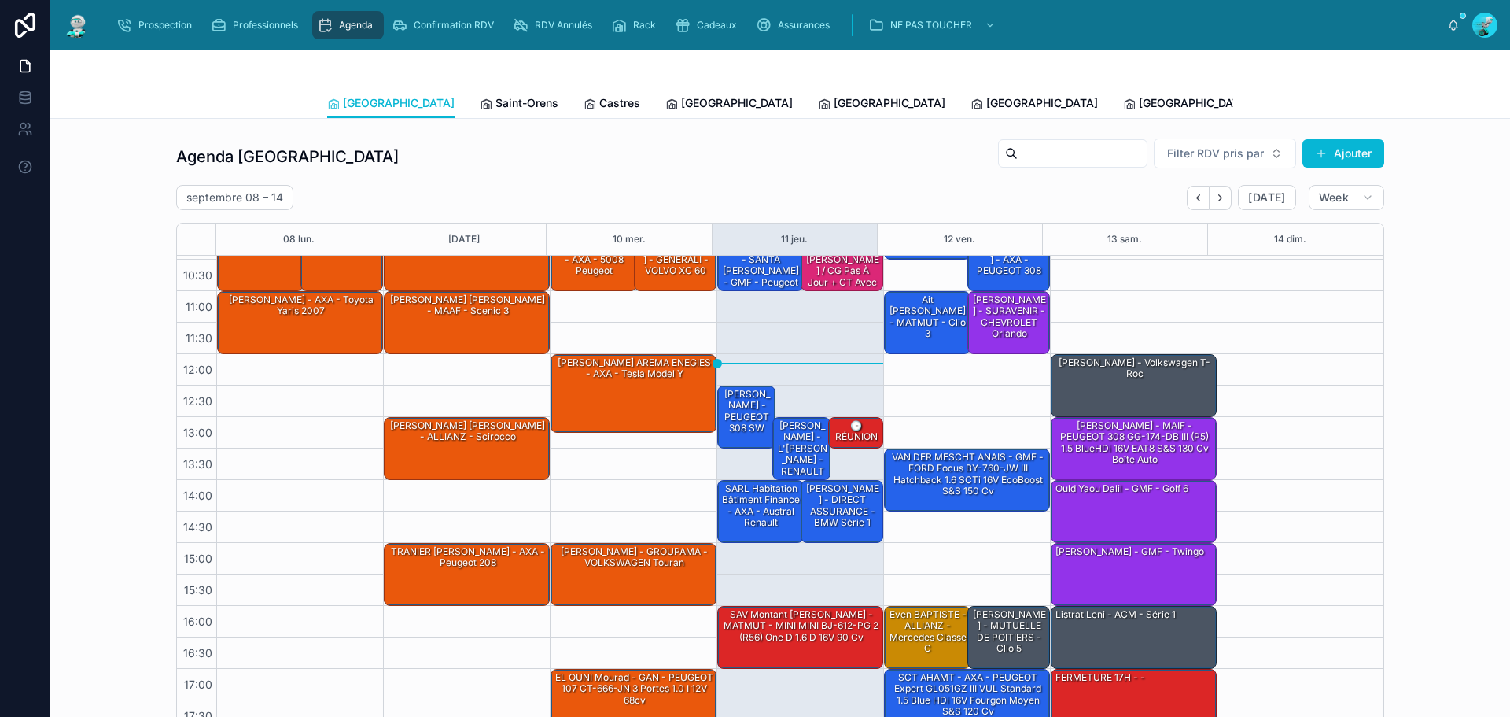
click at [883, 511] on div "09:00 – 10:30 [PERSON_NAME] - MAAF - Ford transit 11:00 – 12:00 Ait Takka [PERS…" at bounding box center [966, 448] width 167 height 566
click at [834, 517] on div "[PERSON_NAME] - DIRECT ASSURANCE - BMW série 1" at bounding box center [843, 505] width 79 height 49
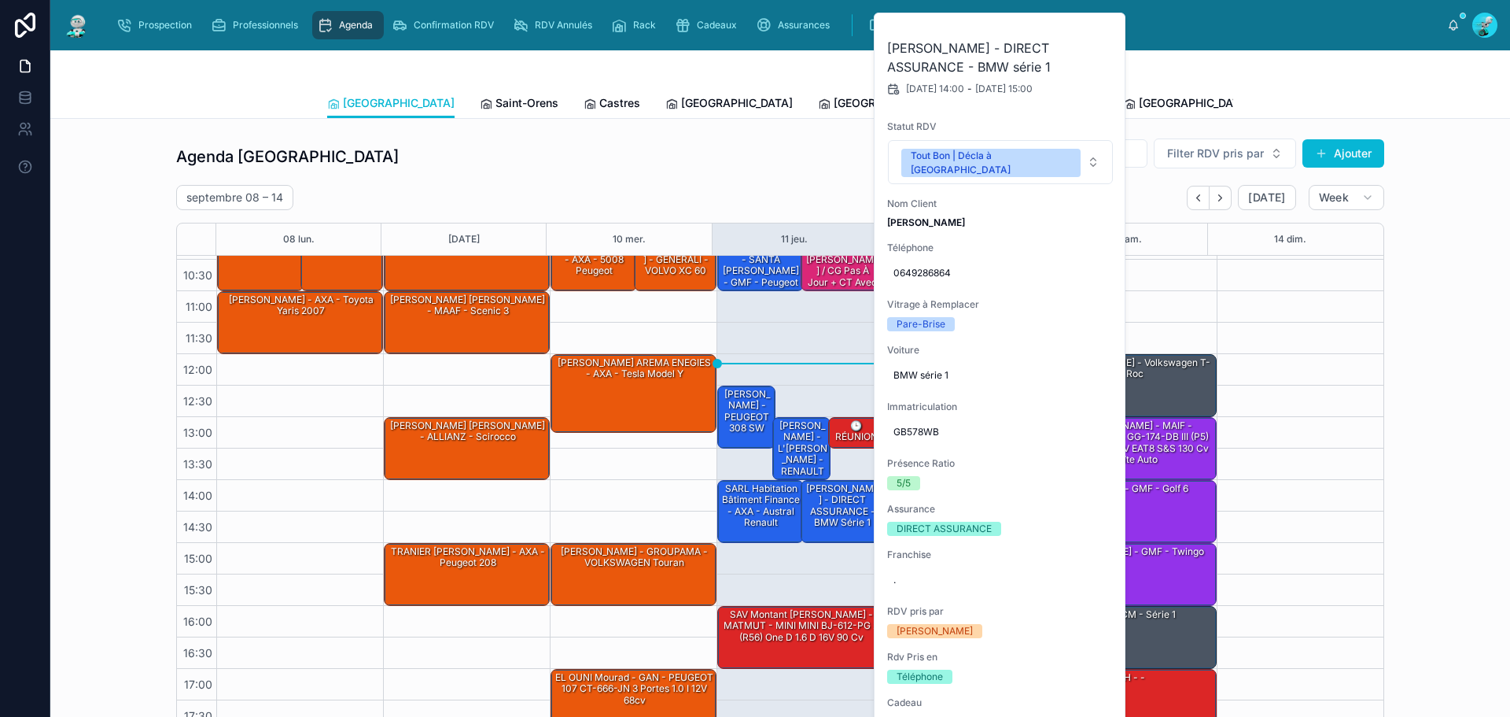
drag, startPoint x: 578, startPoint y: 477, endPoint x: 647, endPoint y: 507, distance: 74.7
click at [577, 482] on div "10:00 – 11:00 SARL OMENA - BALLAND Jakar - AXA - 5008 Peugeot 12:00 – 13:15 [PE…" at bounding box center [633, 448] width 167 height 566
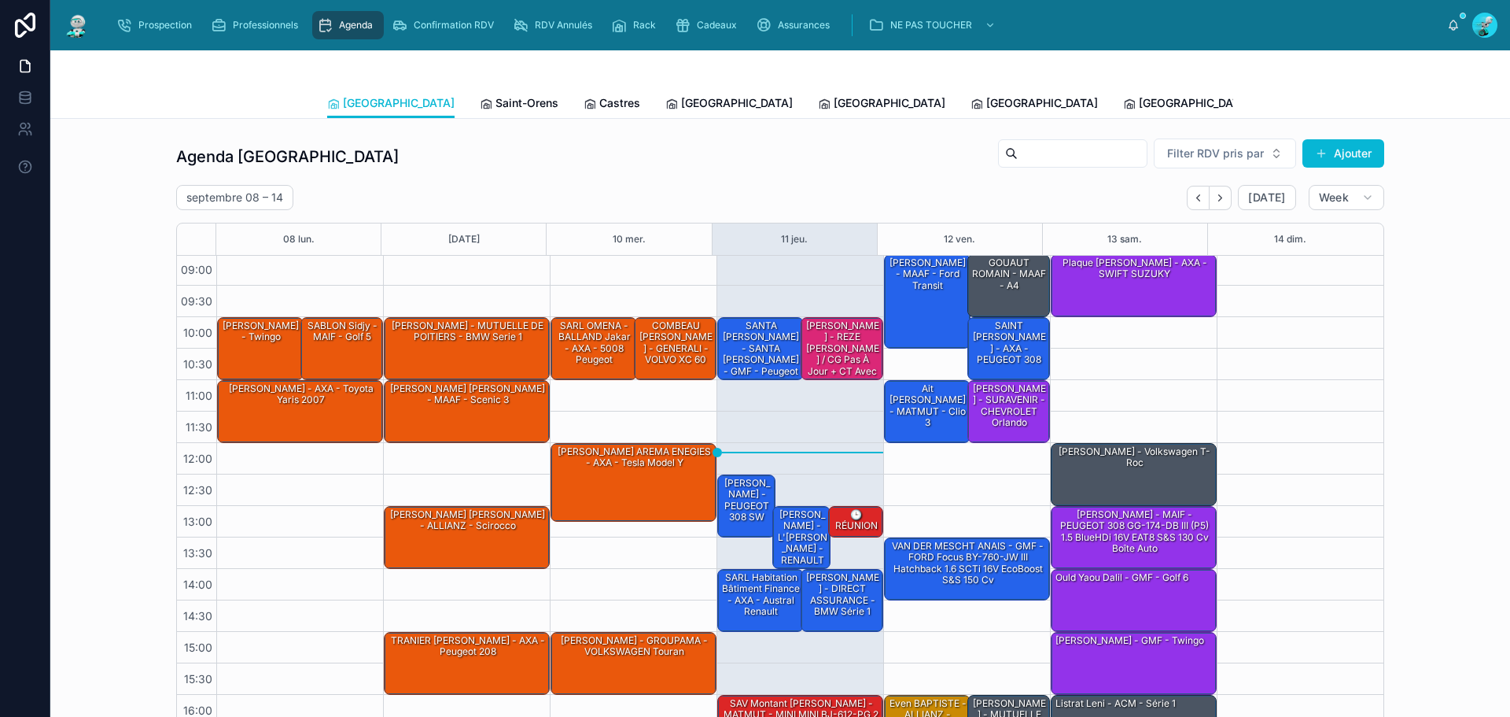
scroll to position [0, 0]
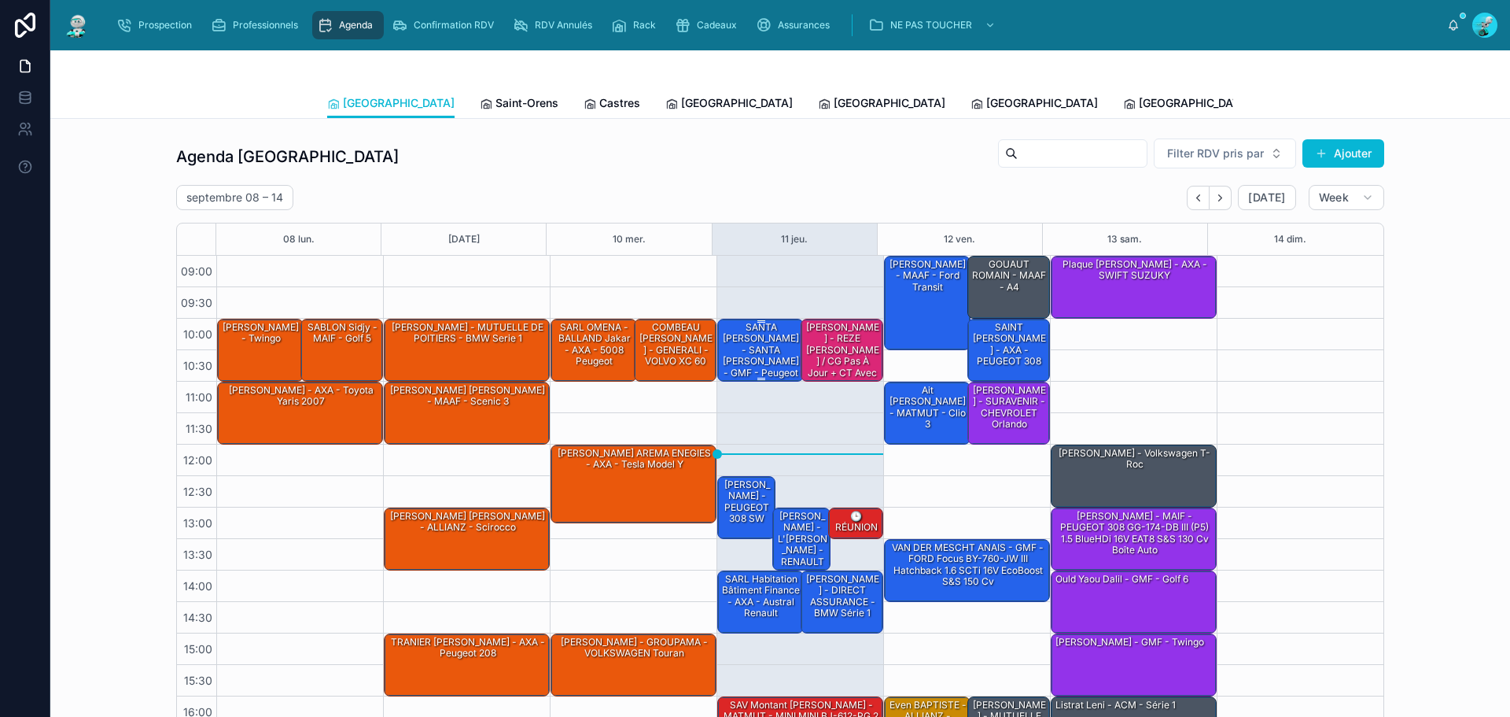
click at [730, 344] on div "SANTA [PERSON_NAME]- SANTA [PERSON_NAME] - GMF - peugeot 207" at bounding box center [762, 355] width 82 height 71
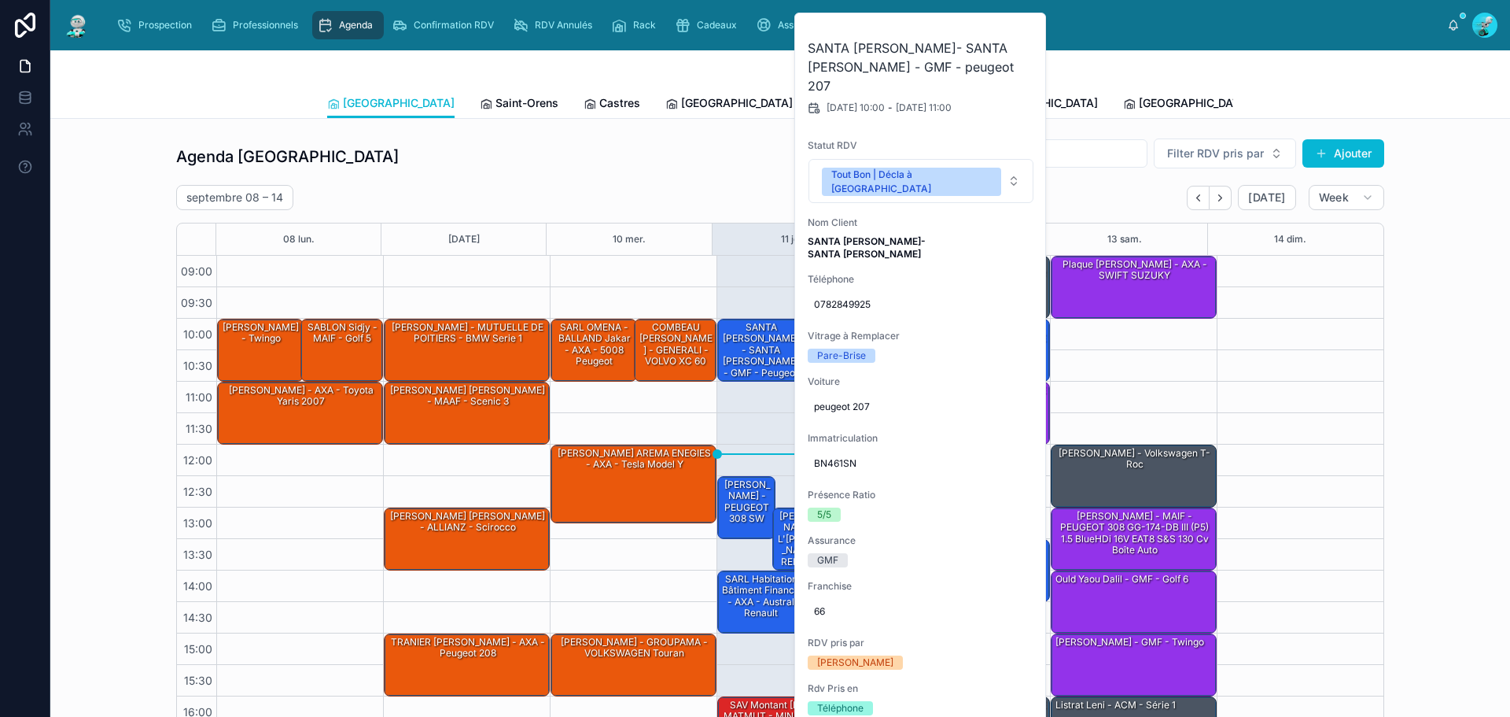
click at [730, 412] on div "10:00 – 11:00 SANTA [PERSON_NAME]- SANTA [PERSON_NAME] - GMF - peugeot 207 12:3…" at bounding box center [800, 539] width 167 height 566
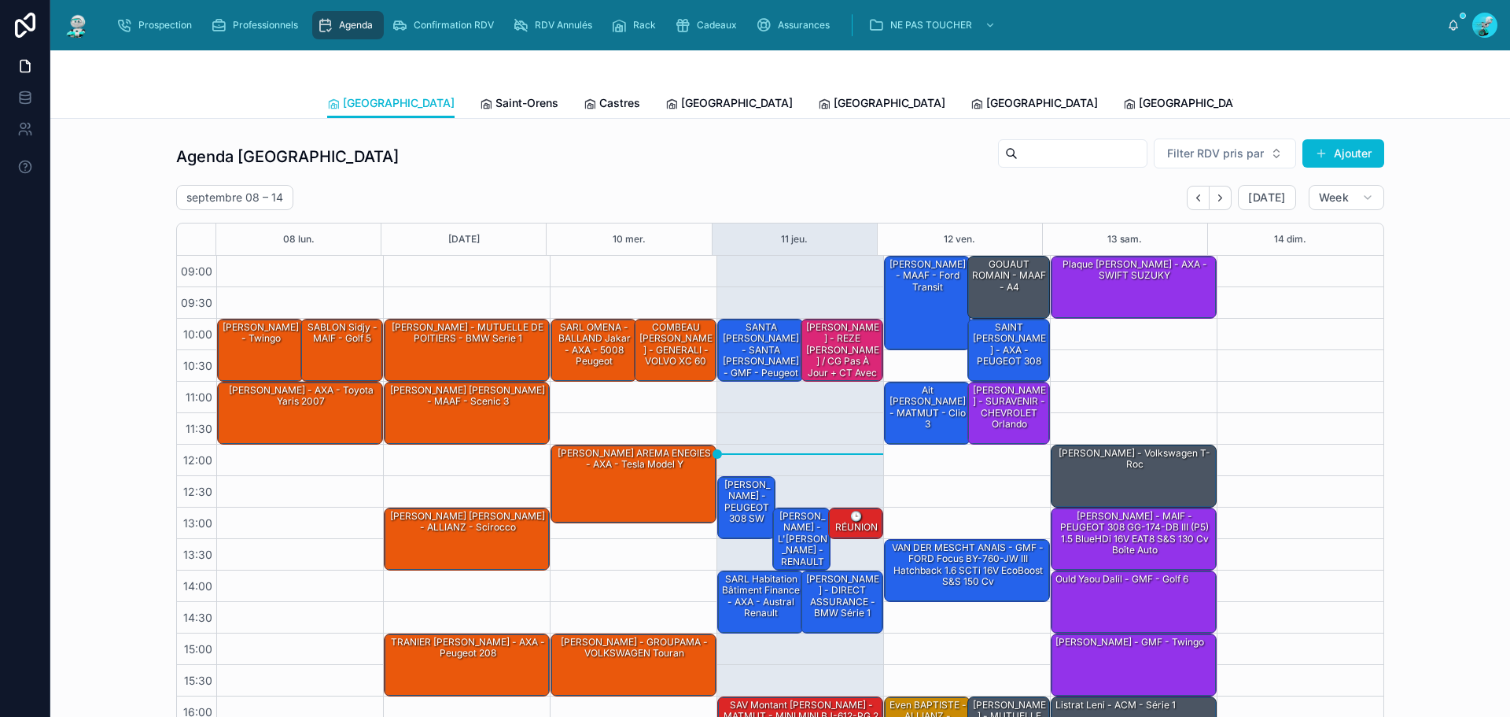
click at [818, 355] on div "[PERSON_NAME] - REZE [PERSON_NAME] / CG pas à jour + CT avec BDG - GROUPAMA - P…" at bounding box center [843, 367] width 79 height 94
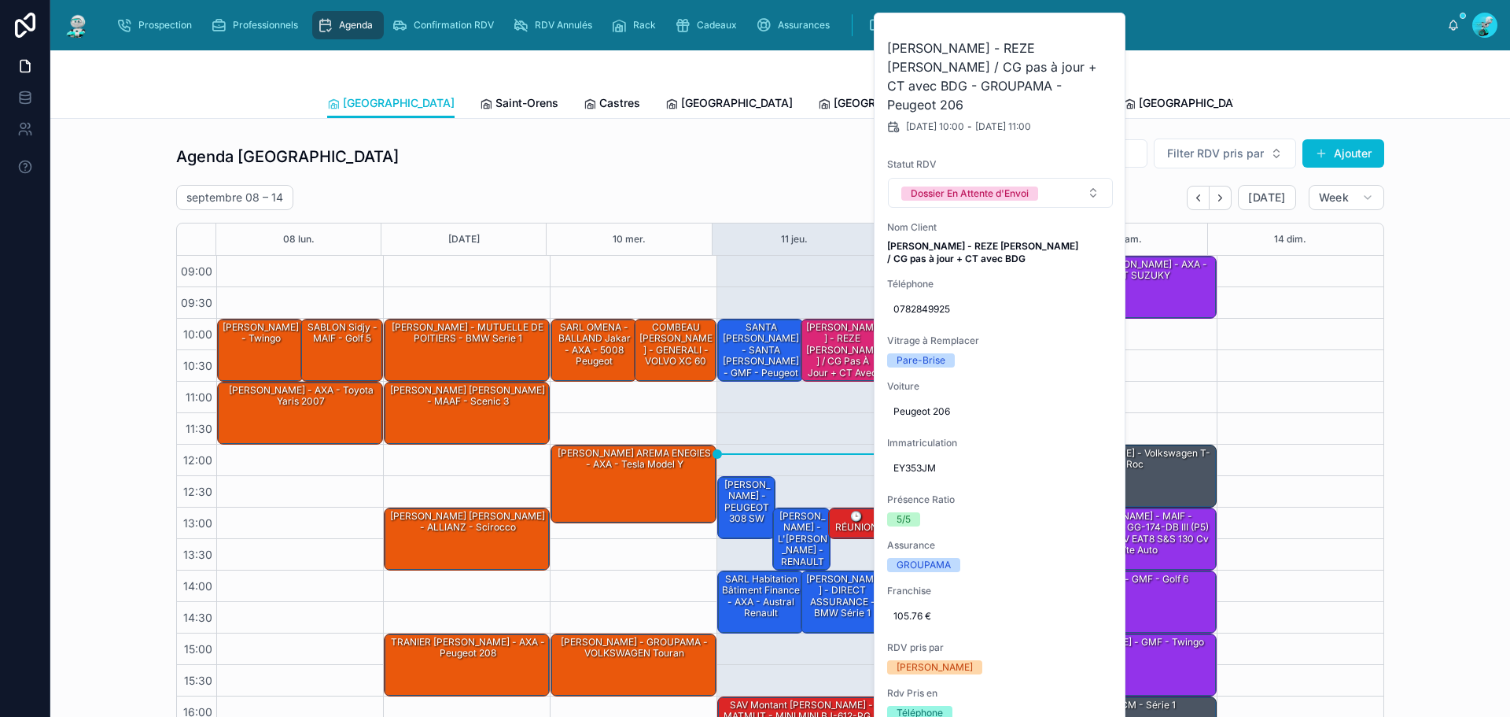
click at [773, 443] on div "10:00 – 11:00 SANTA [PERSON_NAME]- SANTA [PERSON_NAME] - GMF - peugeot 207 12:3…" at bounding box center [800, 539] width 167 height 566
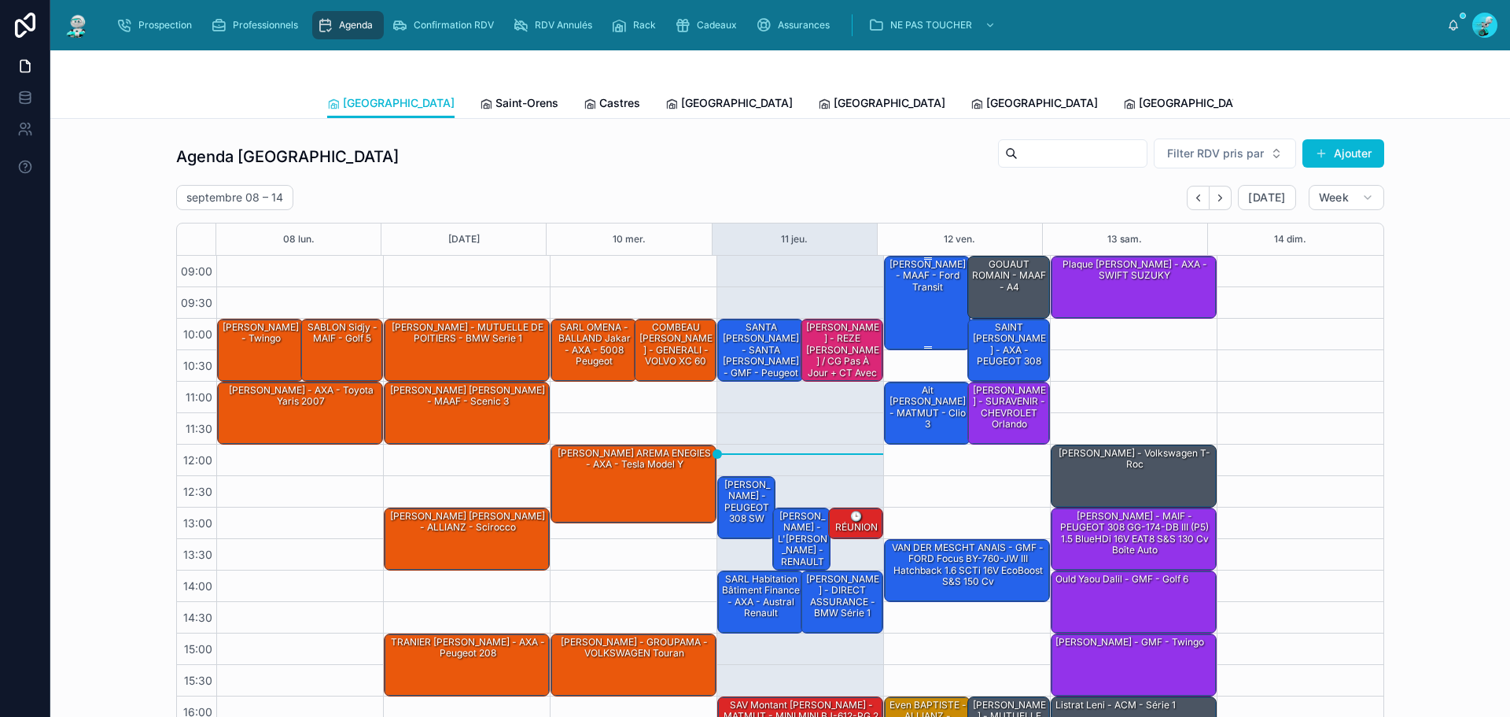
click at [888, 286] on div "[PERSON_NAME] - MAAF - Ford transit" at bounding box center [928, 275] width 82 height 37
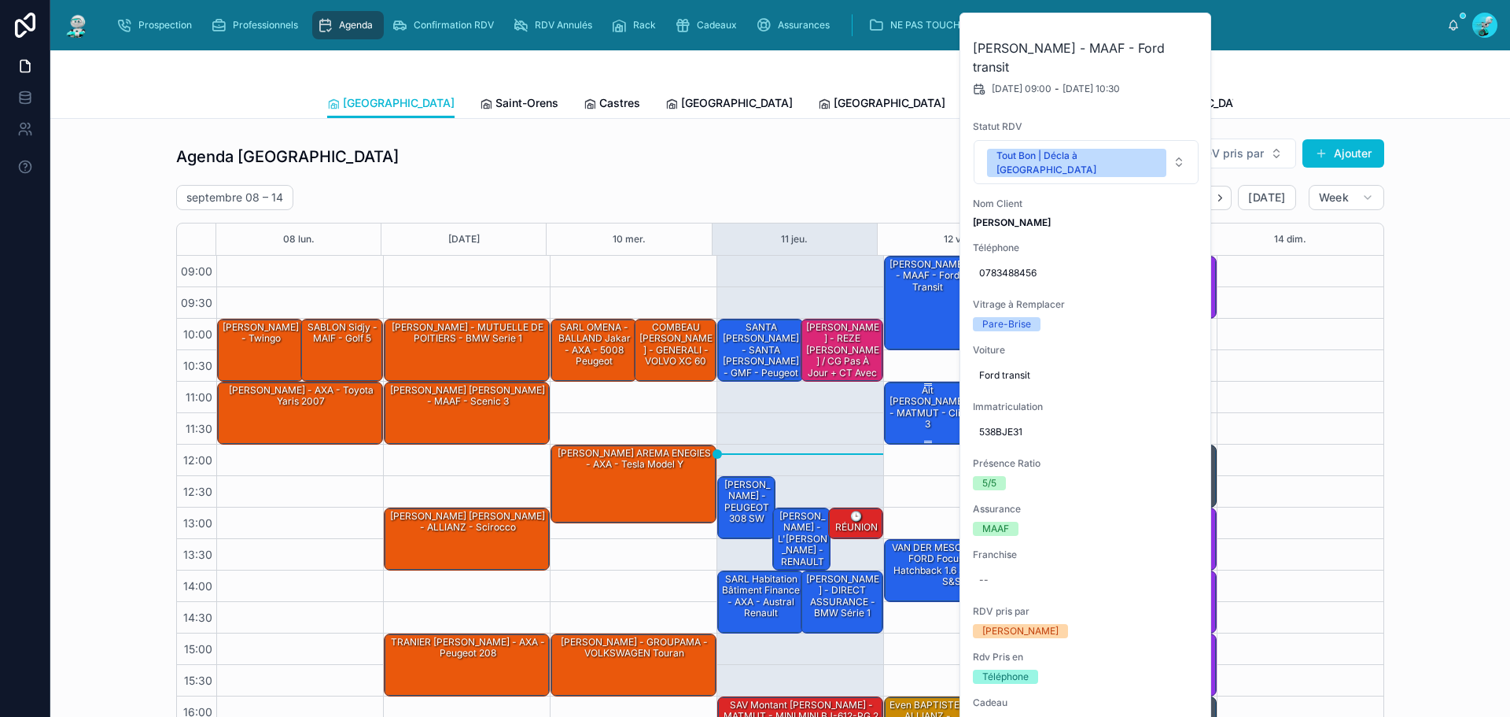
click at [916, 422] on div "Ait [PERSON_NAME] - MATMUT - clio 3" at bounding box center [928, 412] width 82 height 60
click at [920, 377] on div "09:00 – 10:30 [PERSON_NAME] - MAAF - Ford transit 11:00 – 12:00 Ait Takka [PERS…" at bounding box center [966, 539] width 167 height 566
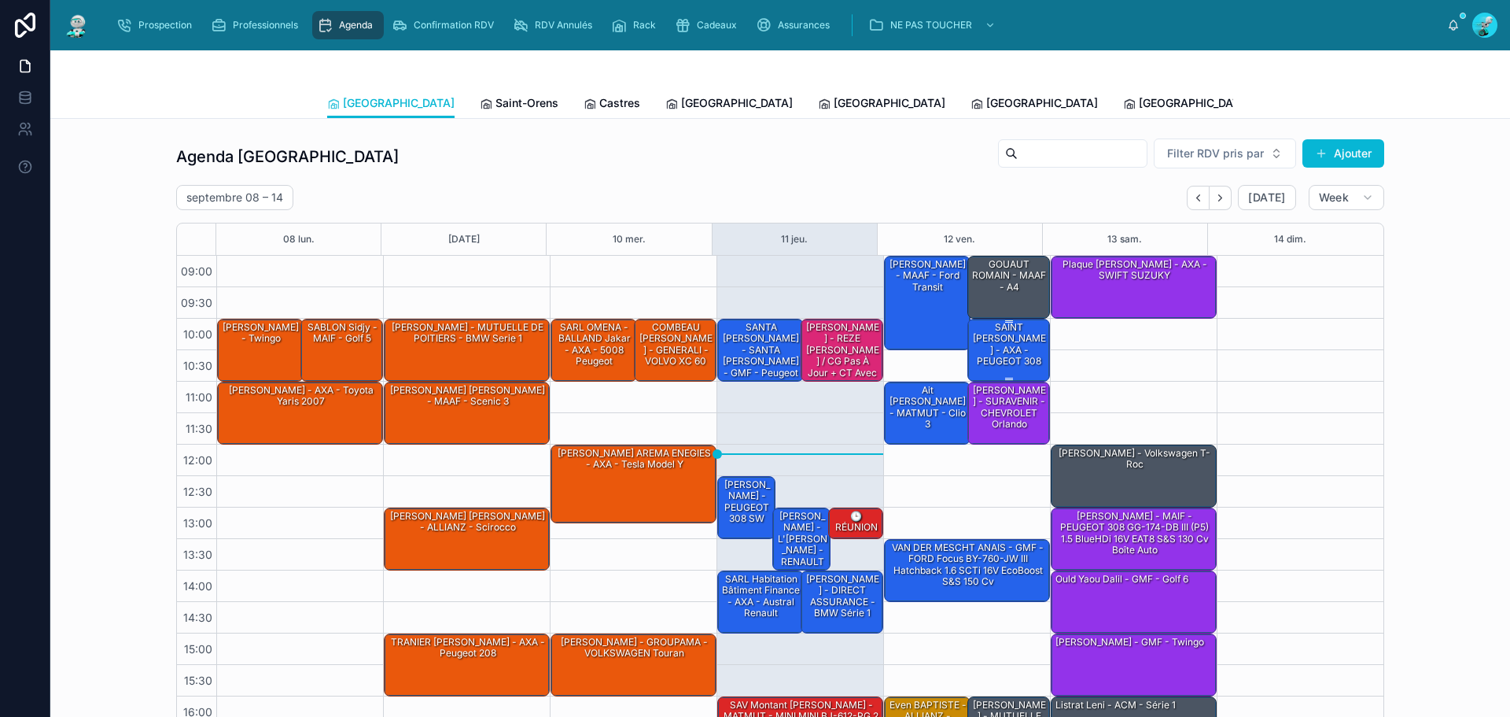
click at [971, 361] on div "SAINT [PERSON_NAME] - AXA - PEUGEOT 308" at bounding box center [1010, 349] width 79 height 60
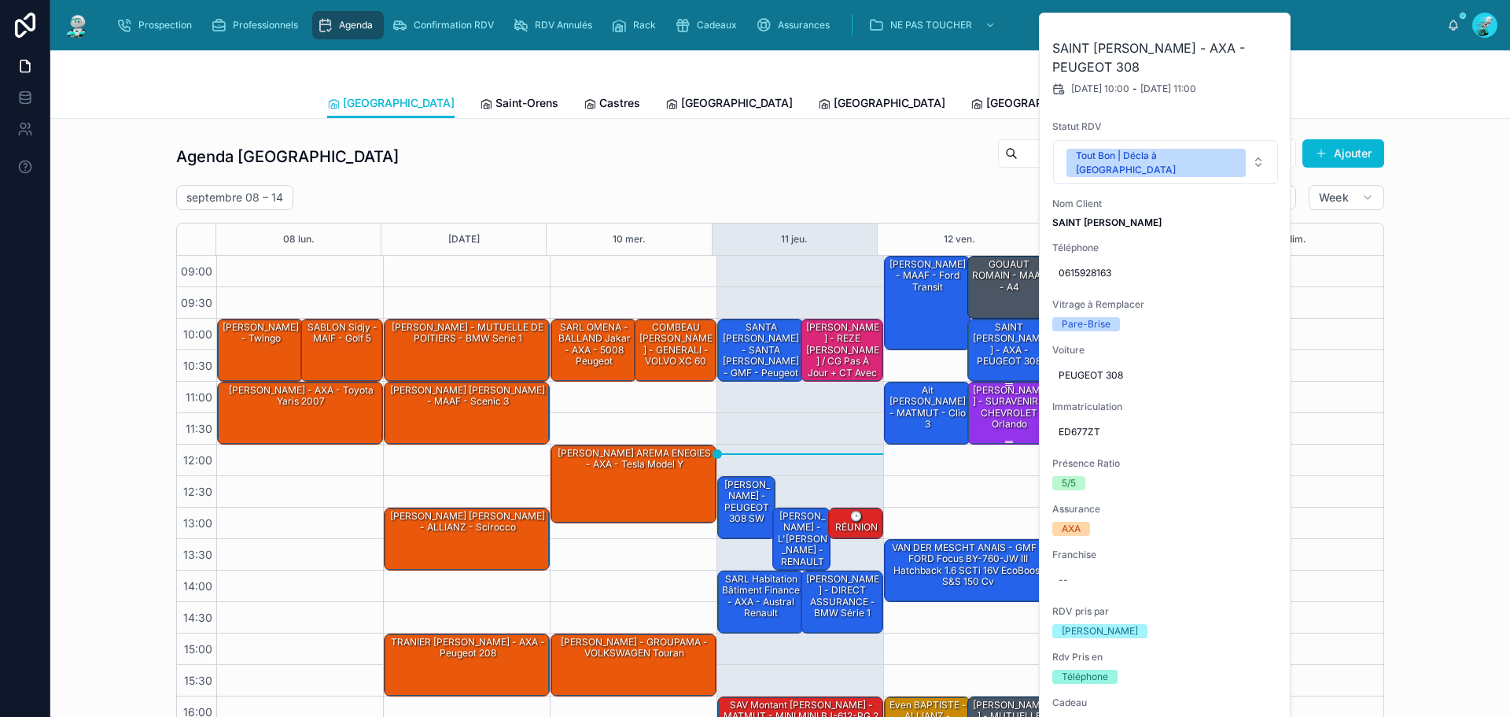
click at [989, 417] on div "[PERSON_NAME] - SURAVENIR - CHEVROLET Orlando" at bounding box center [1010, 407] width 79 height 49
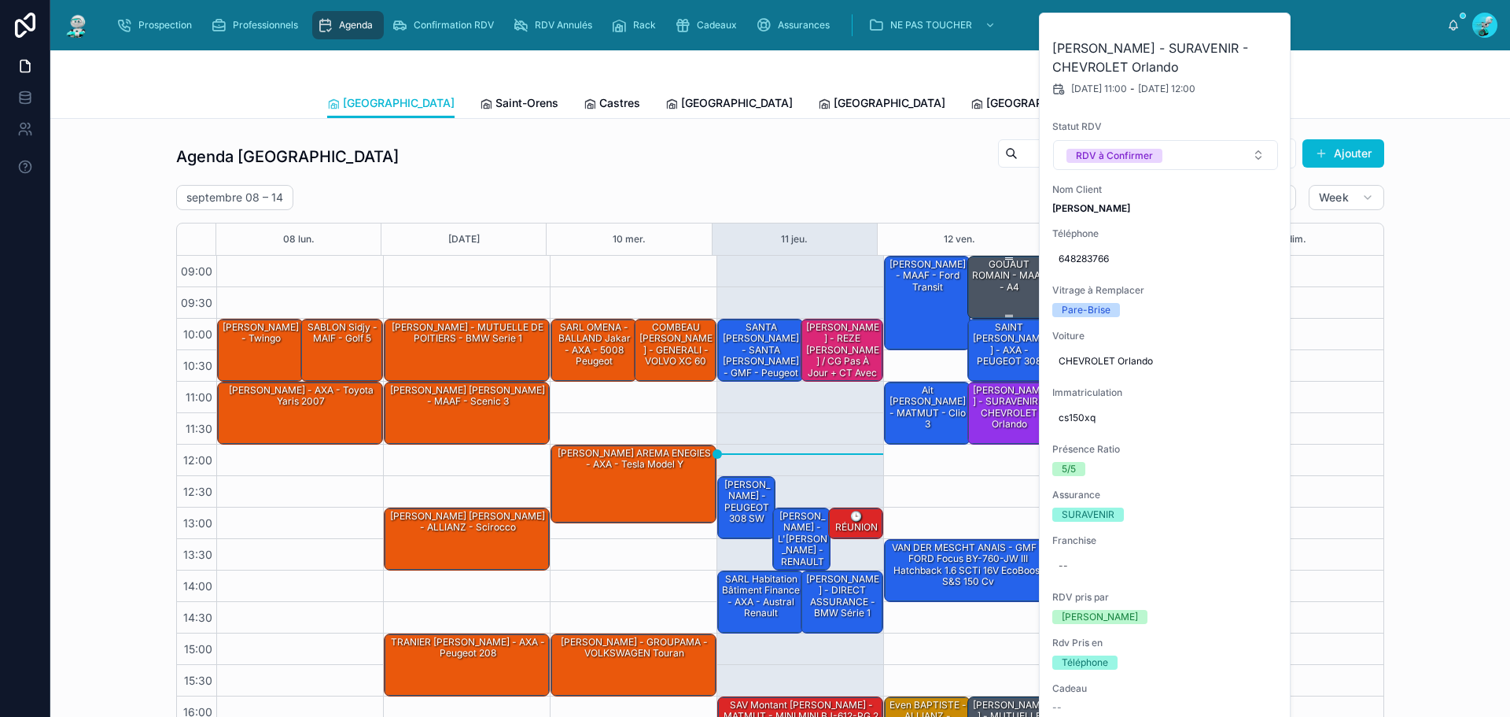
click at [986, 284] on div "GOUAUT ROMAIN - MAAF - a4" at bounding box center [1010, 275] width 79 height 37
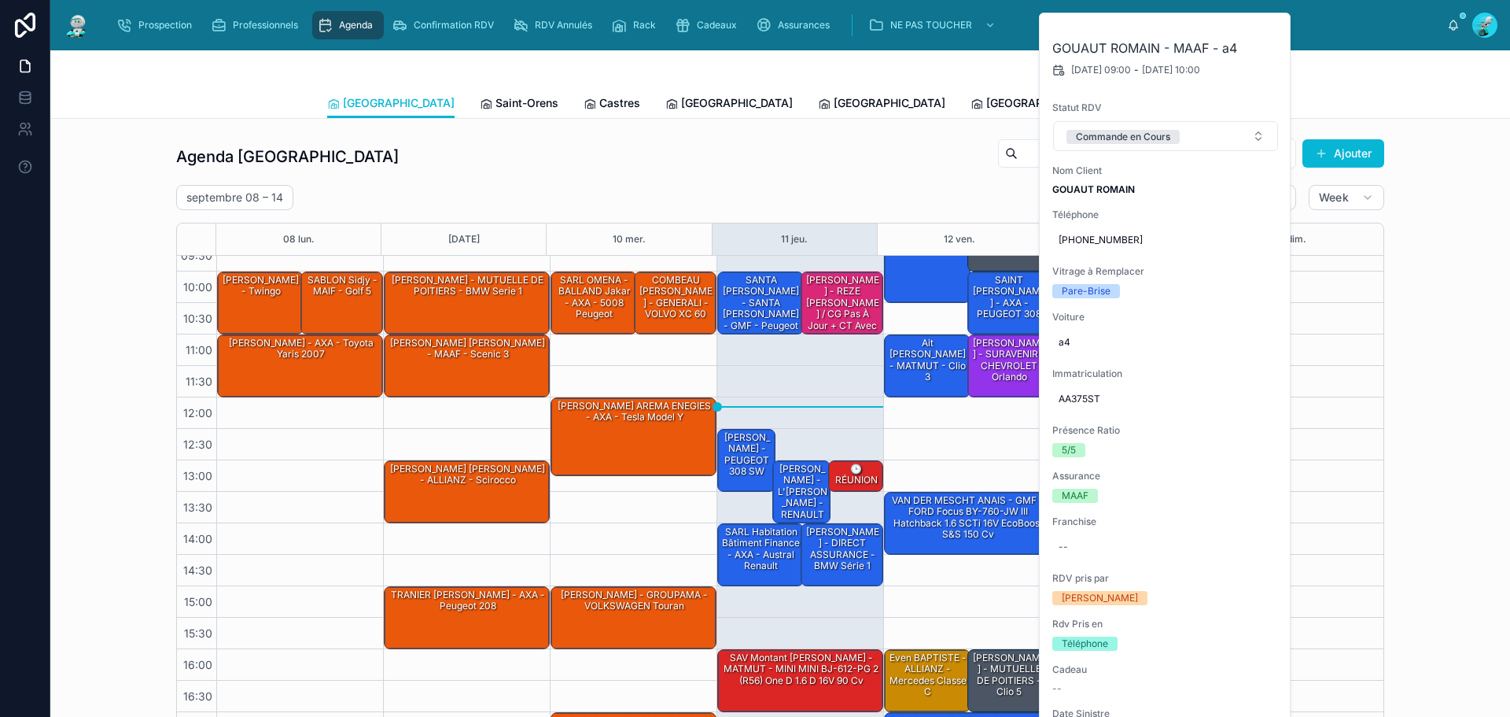
scroll to position [90, 0]
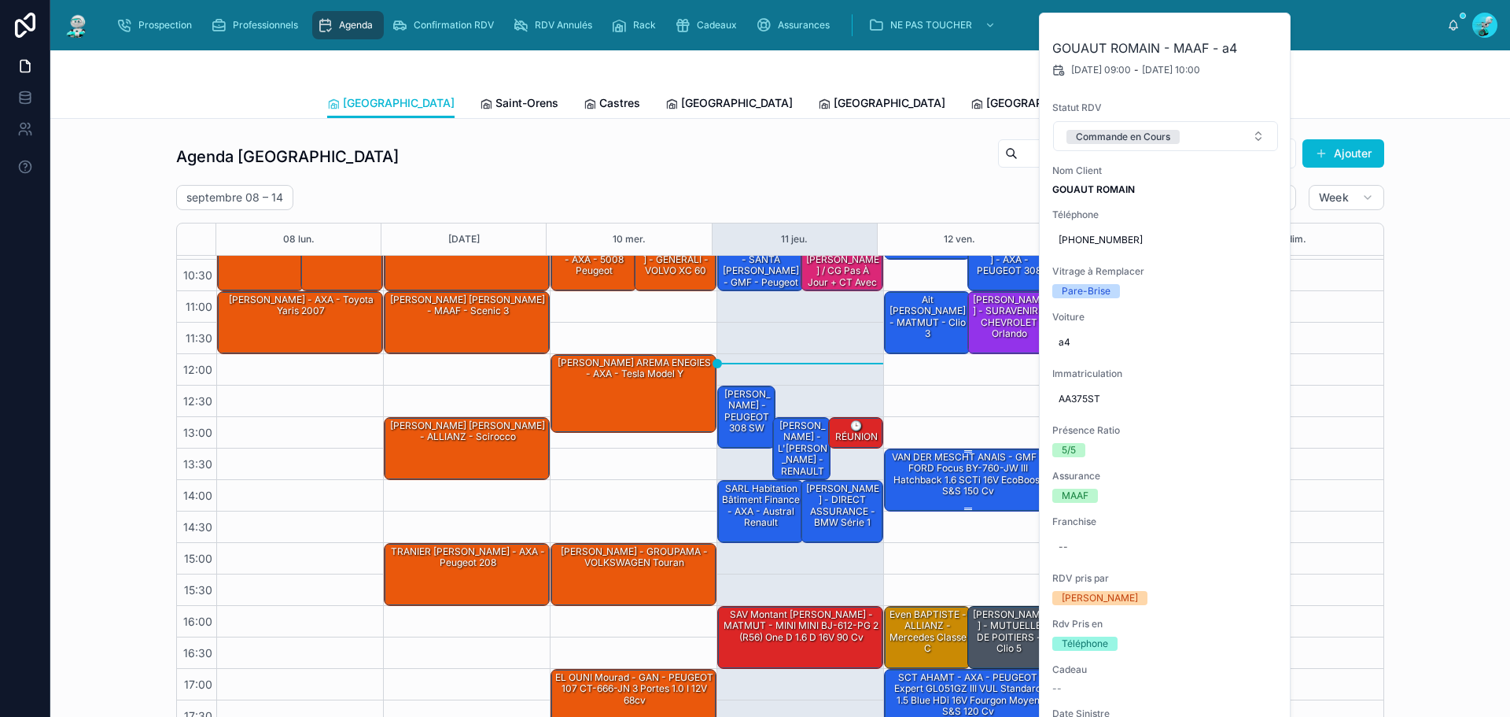
click at [965, 468] on div "VAN DER MESCHT ANAIS - GMF - FORD Focus BY-760-JW III Hatchback 1.6 SCTi 16V Ec…" at bounding box center [967, 474] width 161 height 49
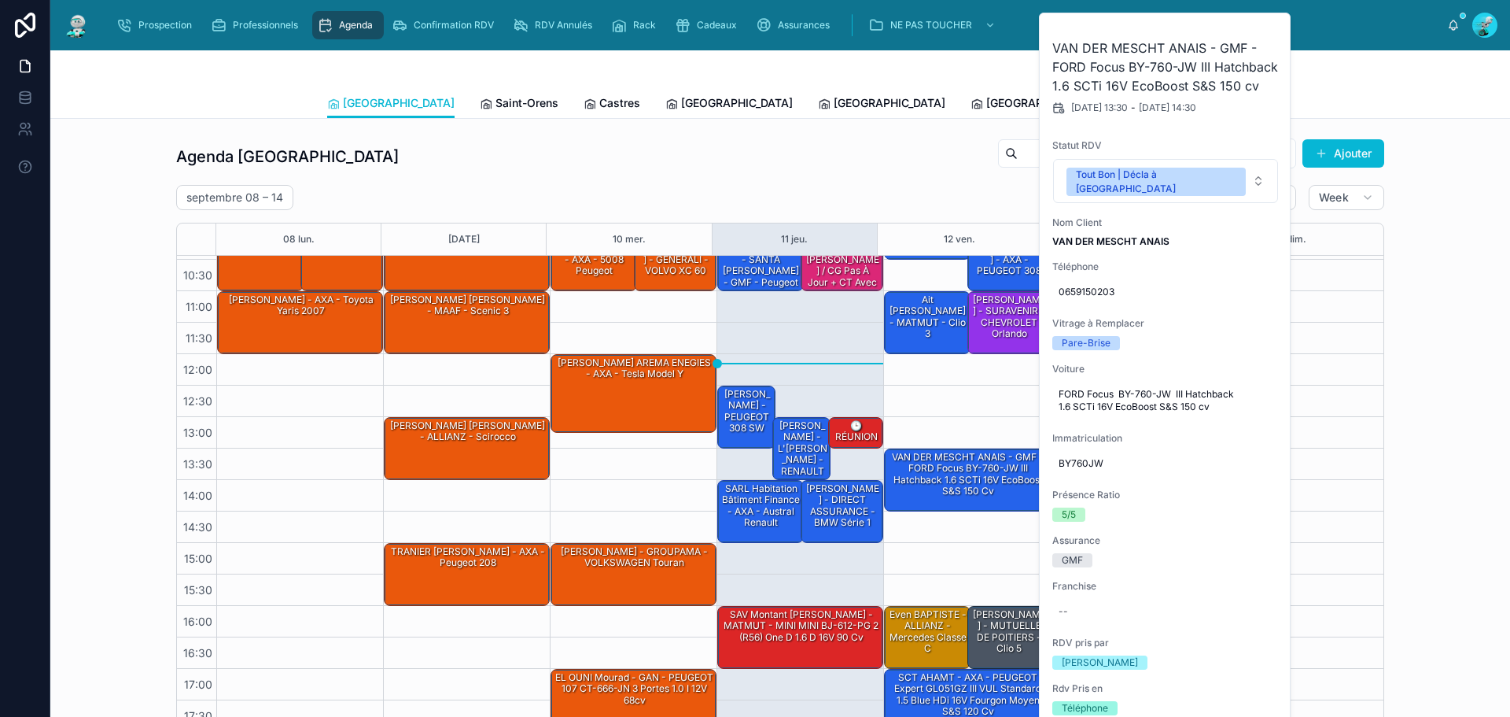
click at [962, 391] on div "09:00 – 10:30 [PERSON_NAME] - MAAF - Ford transit 11:00 – 12:00 Ait Takka [PERS…" at bounding box center [966, 448] width 167 height 566
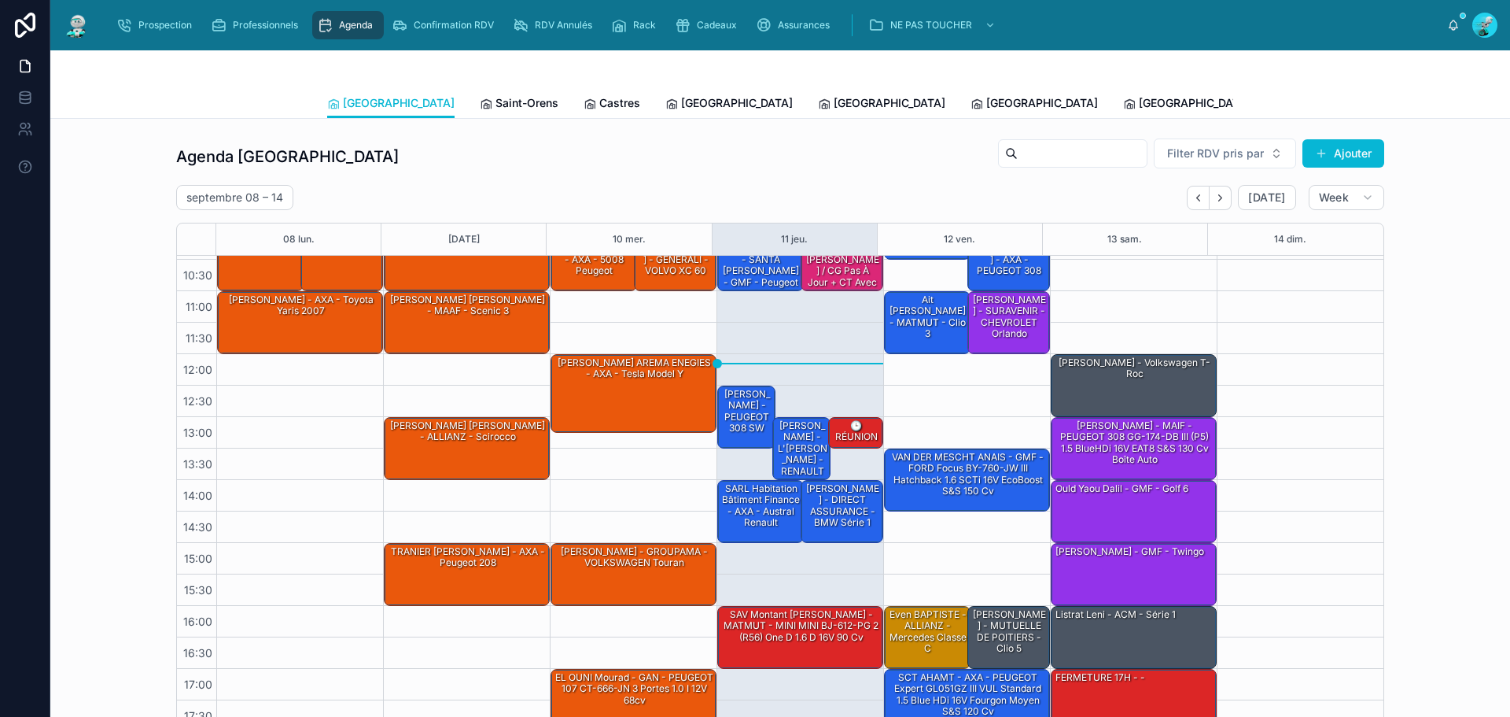
scroll to position [79, 0]
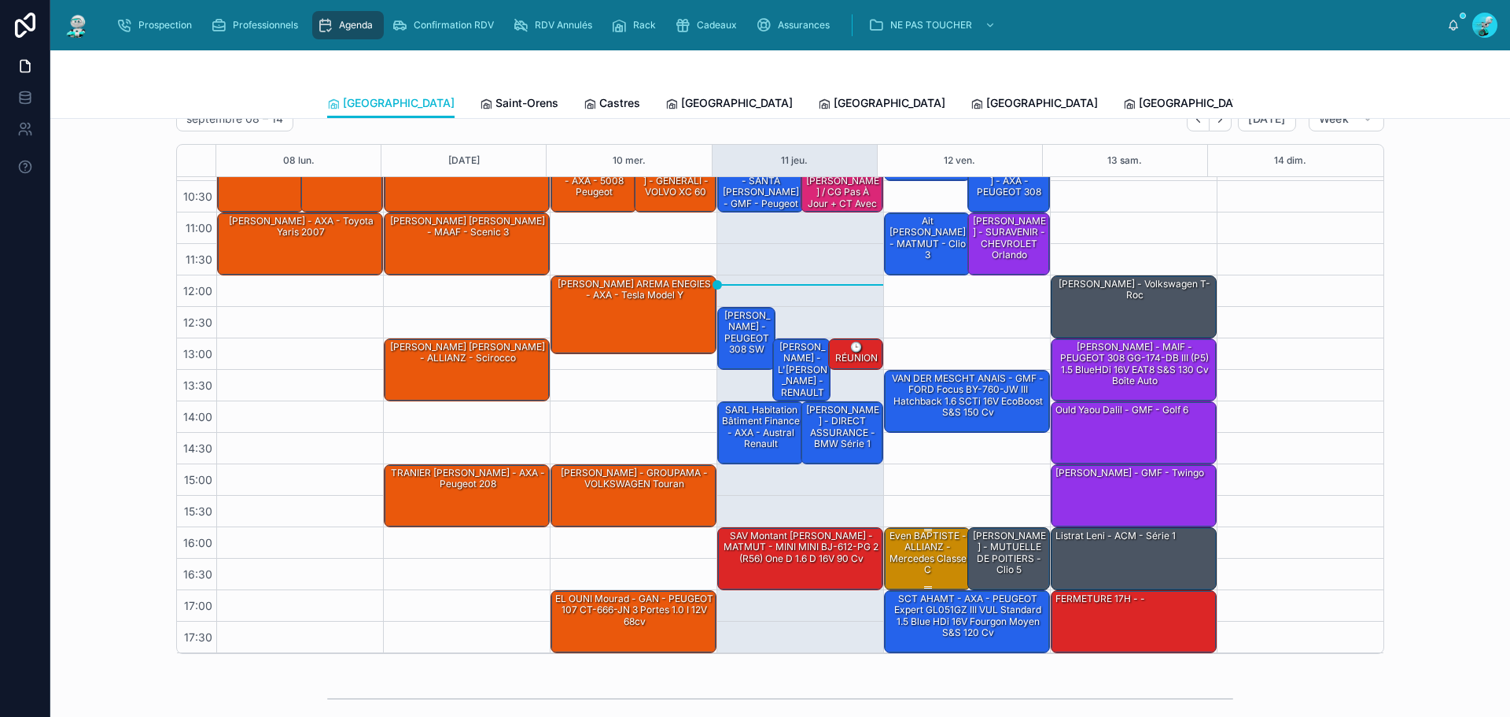
click at [922, 572] on div "Even BAPTISTE - ALLIANZ - Mercedes classe C" at bounding box center [928, 553] width 82 height 49
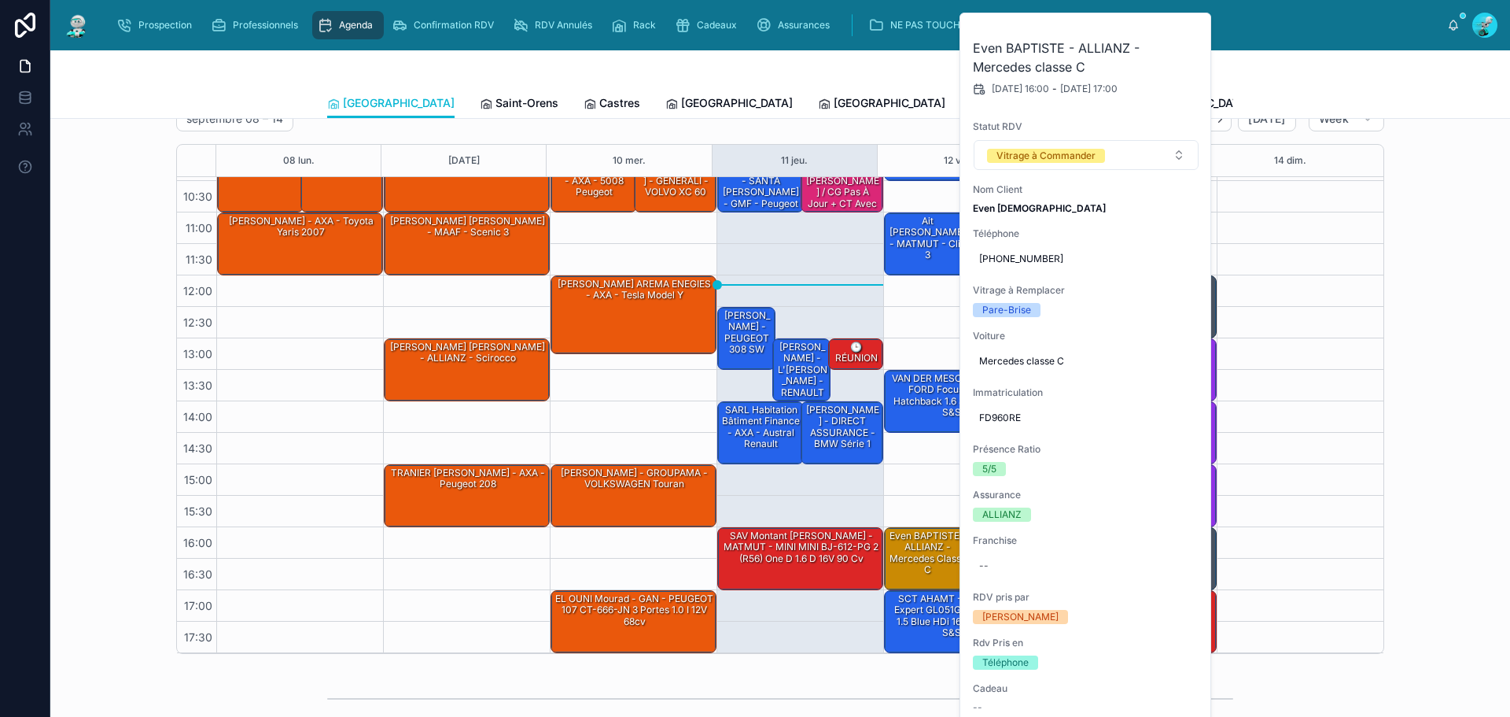
click at [921, 472] on div "09:00 – 10:30 [PERSON_NAME] - MAAF - Ford transit 11:00 – 12:00 Ait Takka [PERS…" at bounding box center [966, 370] width 167 height 566
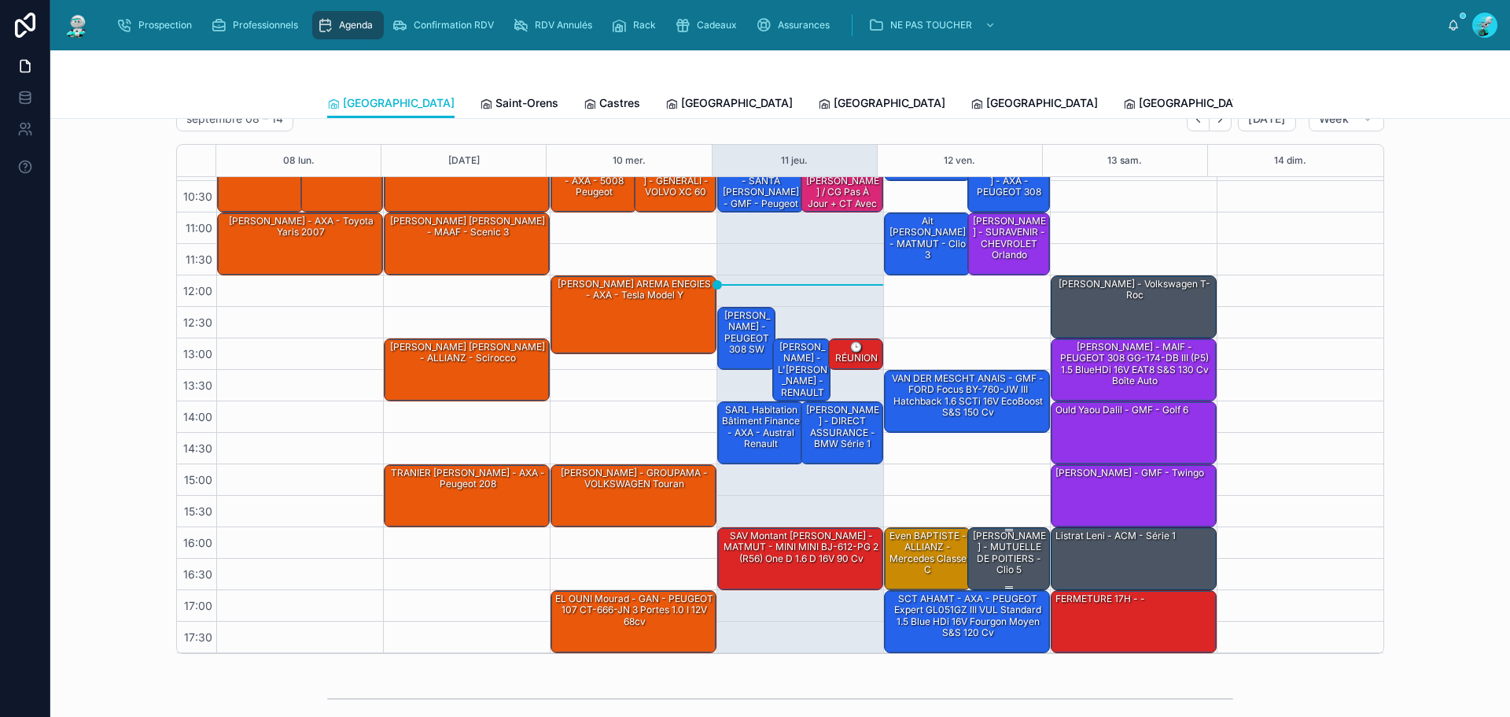
click at [988, 561] on div "[PERSON_NAME] - MUTUELLE DE POITIERS - clio 5" at bounding box center [1010, 553] width 79 height 49
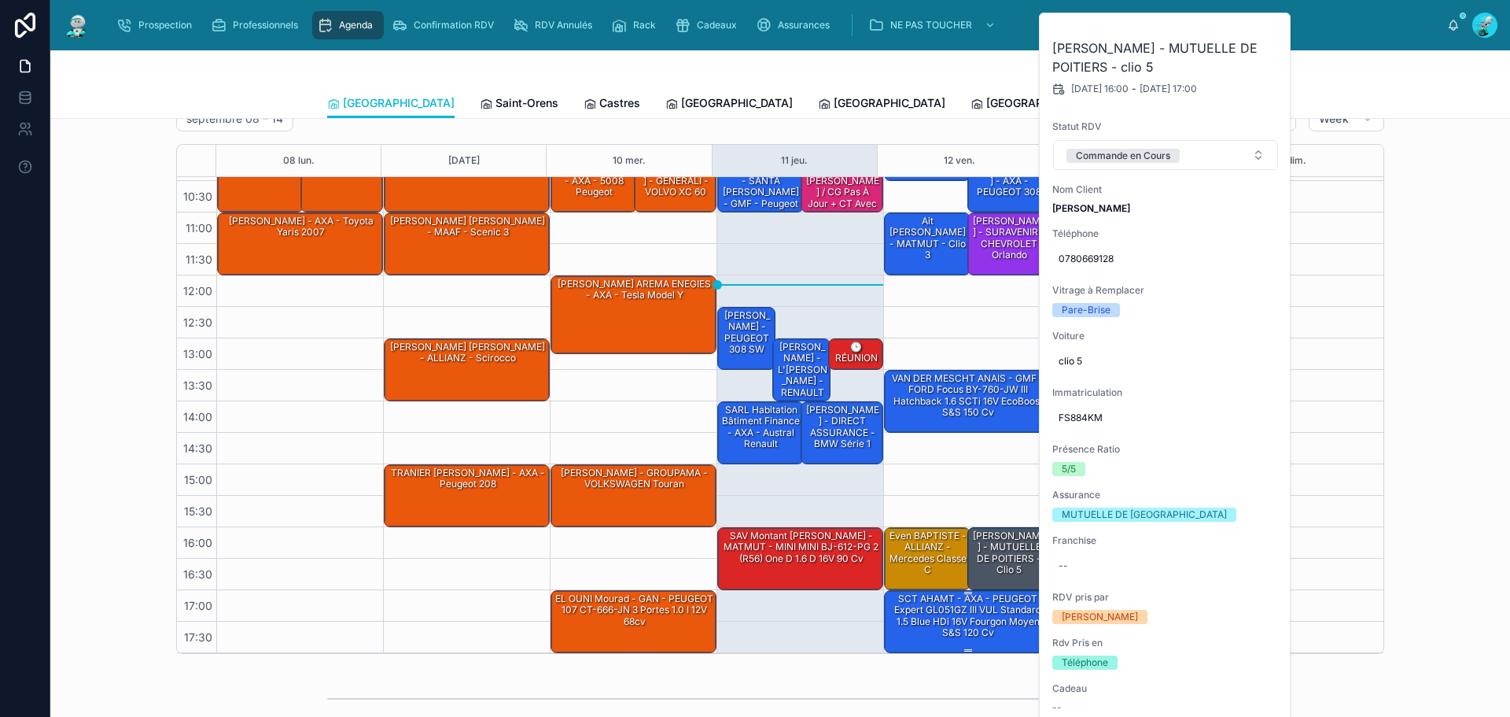
drag, startPoint x: 975, startPoint y: 481, endPoint x: 975, endPoint y: 601, distance: 119.6
click at [975, 485] on div "09:00 – 10:30 [PERSON_NAME] - MAAF - Ford transit 11:00 – 12:00 Ait Takka [PERS…" at bounding box center [966, 370] width 167 height 566
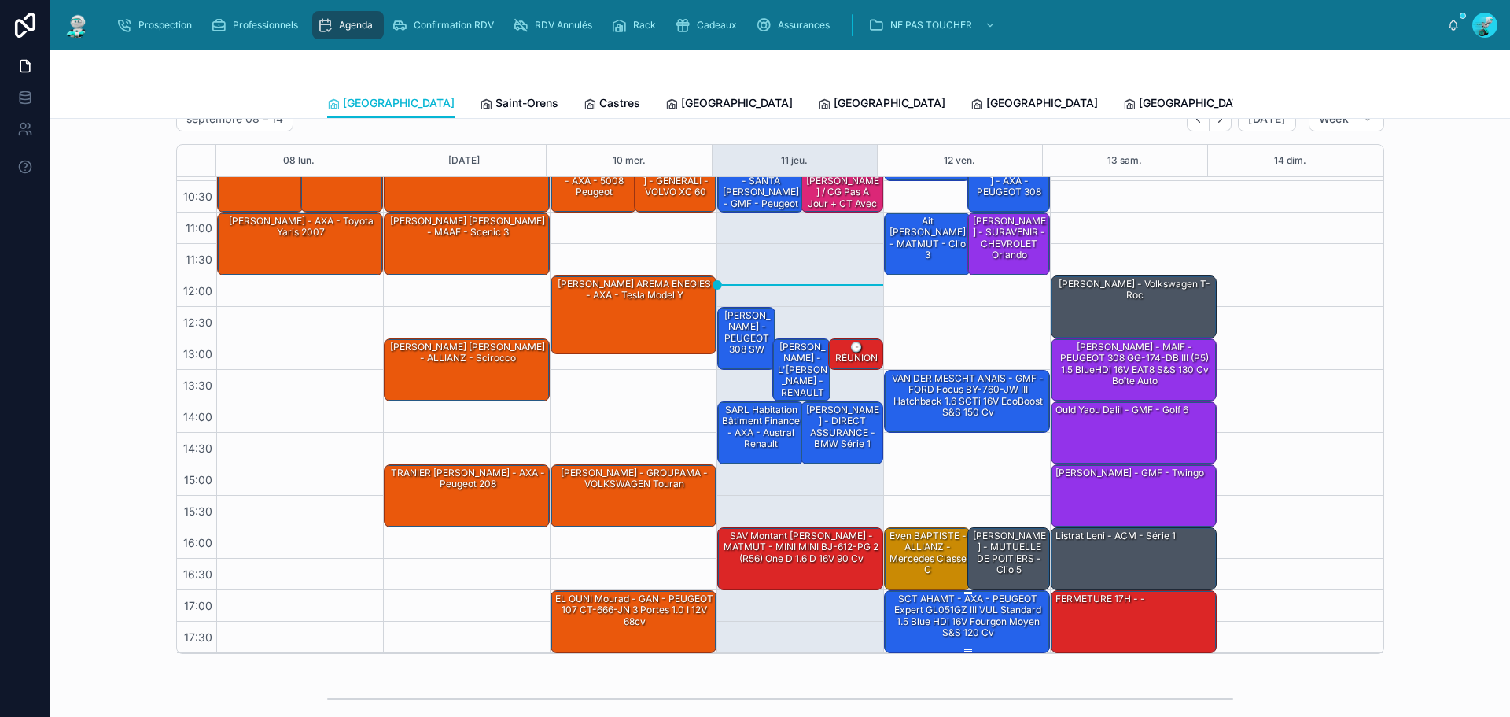
click at [975, 628] on div "SCT AHAMT - AXA - PEUGEOT Expert GL051GZ III VUL Standard 1.5 Blue HDi 16V Four…" at bounding box center [967, 616] width 161 height 49
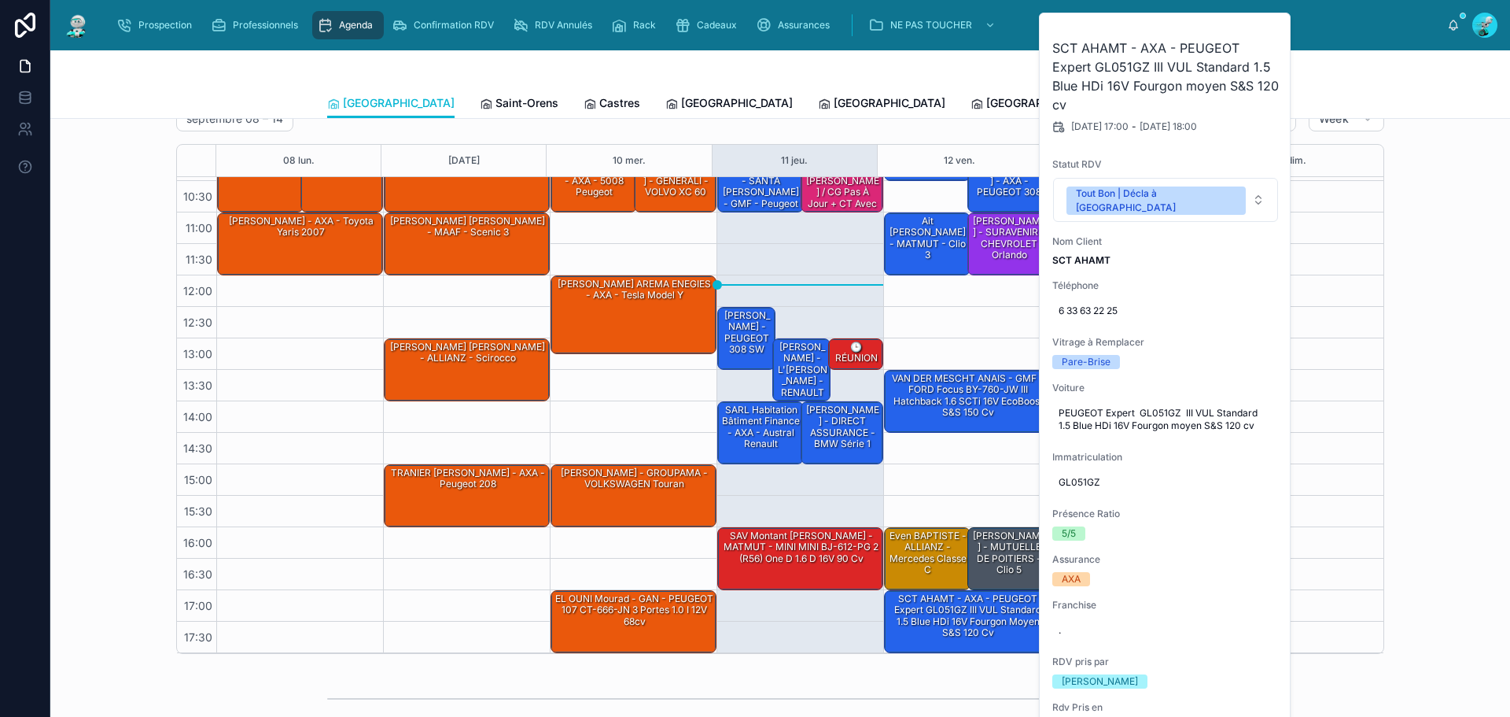
click at [938, 437] on div "09:00 – 10:30 [PERSON_NAME] - MAAF - Ford transit 11:00 – 12:00 Ait Takka [PERS…" at bounding box center [966, 370] width 167 height 566
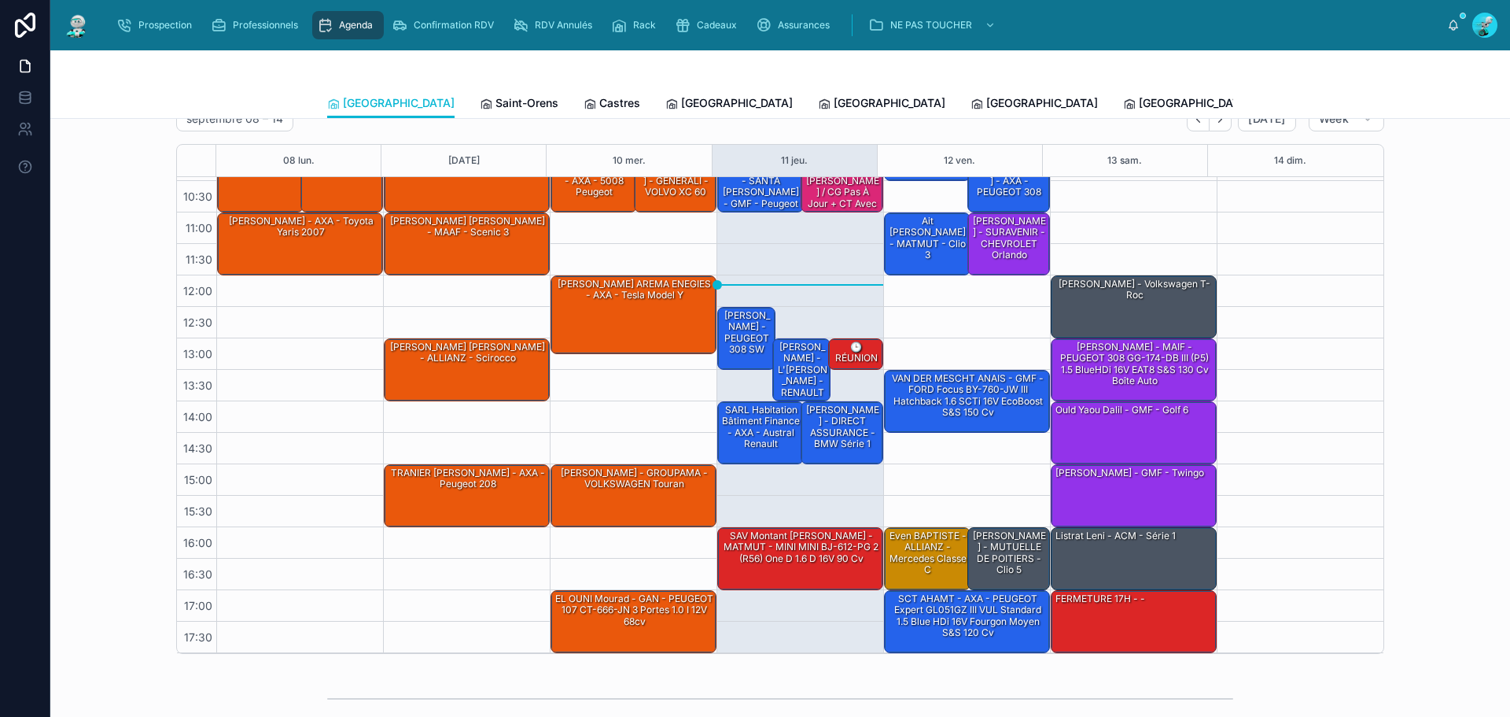
scroll to position [0, 0]
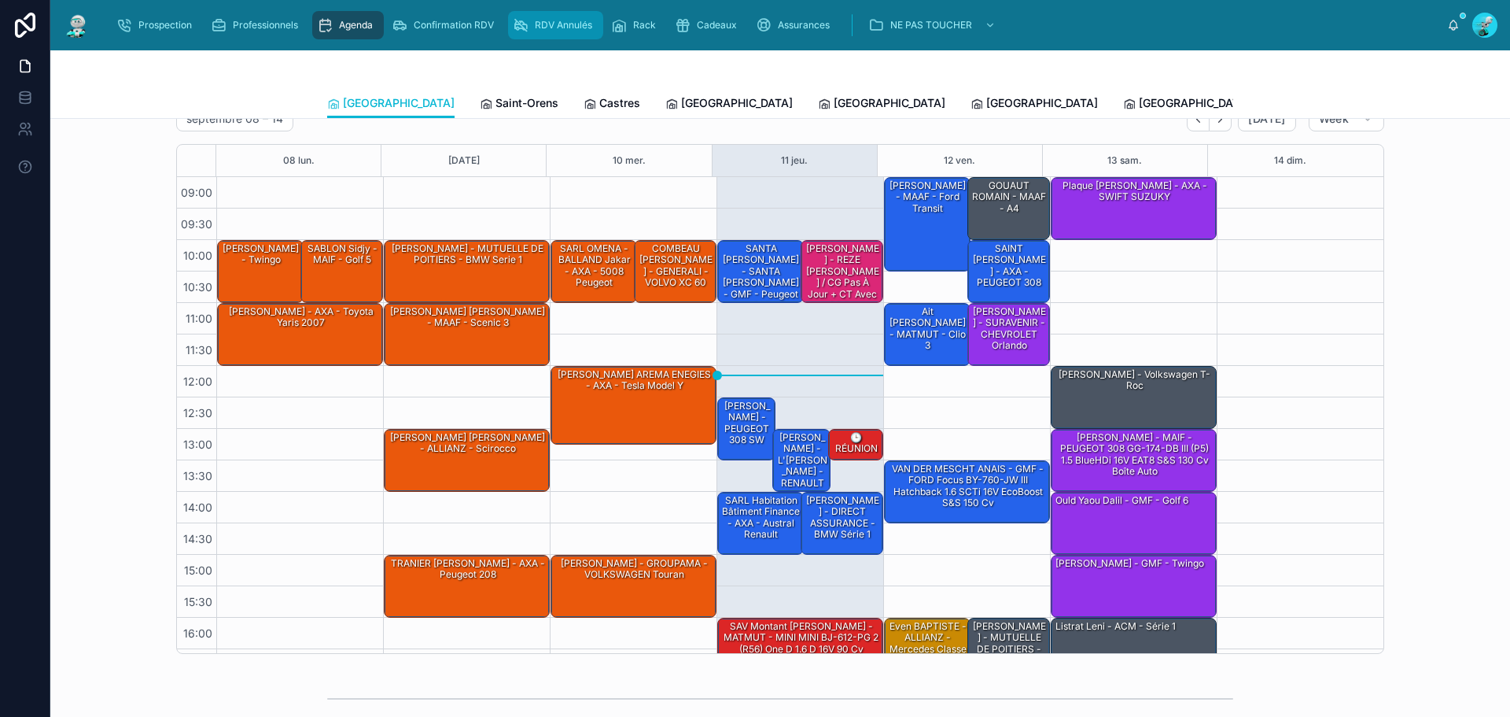
click at [580, 28] on span "RDV Annulés" at bounding box center [563, 25] width 57 height 13
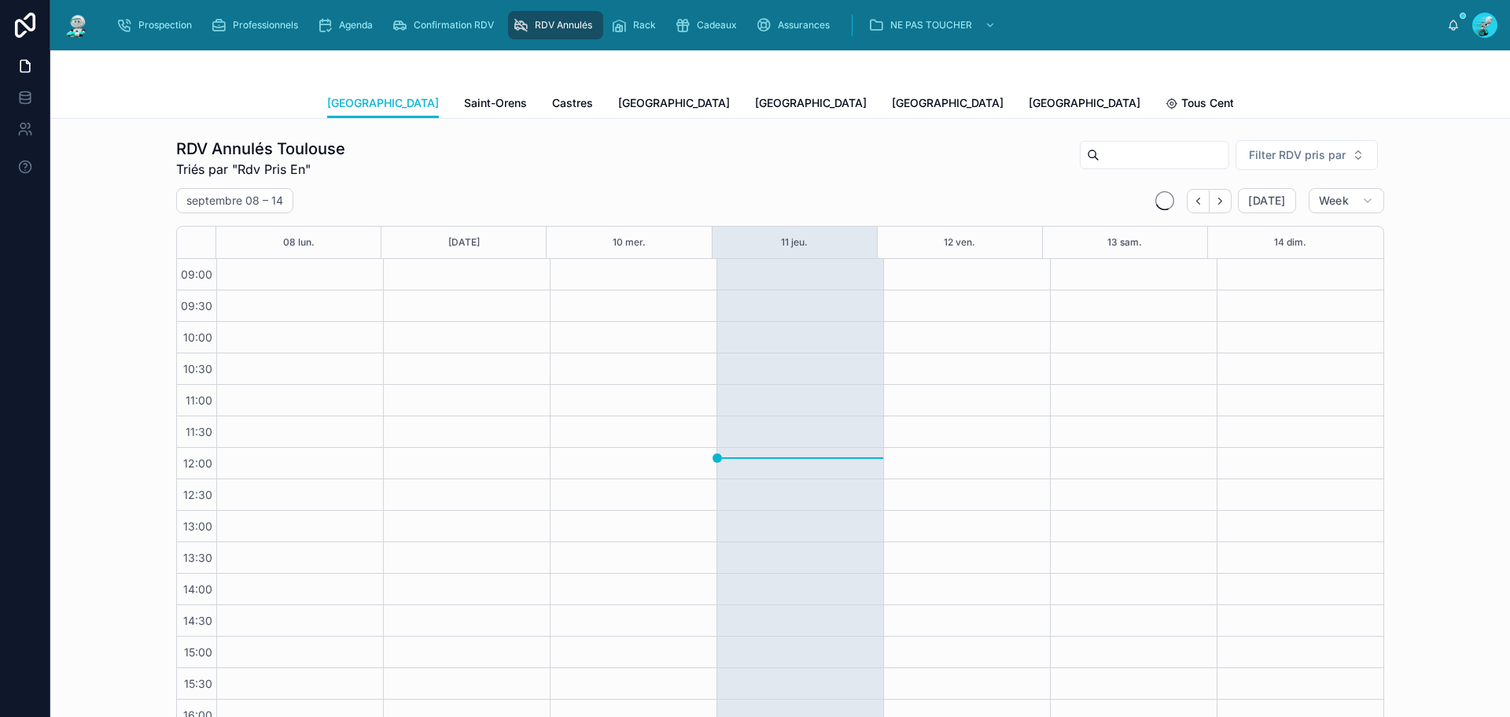
scroll to position [94, 0]
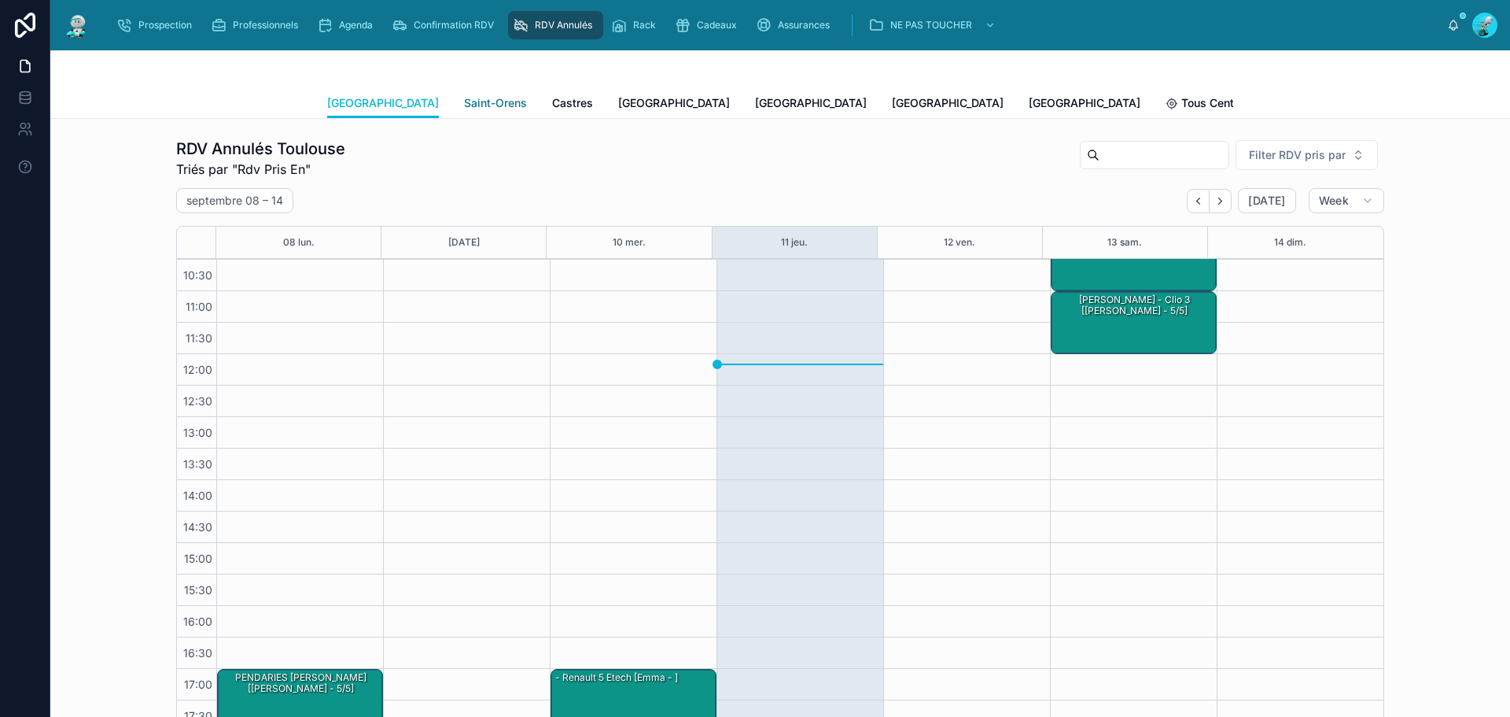
drag, startPoint x: 437, startPoint y: 73, endPoint x: 432, endPoint y: 96, distance: 23.5
click at [437, 73] on div at bounding box center [780, 69] width 906 height 38
click at [464, 96] on span "Saint-Orens" at bounding box center [495, 103] width 63 height 16
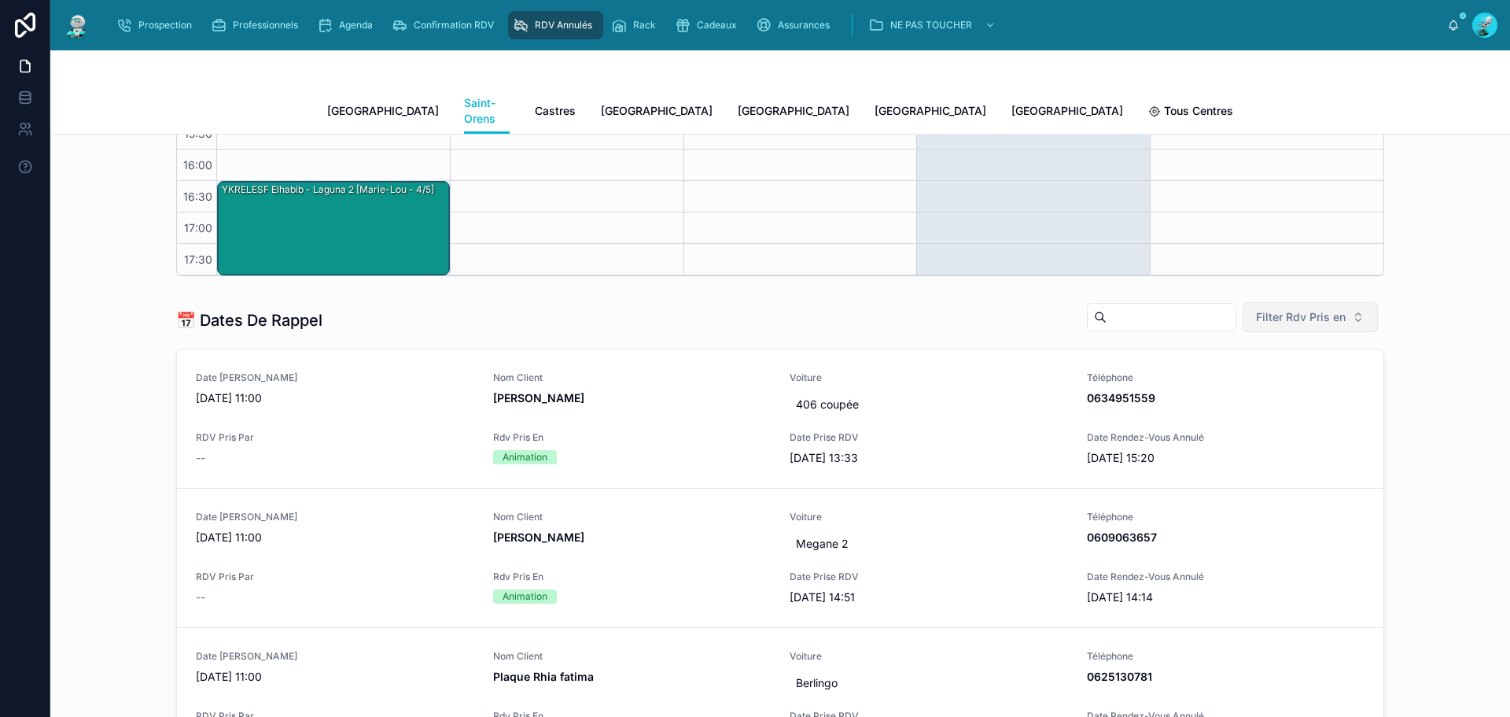
click at [1309, 309] on span "Filter Rdv Pris en" at bounding box center [1301, 317] width 90 height 16
click at [1288, 401] on div "Téléphone" at bounding box center [1305, 390] width 189 height 25
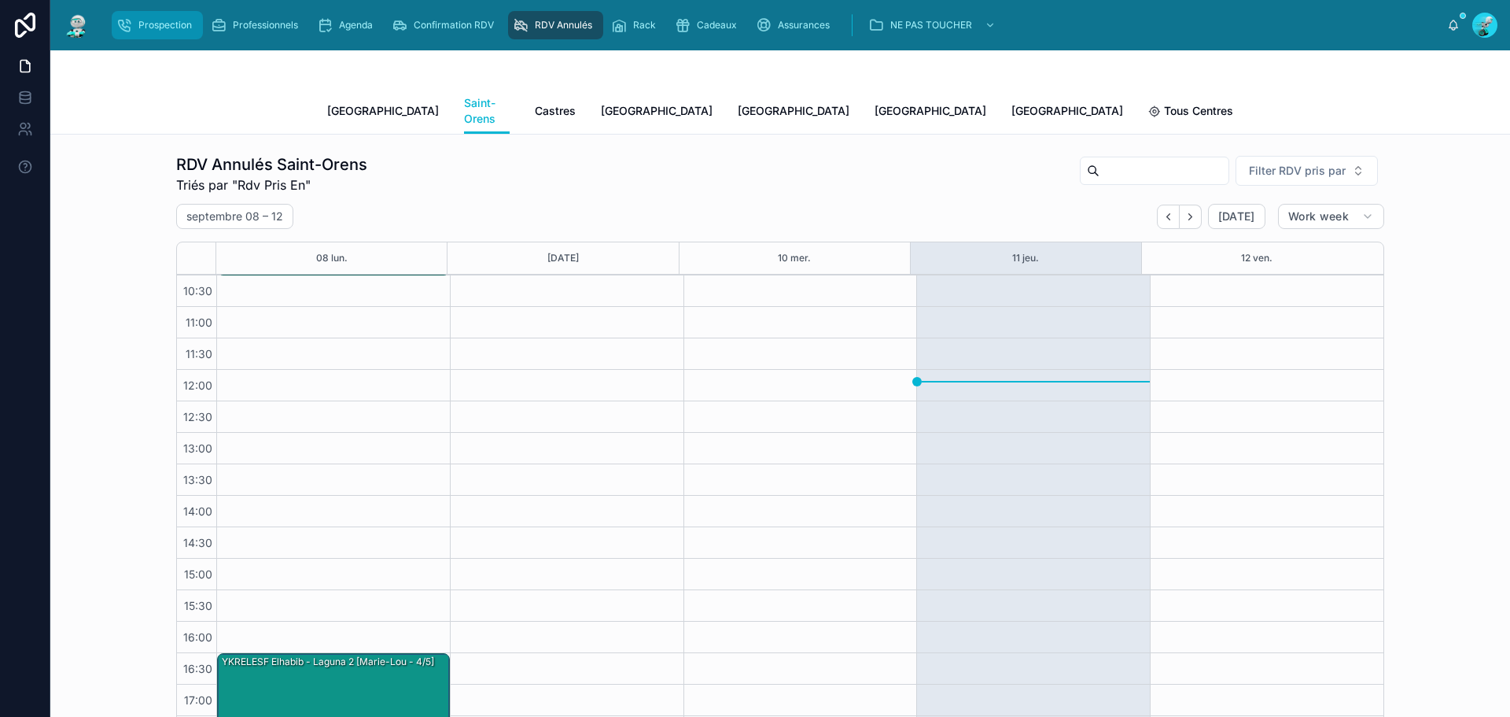
drag, startPoint x: 155, startPoint y: 24, endPoint x: 152, endPoint y: 2, distance: 22.2
click at [155, 24] on span "Prospection" at bounding box center [164, 25] width 53 height 13
